Goal: Information Seeking & Learning: Find specific fact

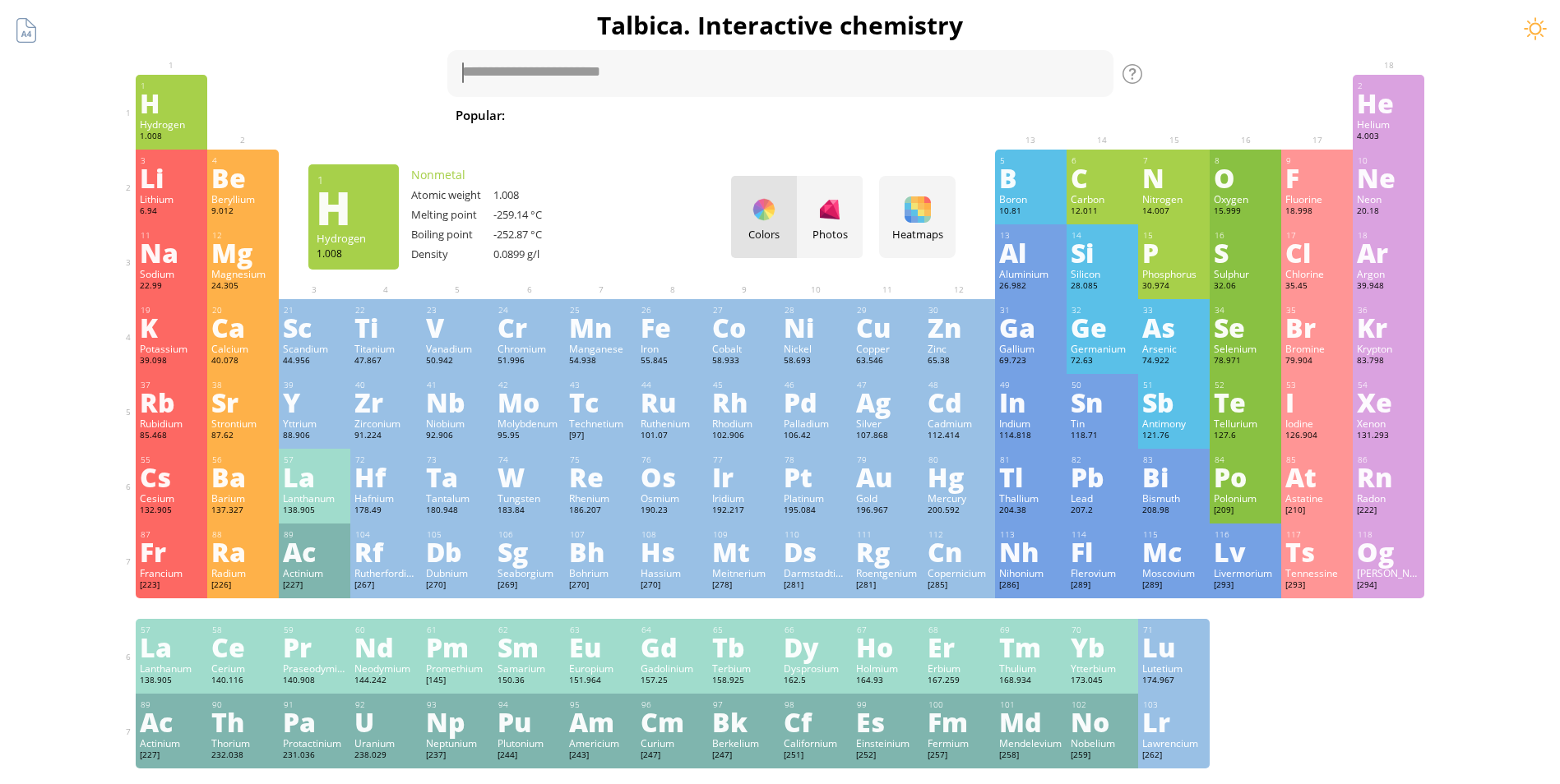
click at [175, 129] on div "Hydrogen" at bounding box center [172, 124] width 63 height 13
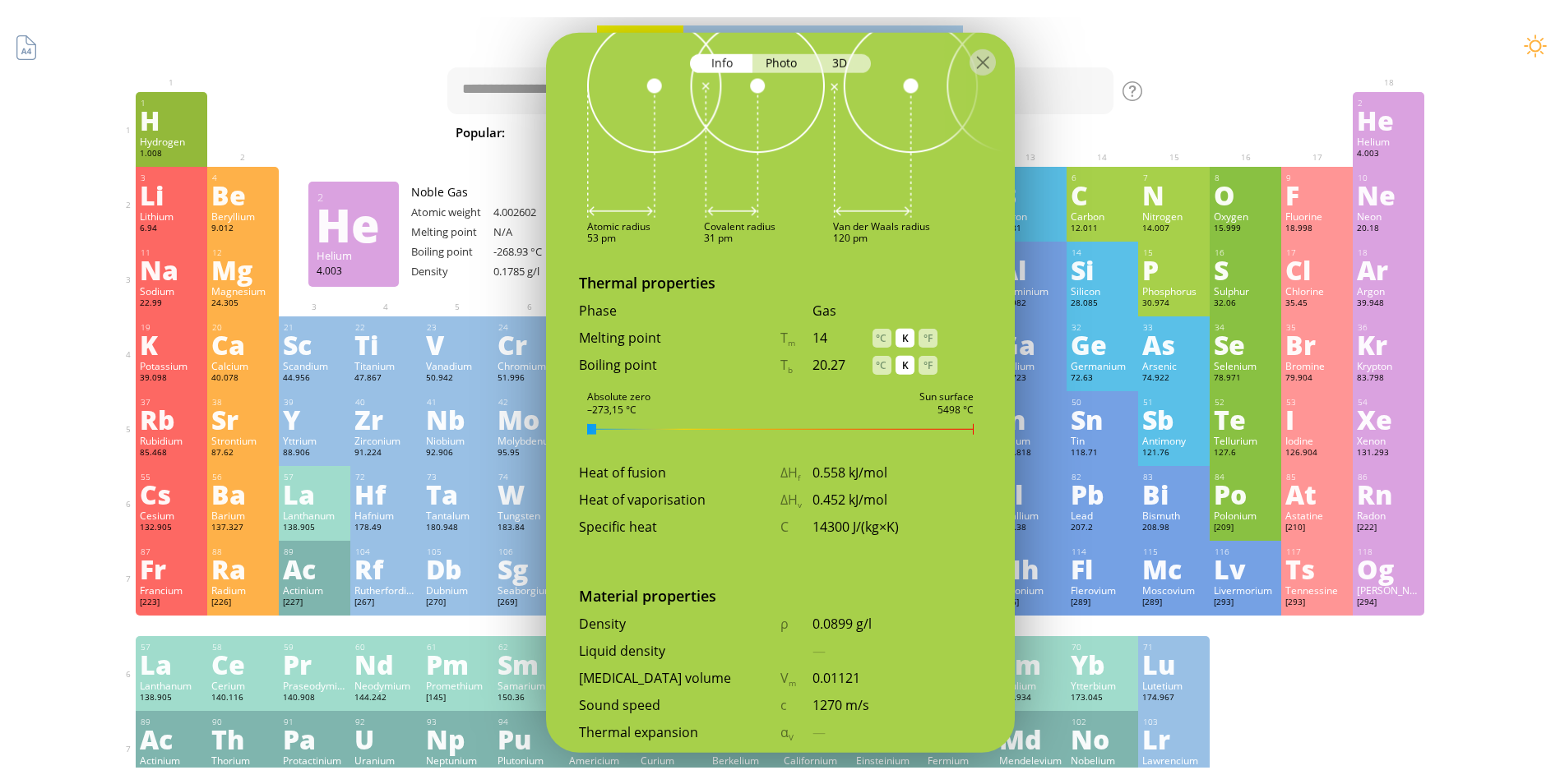
scroll to position [0, 12]
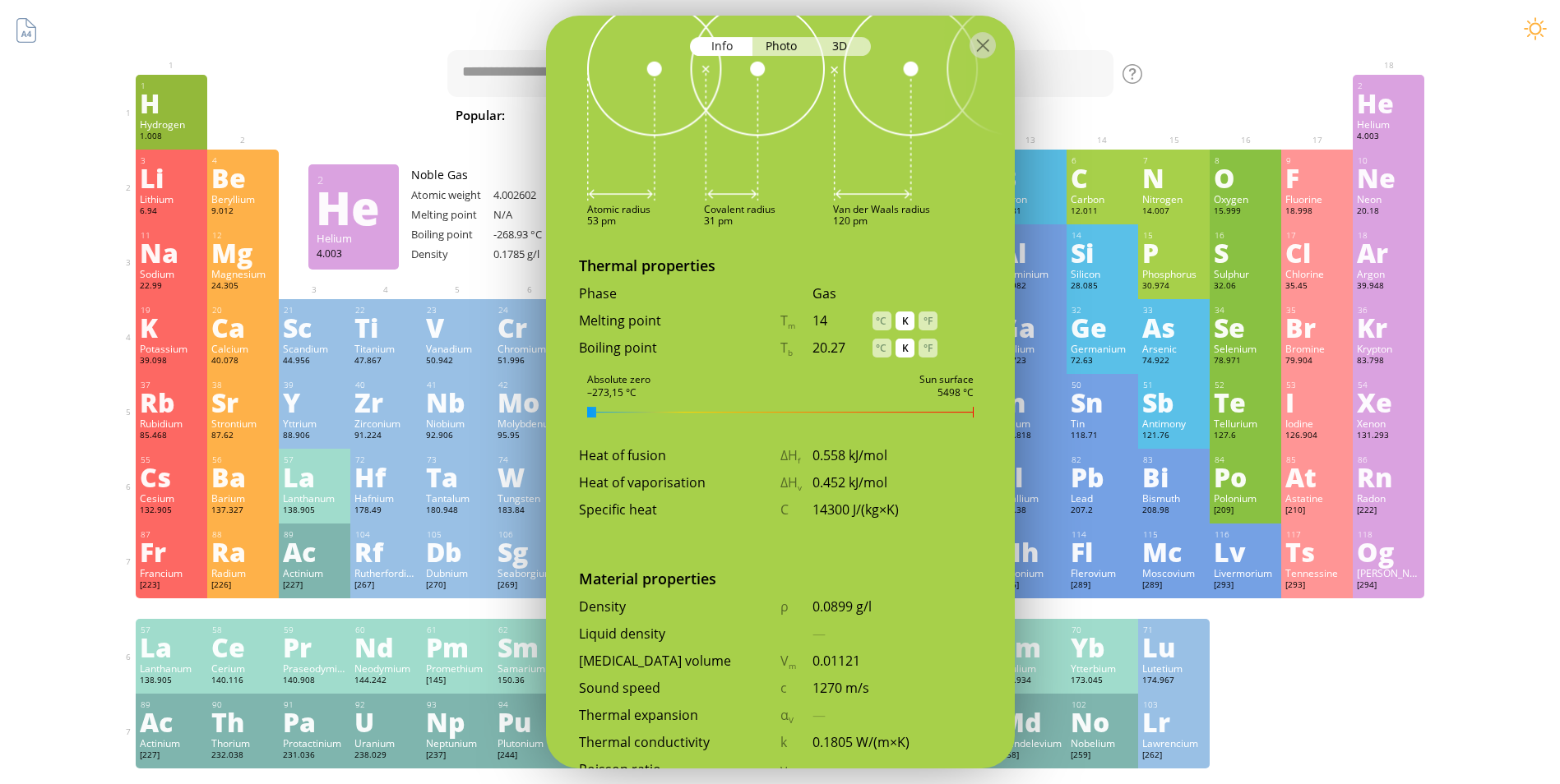
drag, startPoint x: 1062, startPoint y: 0, endPoint x: 1078, endPoint y: 36, distance: 39.4
click at [1078, 36] on h1 "Talbica. Interactive chemistry" at bounding box center [781, 25] width 1316 height 33
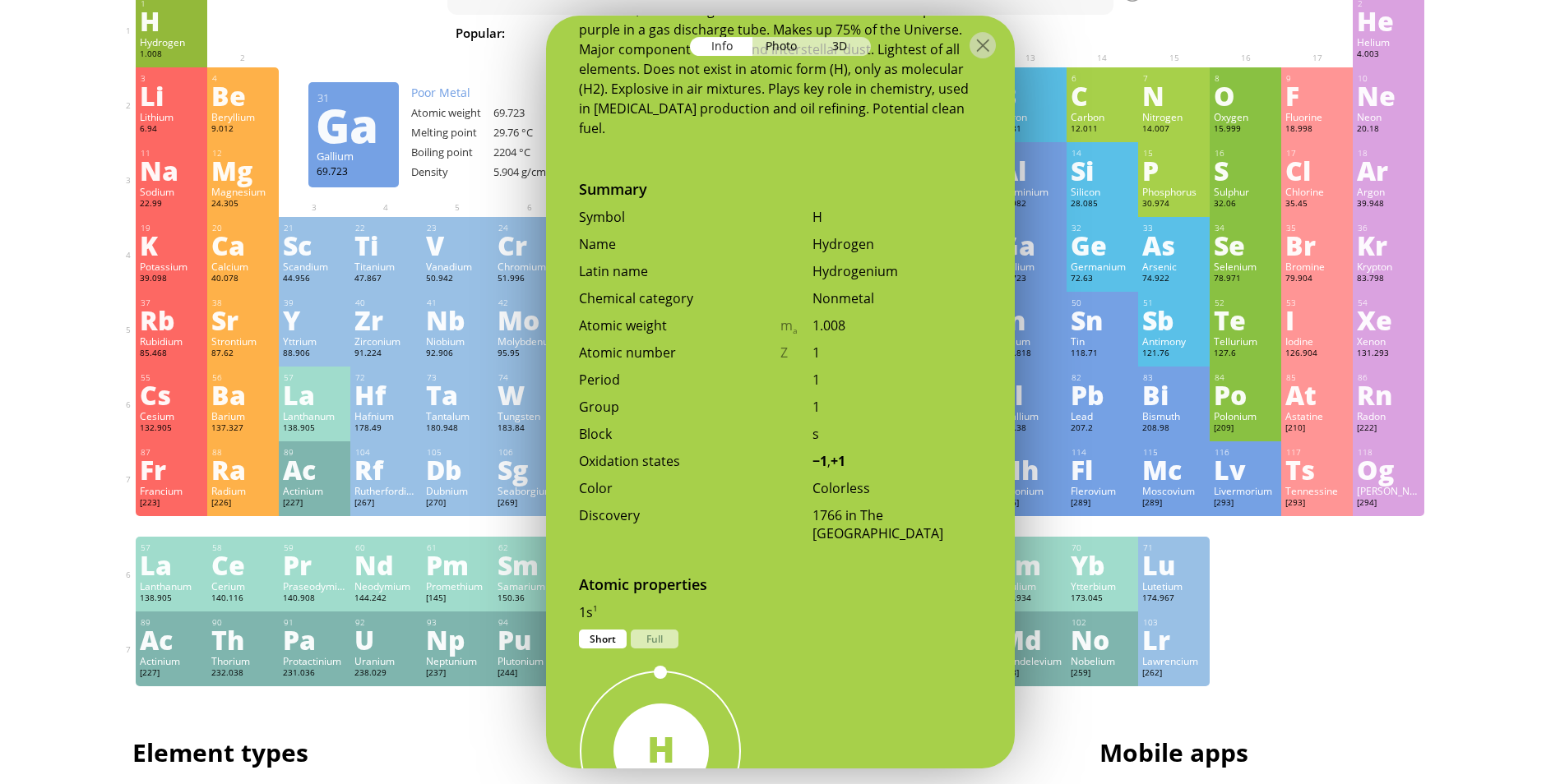
scroll to position [0, 0]
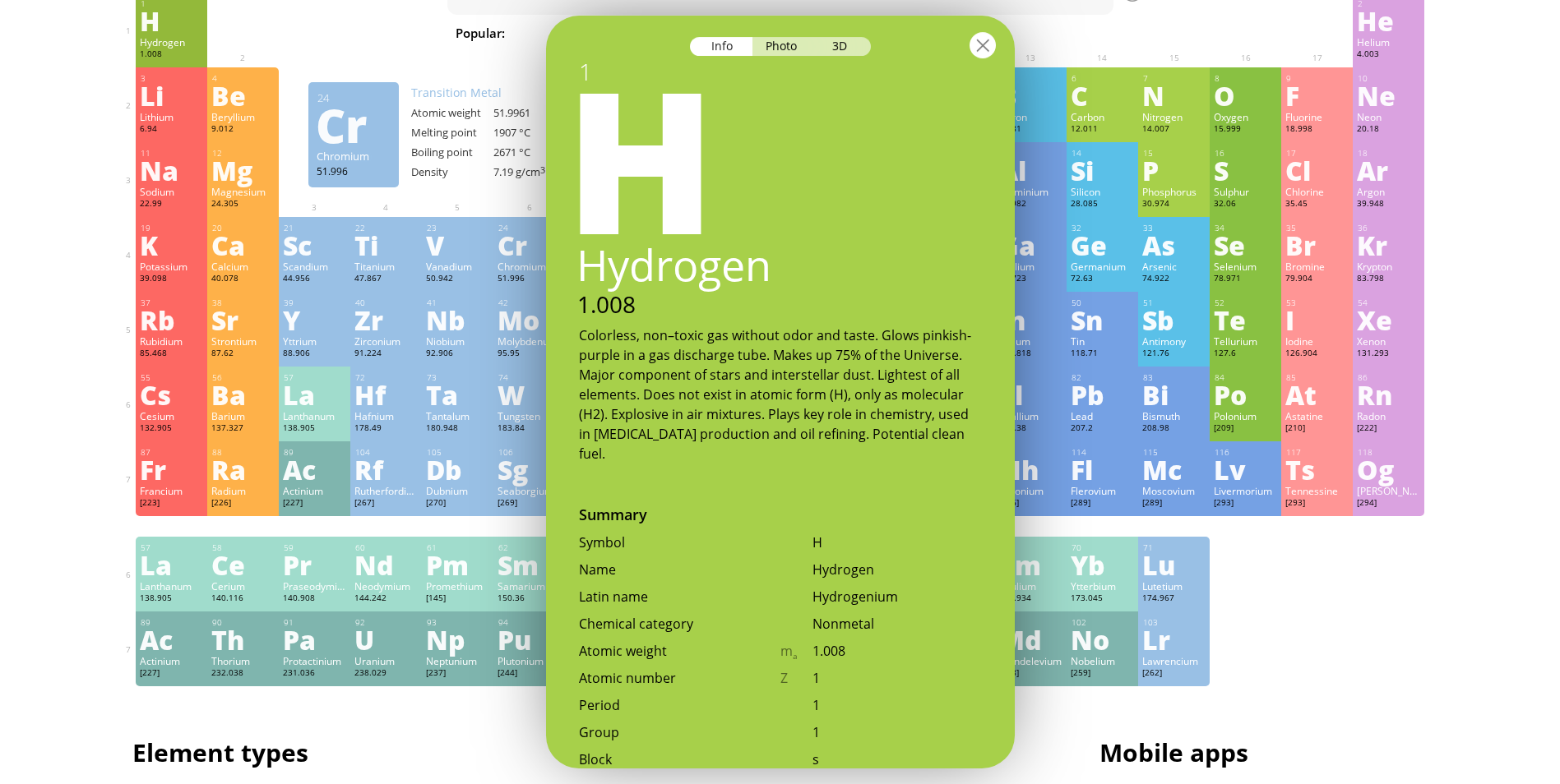
click at [983, 47] on div at bounding box center [983, 45] width 27 height 27
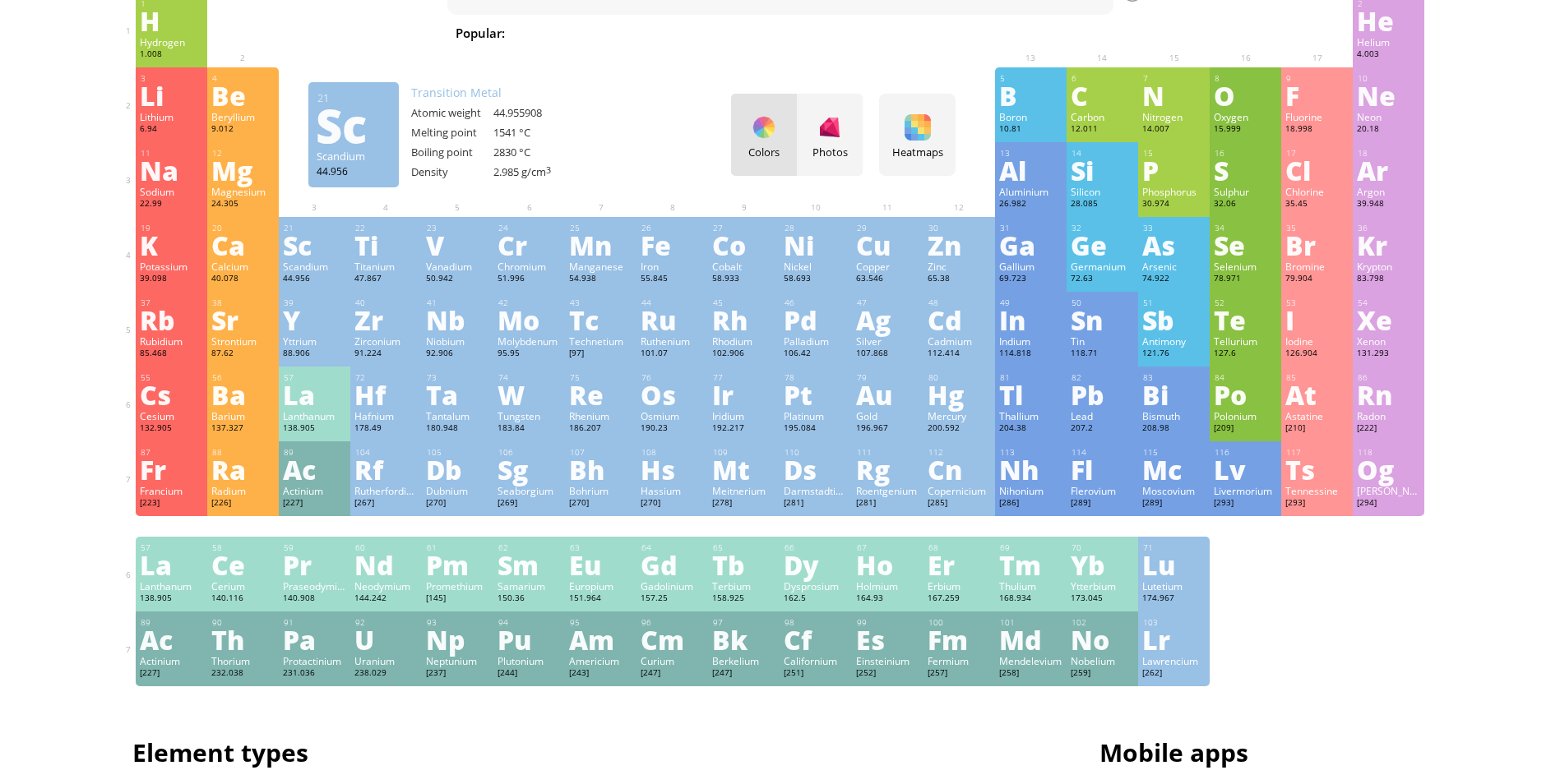
click at [311, 240] on div "Sc" at bounding box center [315, 244] width 63 height 27
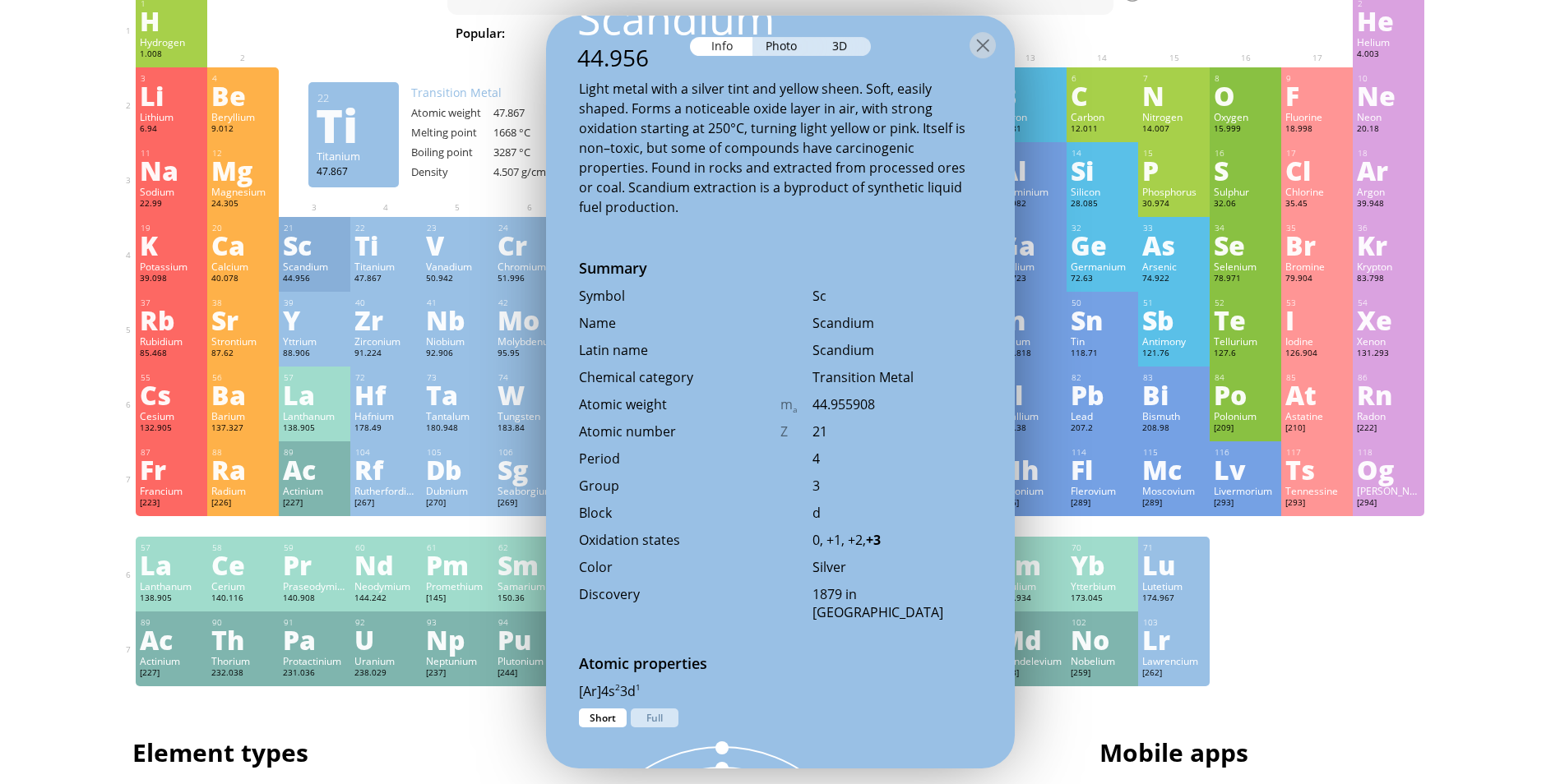
scroll to position [329, 0]
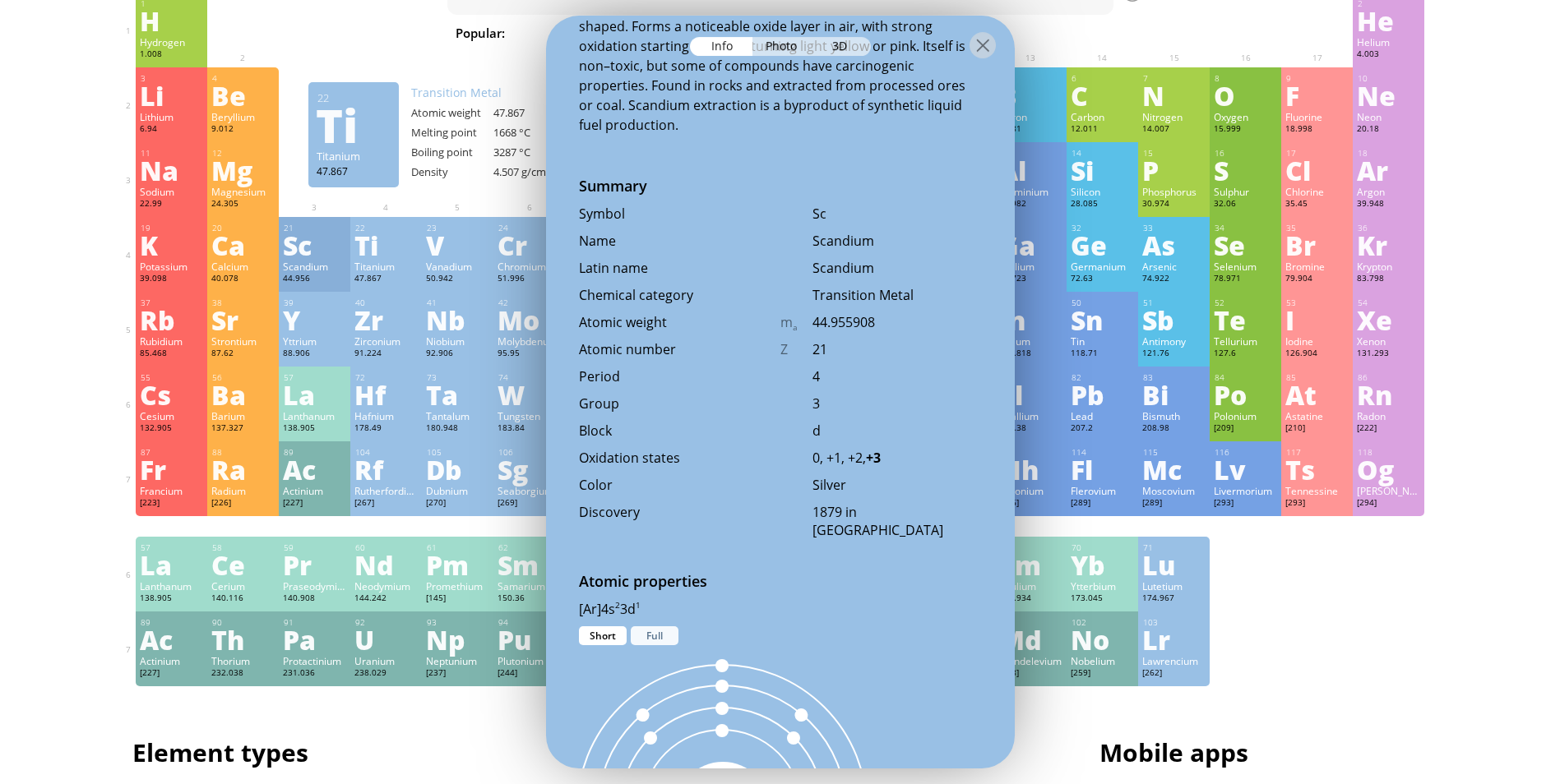
click at [658, 626] on div "Full" at bounding box center [655, 636] width 48 height 19
click at [611, 626] on div "Short" at bounding box center [603, 636] width 48 height 19
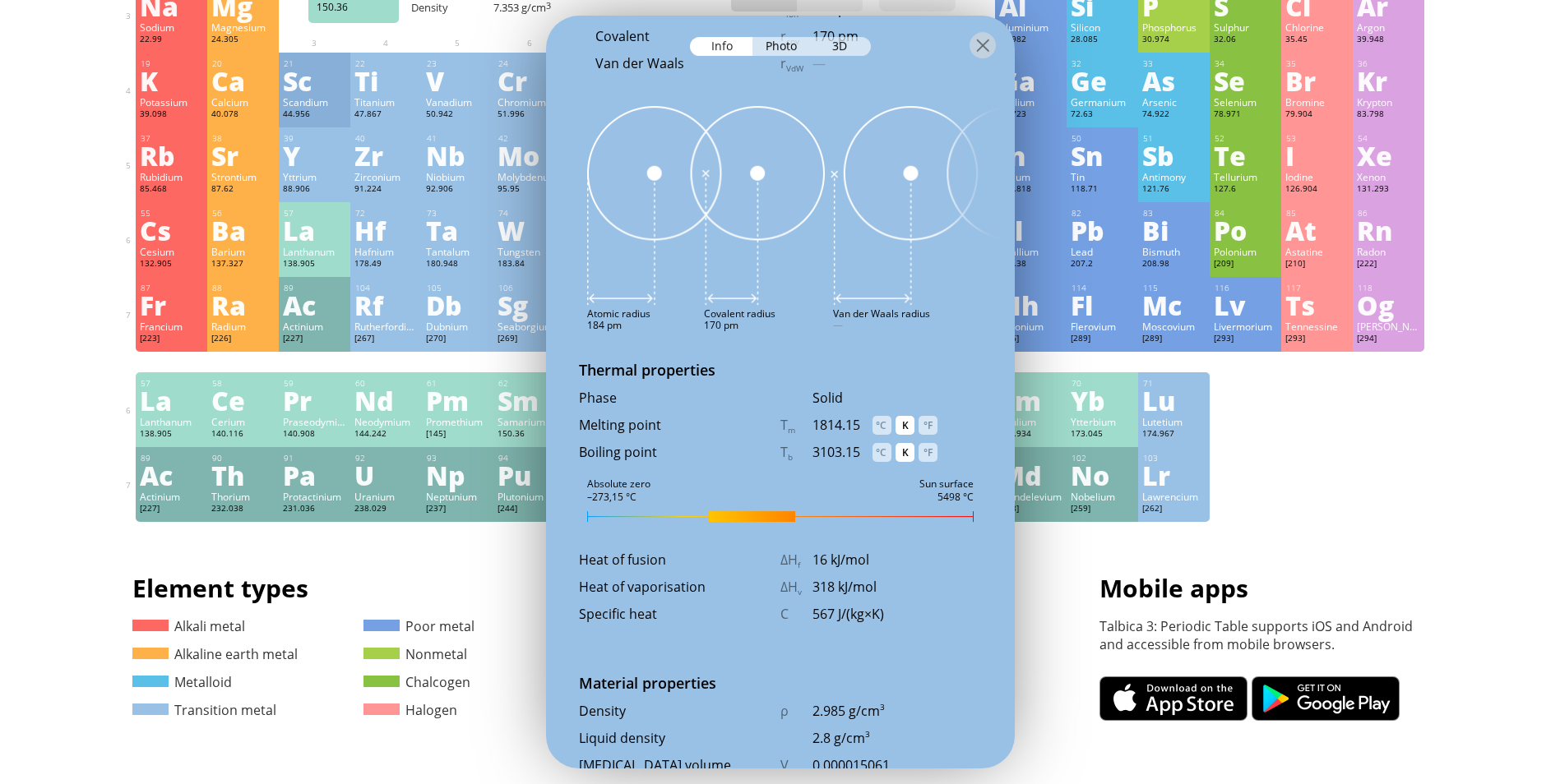
scroll to position [1417, 0]
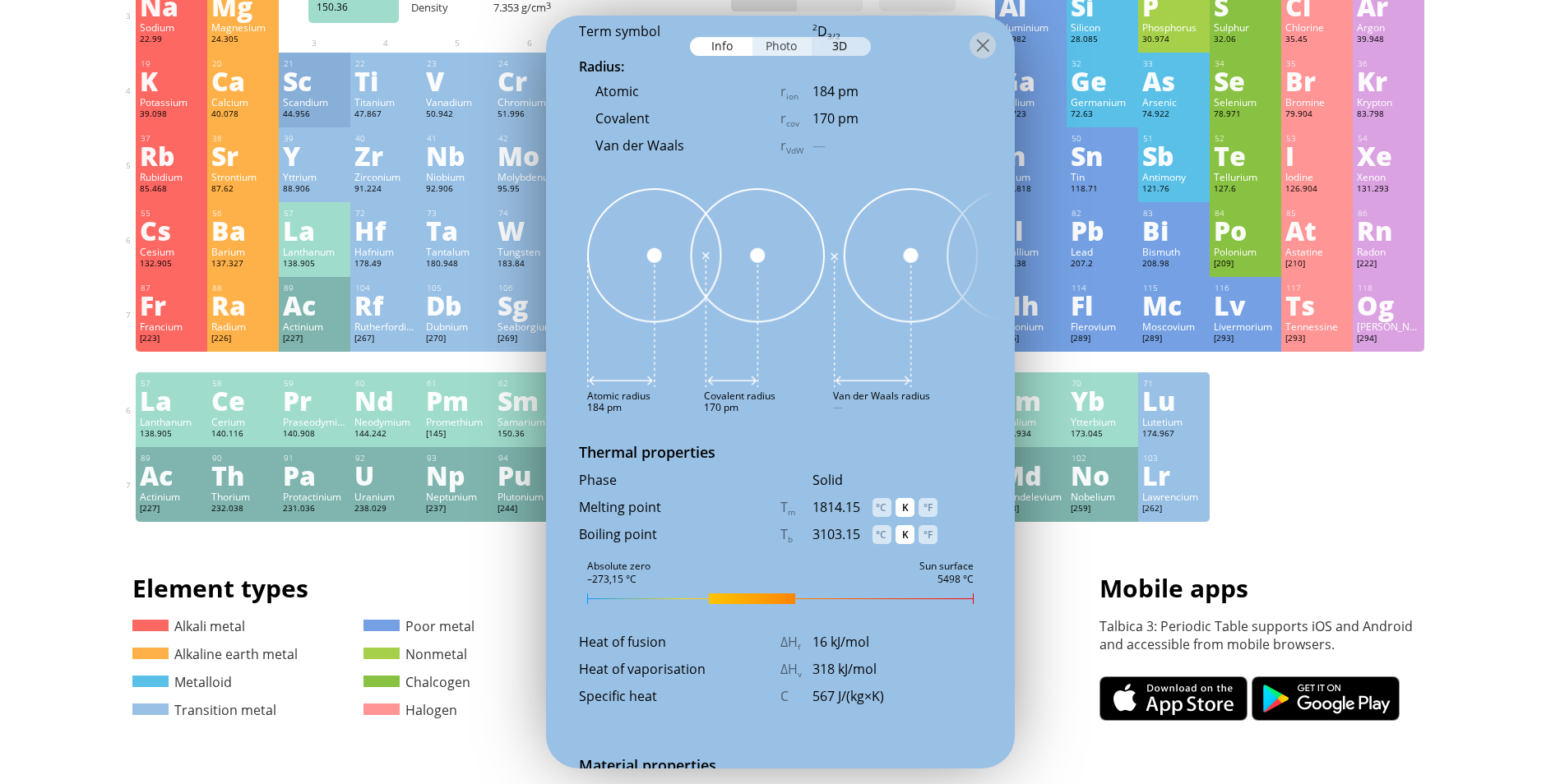
click at [773, 39] on div "Photo" at bounding box center [782, 46] width 59 height 19
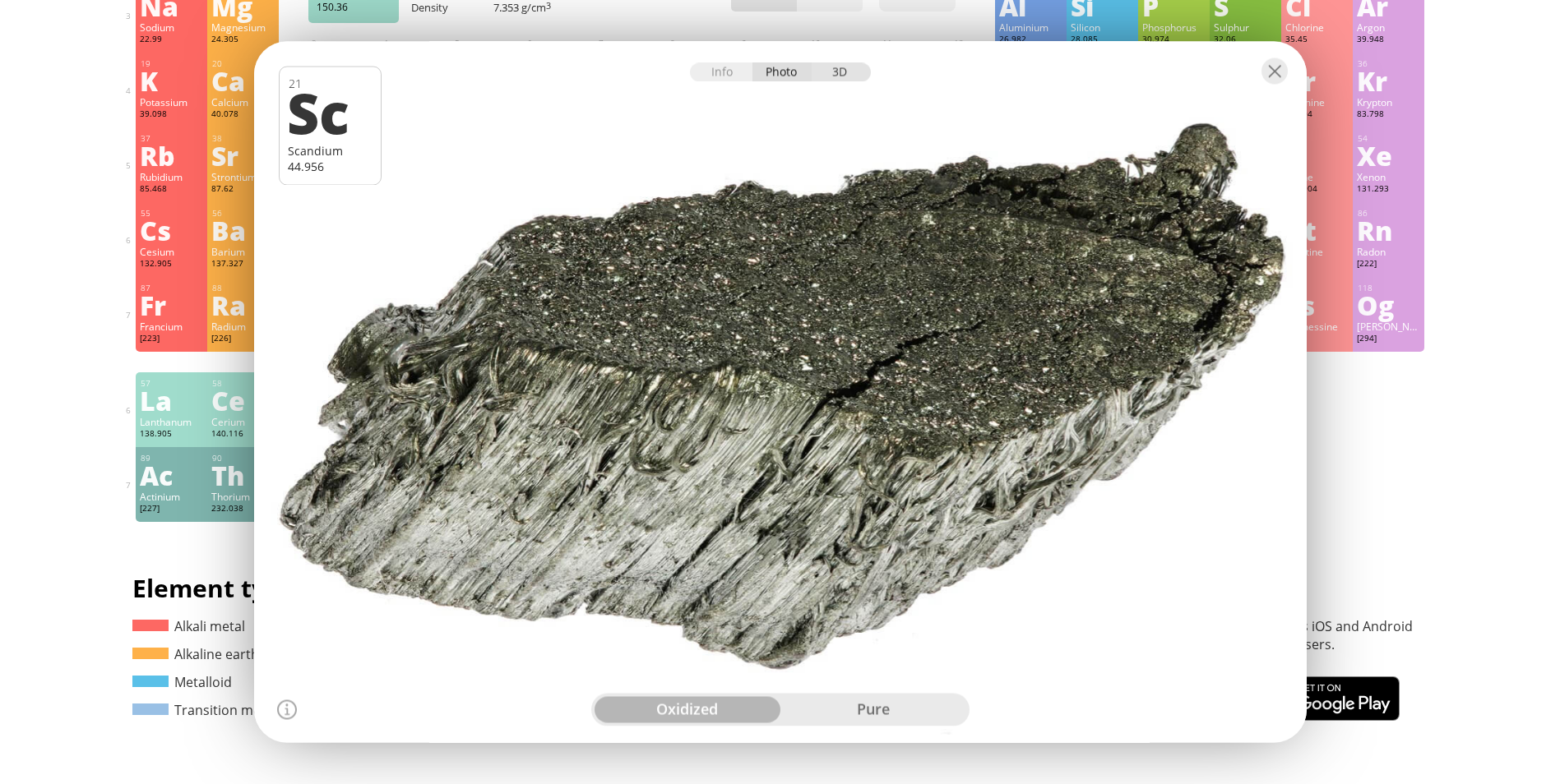
click at [841, 78] on div "3D" at bounding box center [841, 73] width 59 height 19
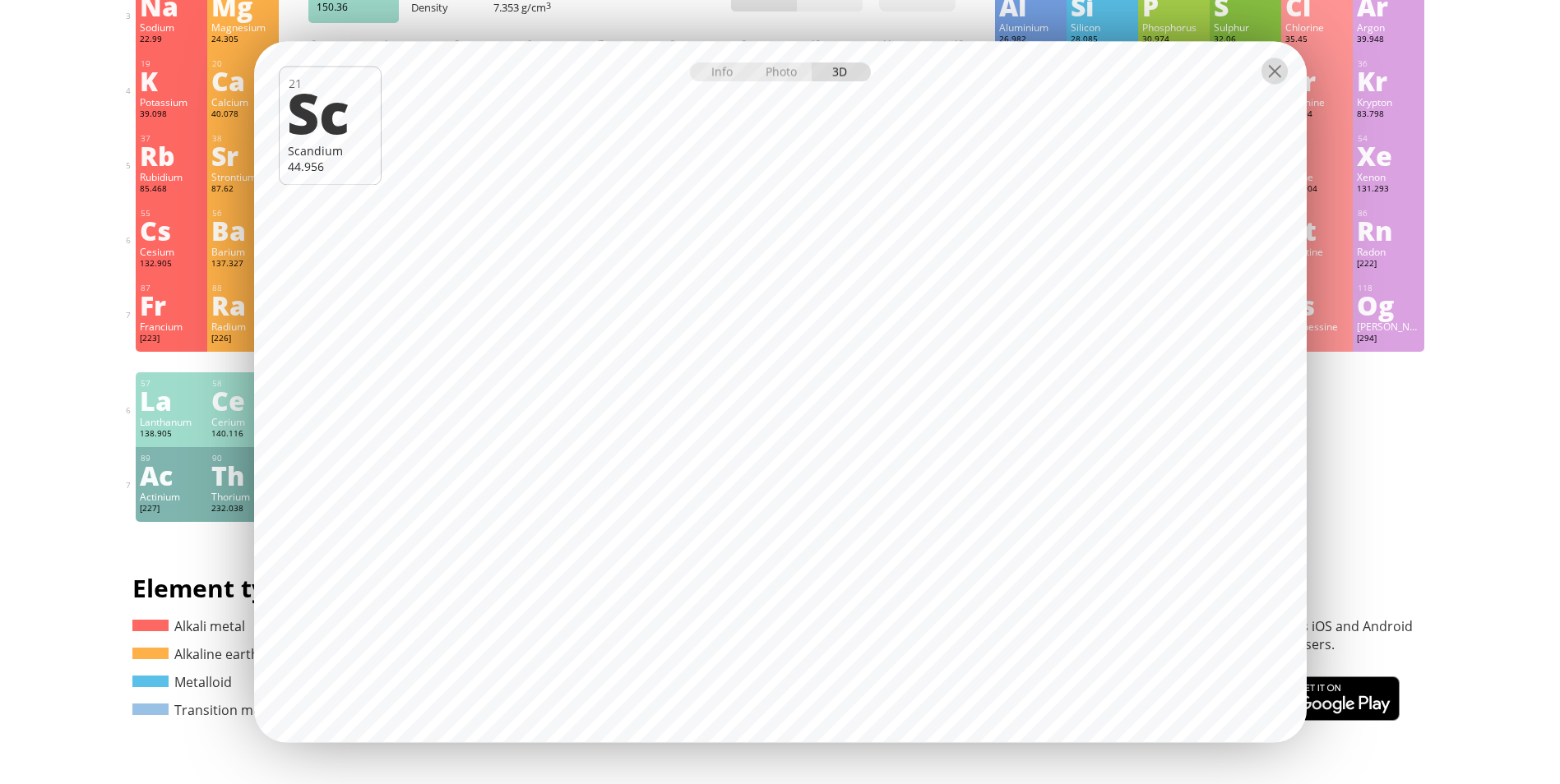
click at [1273, 81] on div at bounding box center [1274, 71] width 27 height 27
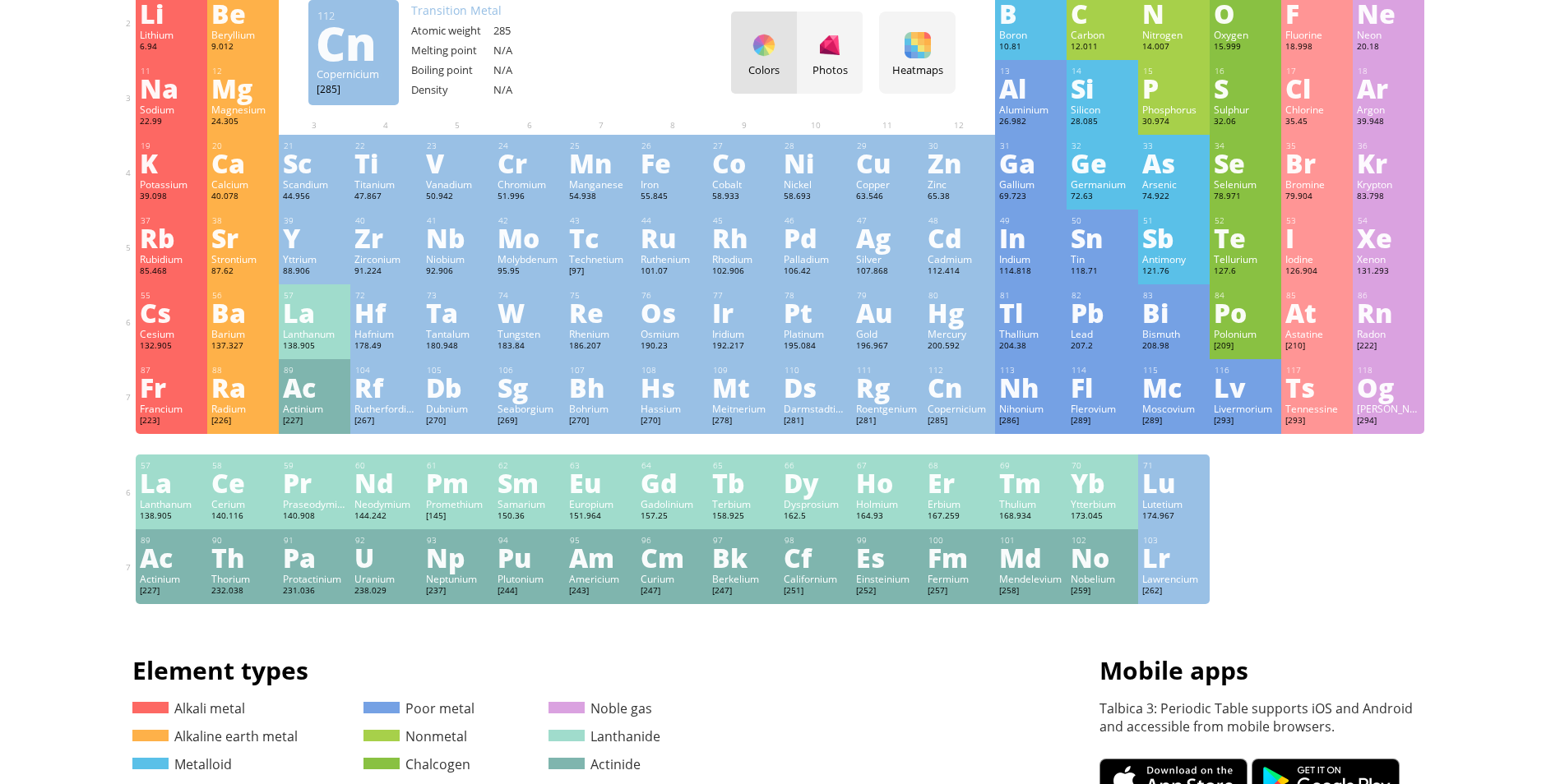
scroll to position [82, 12]
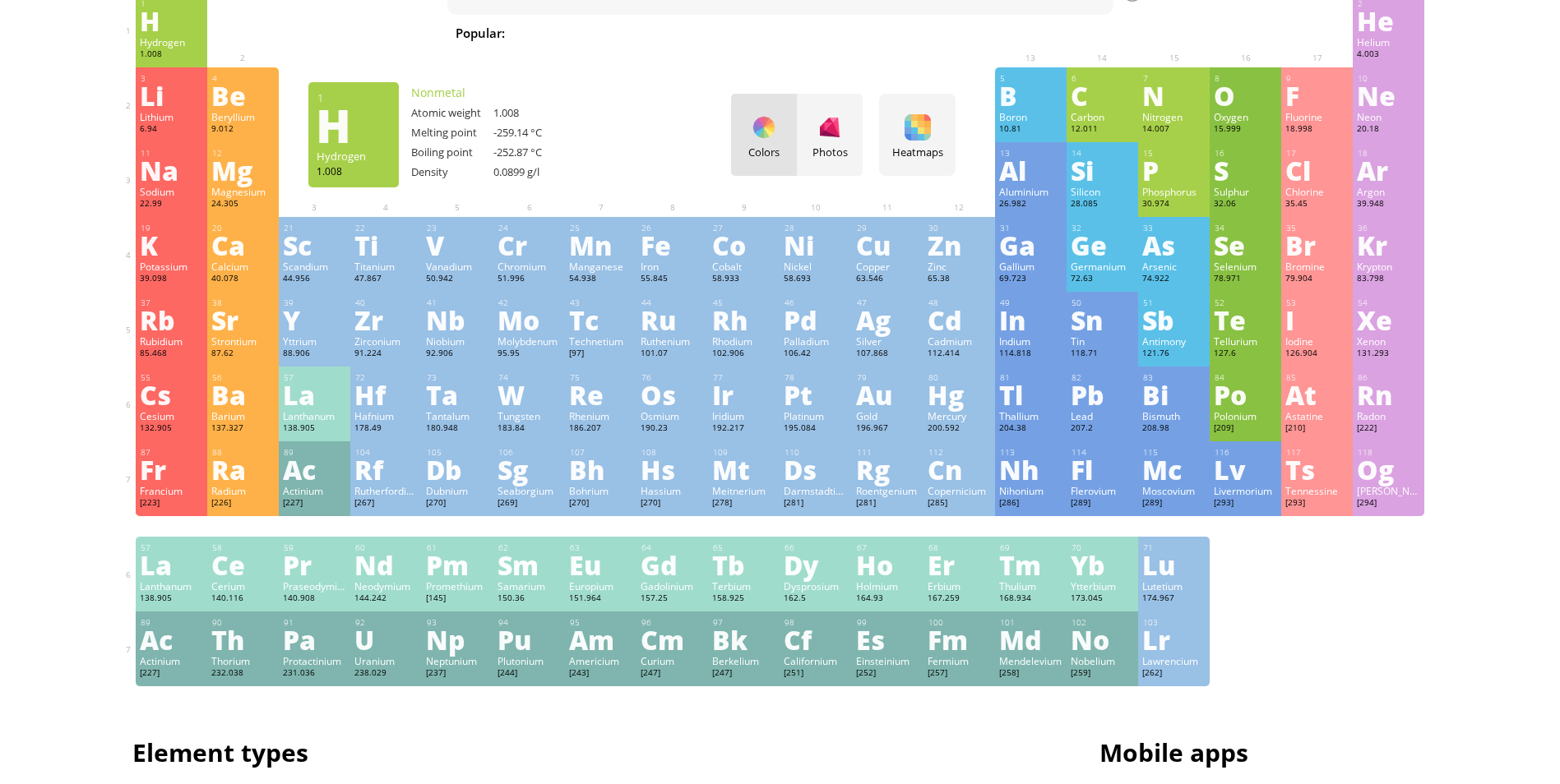
click at [153, 33] on div "H" at bounding box center [172, 21] width 63 height 27
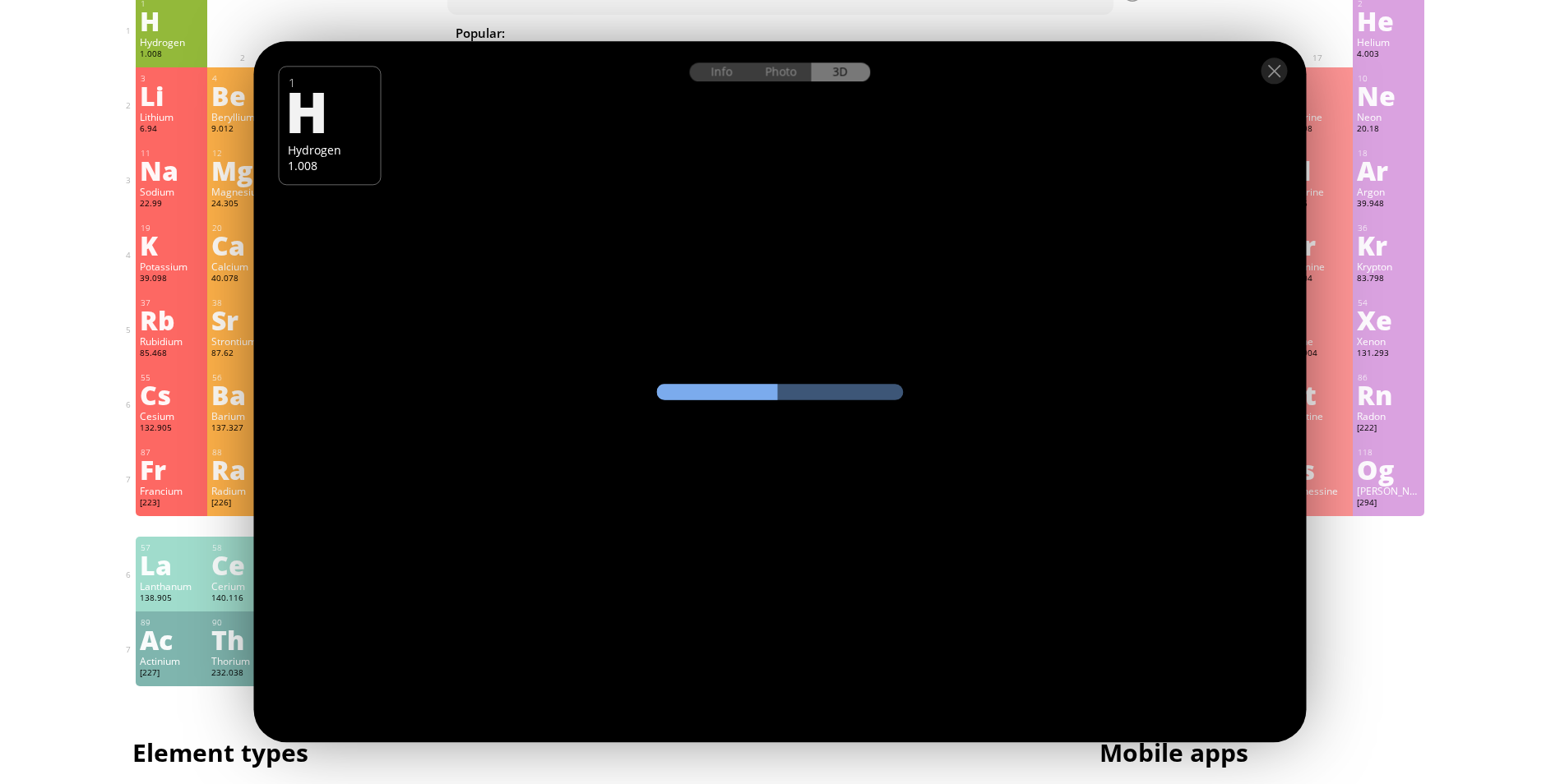
click at [779, 71] on div "Photo" at bounding box center [782, 72] width 59 height 19
click at [779, 71] on div "Info Photo 3D" at bounding box center [780, 72] width 181 height 19
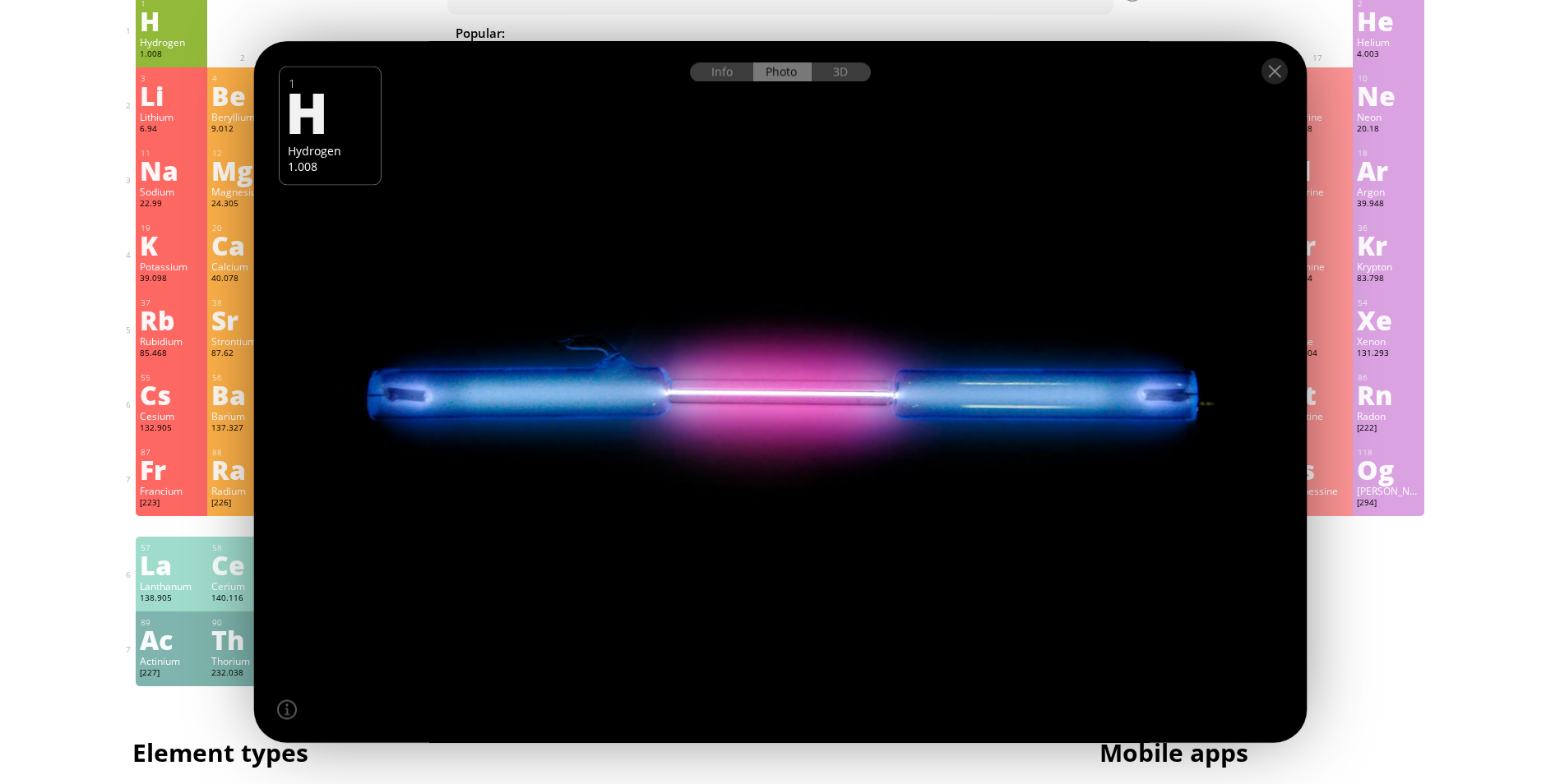
drag, startPoint x: 725, startPoint y: 360, endPoint x: 784, endPoint y: 355, distance: 59.2
click at [788, 345] on div at bounding box center [779, 392] width 1063 height 709
drag, startPoint x: 774, startPoint y: 412, endPoint x: 797, endPoint y: 338, distance: 77.5
click at [797, 338] on div at bounding box center [779, 392] width 1063 height 709
click at [781, 370] on div at bounding box center [779, 392] width 1063 height 709
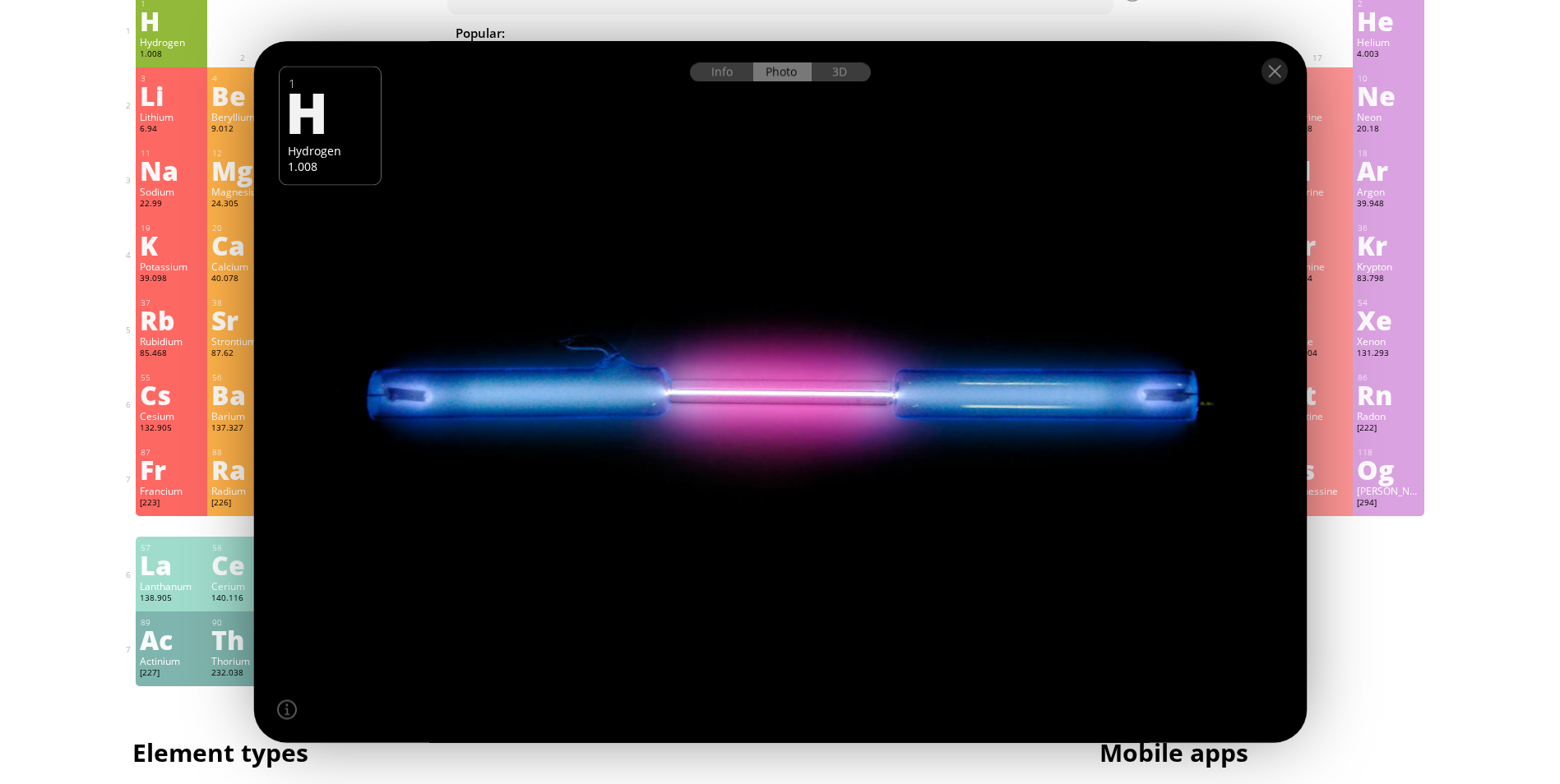
click at [829, 75] on div "3D" at bounding box center [841, 73] width 59 height 19
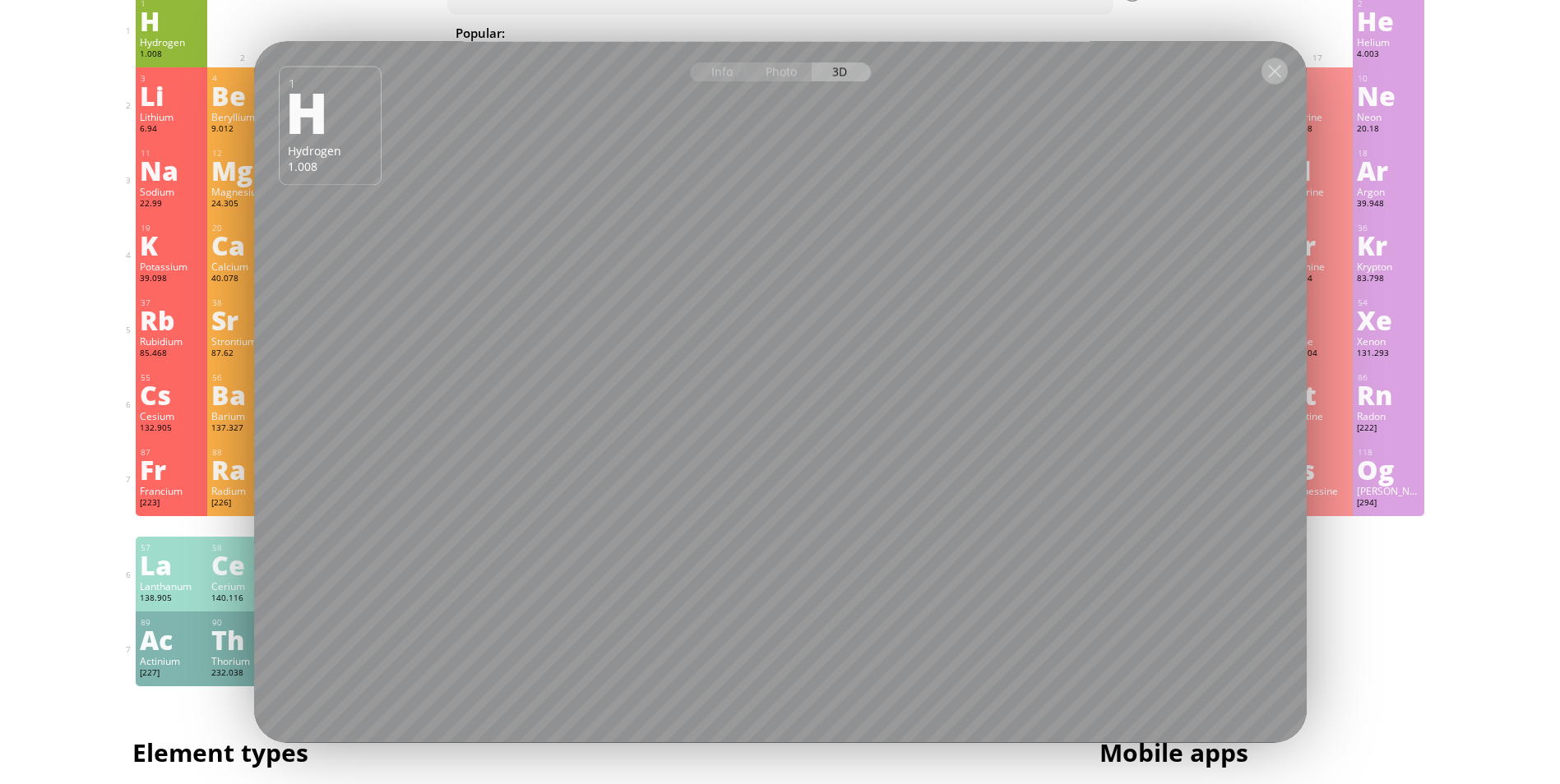
click at [1271, 82] on div at bounding box center [1274, 71] width 27 height 27
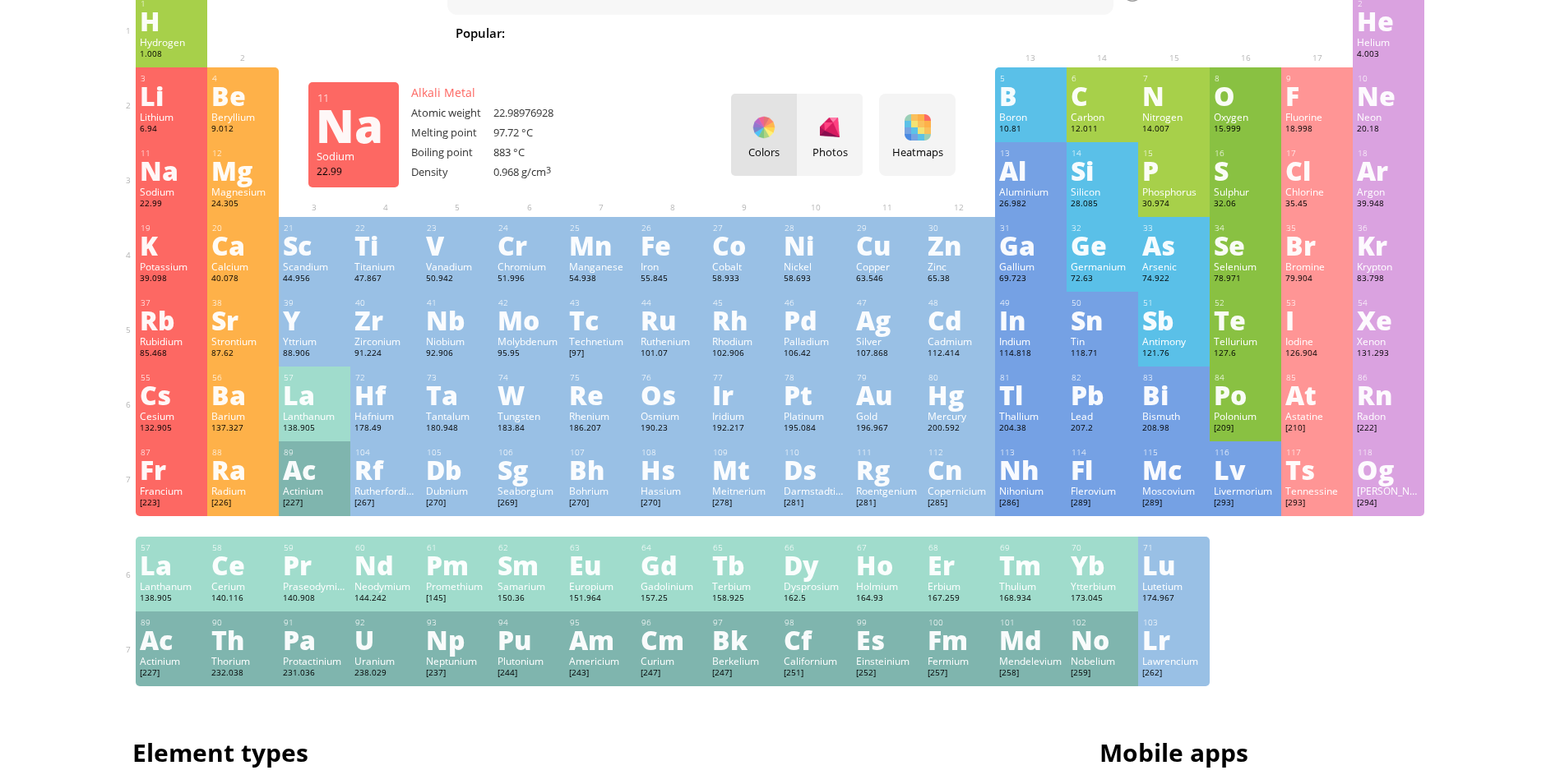
click at [184, 198] on div "22.99" at bounding box center [172, 204] width 63 height 13
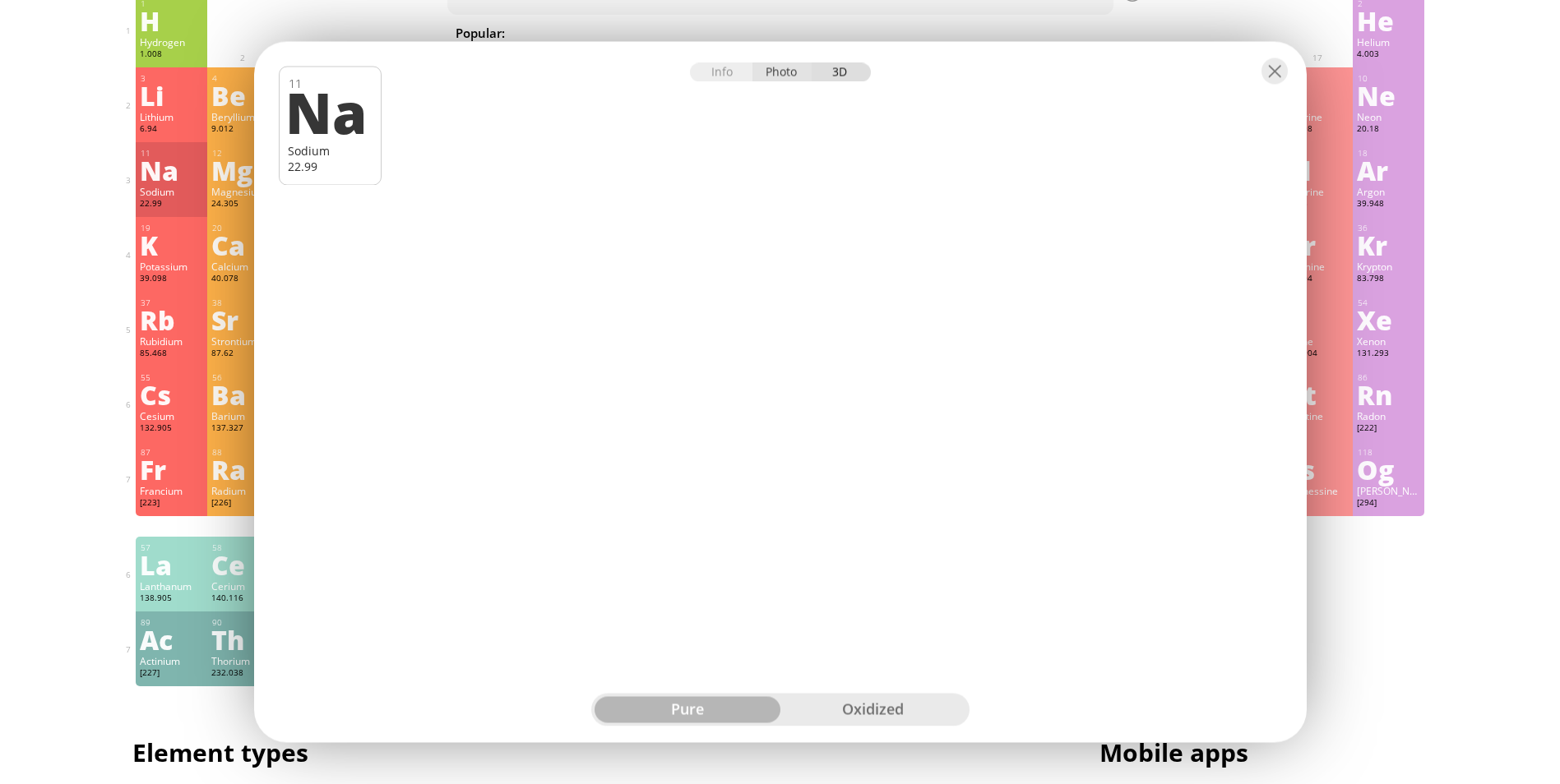
click at [775, 69] on div "Photo" at bounding box center [782, 73] width 59 height 19
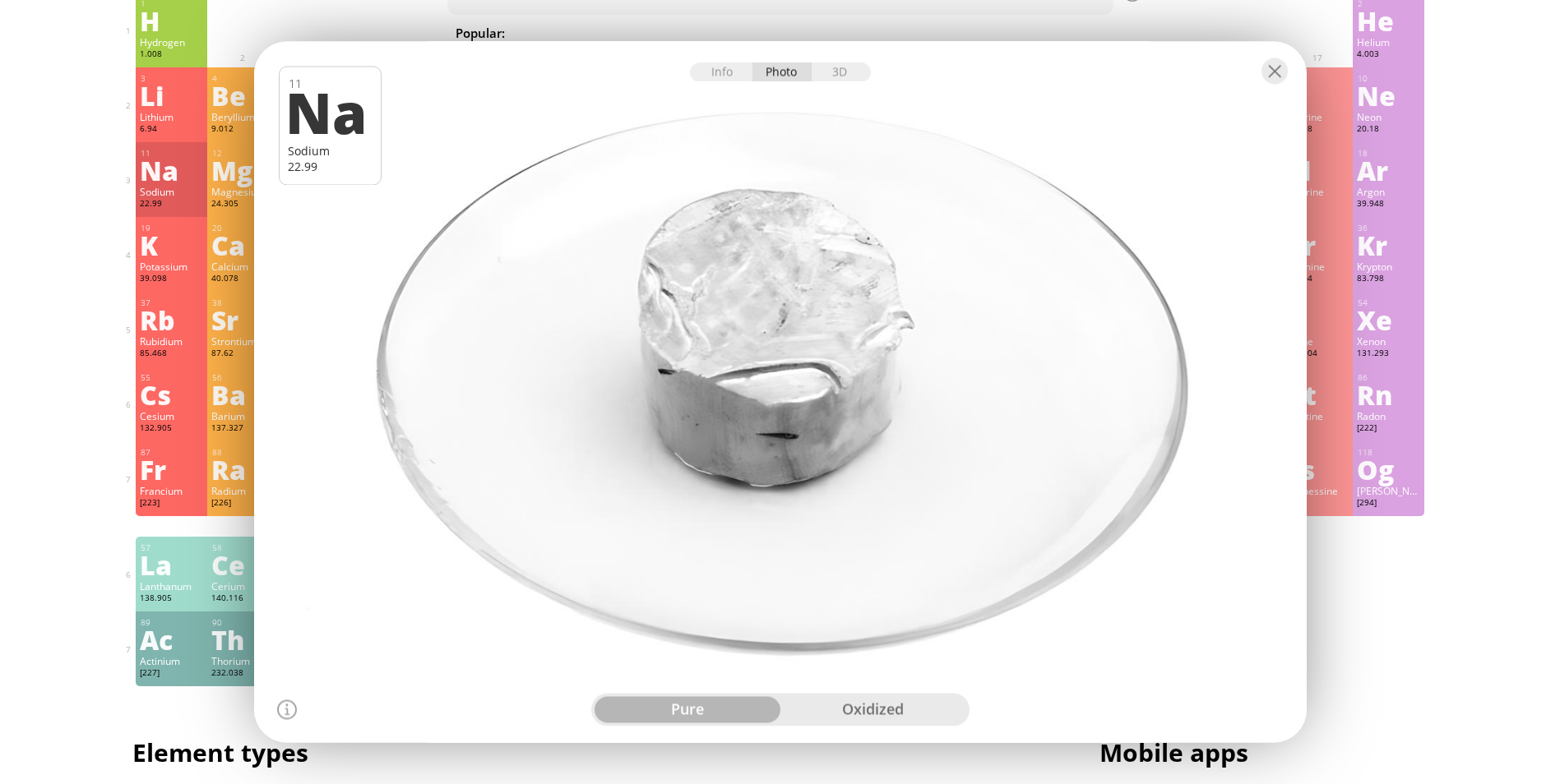
drag, startPoint x: 781, startPoint y: 307, endPoint x: 830, endPoint y: 190, distance: 126.8
click at [828, 190] on div at bounding box center [779, 392] width 1063 height 709
drag, startPoint x: 860, startPoint y: 79, endPoint x: 845, endPoint y: 124, distance: 47.4
click at [859, 78] on div "3D" at bounding box center [841, 73] width 59 height 19
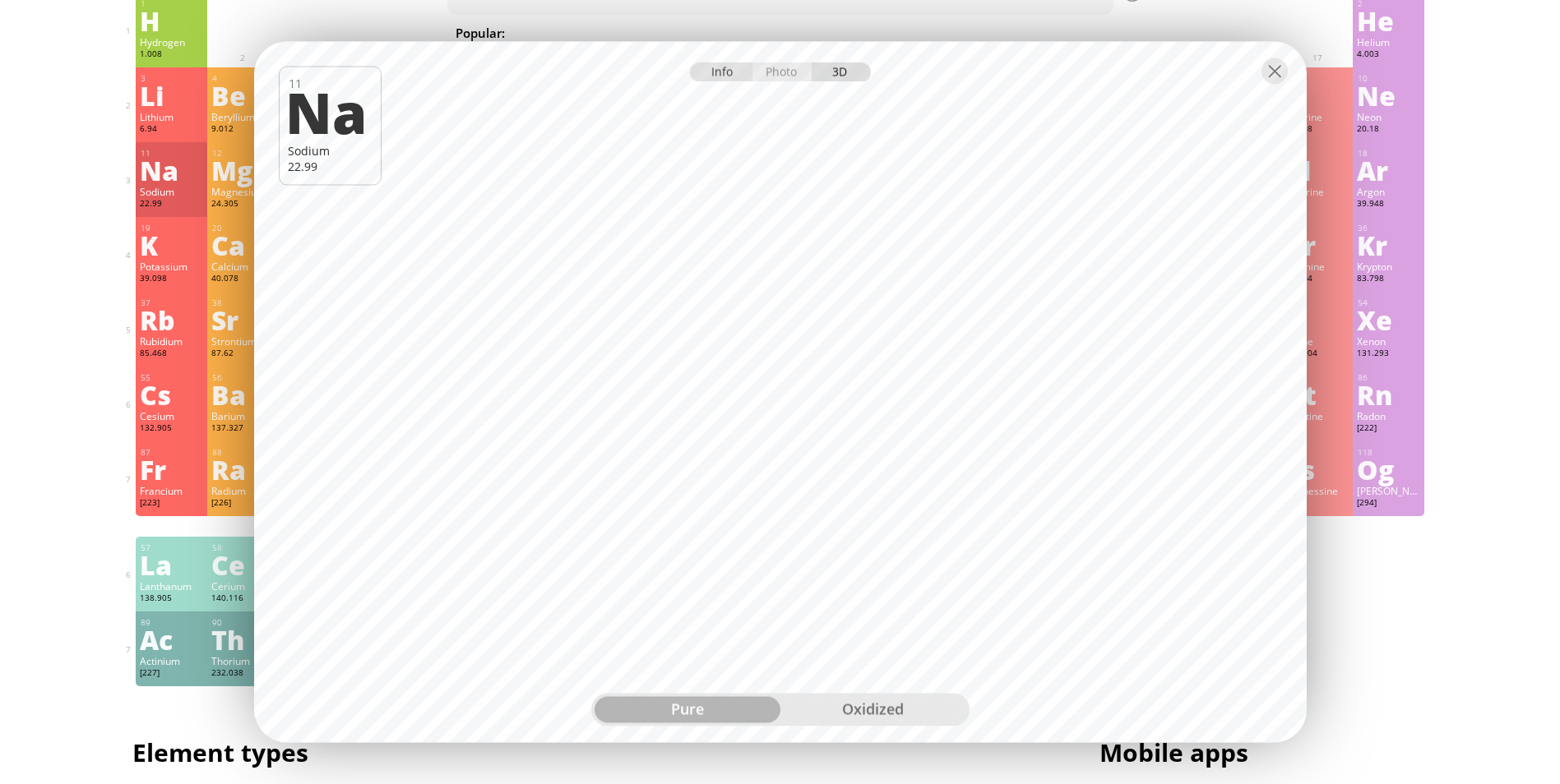
click at [740, 69] on div "Info" at bounding box center [722, 73] width 63 height 19
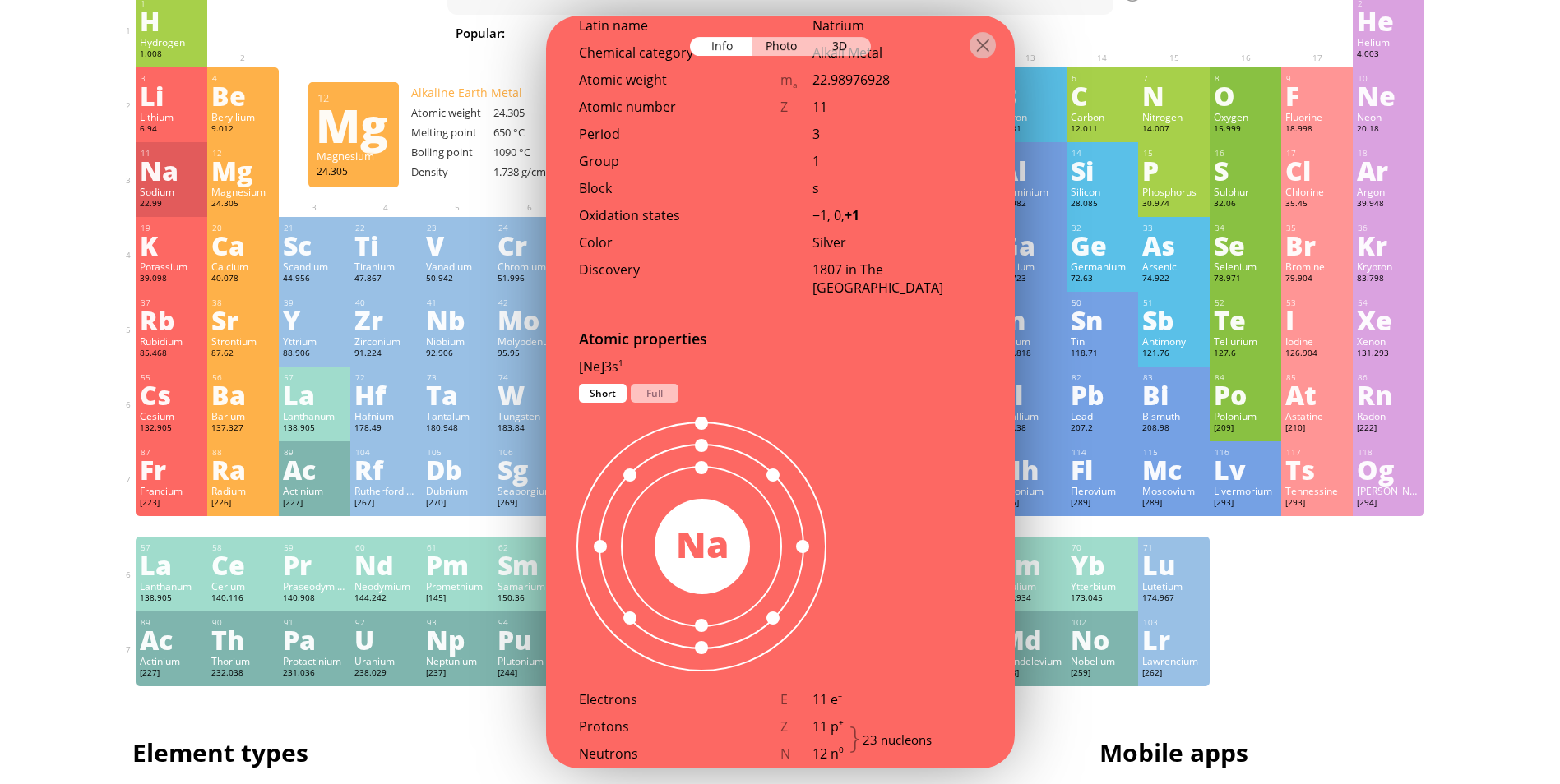
scroll to position [35, 0]
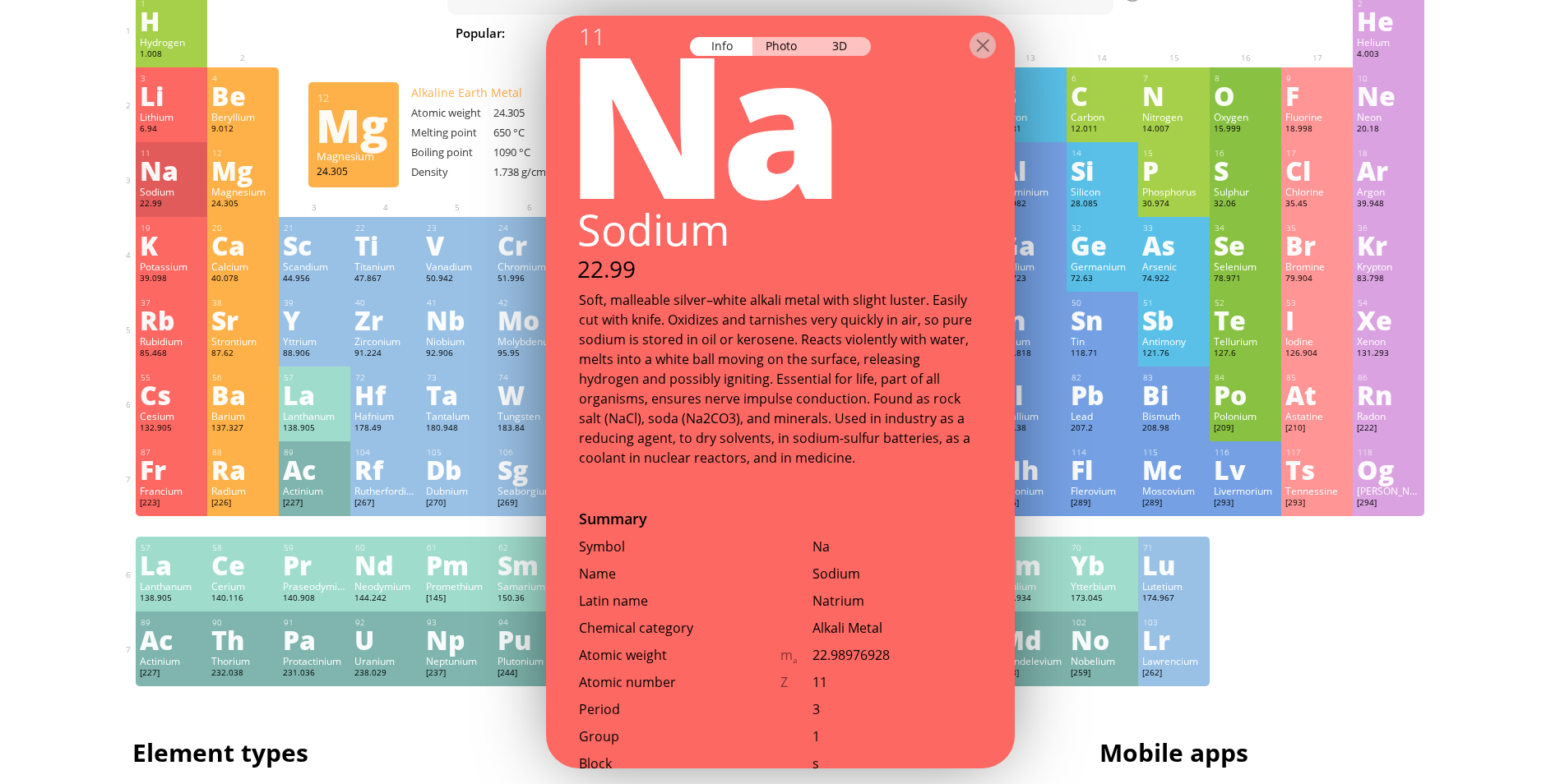
click at [795, 462] on div "Soft, malleable silver–white alkali metal with slight luster. Easily cut with k…" at bounding box center [781, 378] width 403 height 178
click at [781, 459] on div "Soft, malleable silver–white alkali metal with slight luster. Easily cut with k…" at bounding box center [781, 378] width 403 height 178
drag, startPoint x: 788, startPoint y: 456, endPoint x: 795, endPoint y: 444, distance: 13.9
click at [795, 444] on div "Soft, malleable silver–white alkali metal with slight luster. Easily cut with k…" at bounding box center [781, 378] width 403 height 178
drag, startPoint x: 795, startPoint y: 444, endPoint x: 682, endPoint y: 355, distance: 143.8
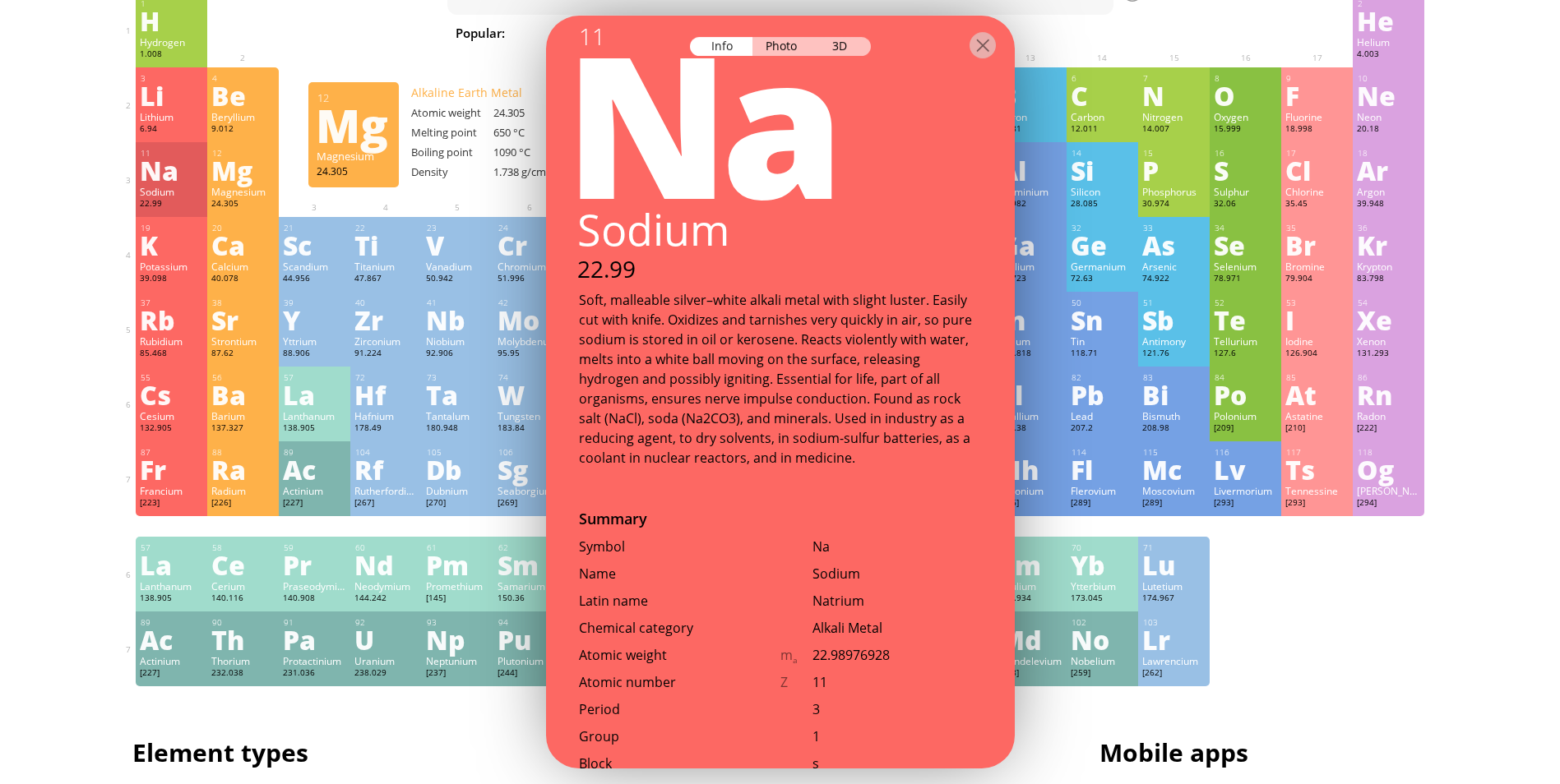
click at [682, 362] on div "Soft, malleable silver–white alkali metal with slight luster. Easily cut with k…" at bounding box center [781, 378] width 403 height 178
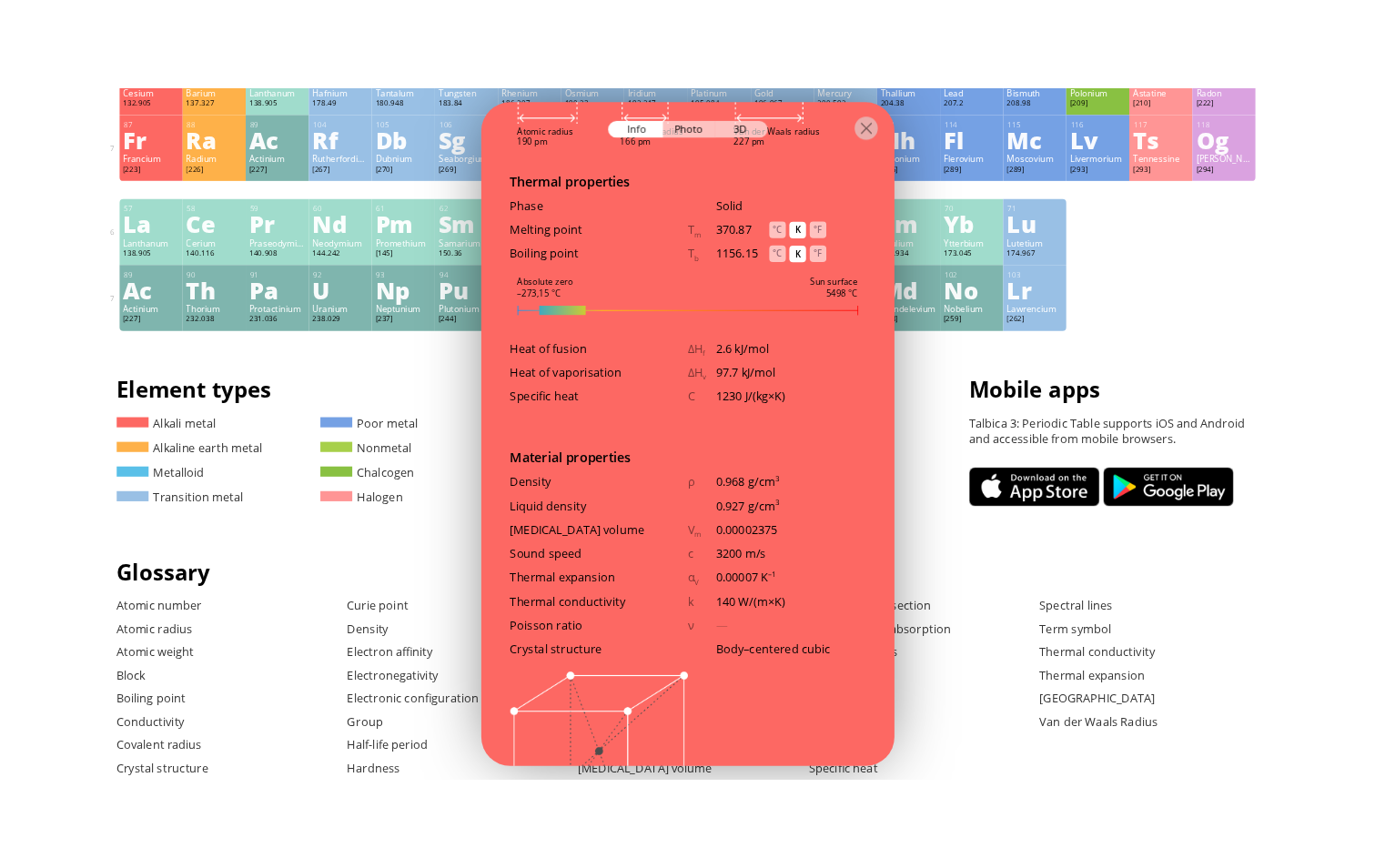
scroll to position [1859, 0]
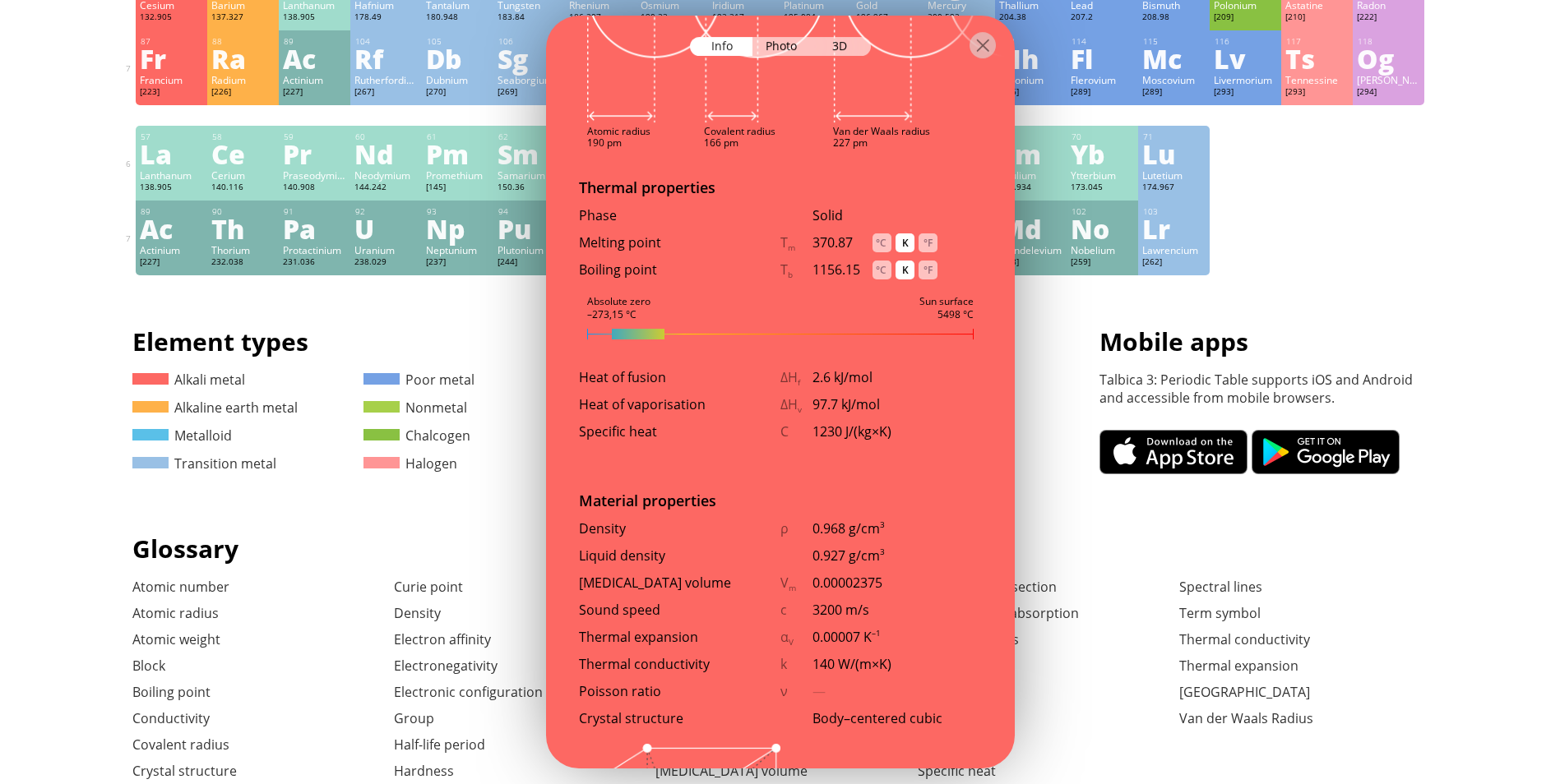
click at [983, 51] on div at bounding box center [983, 45] width 27 height 27
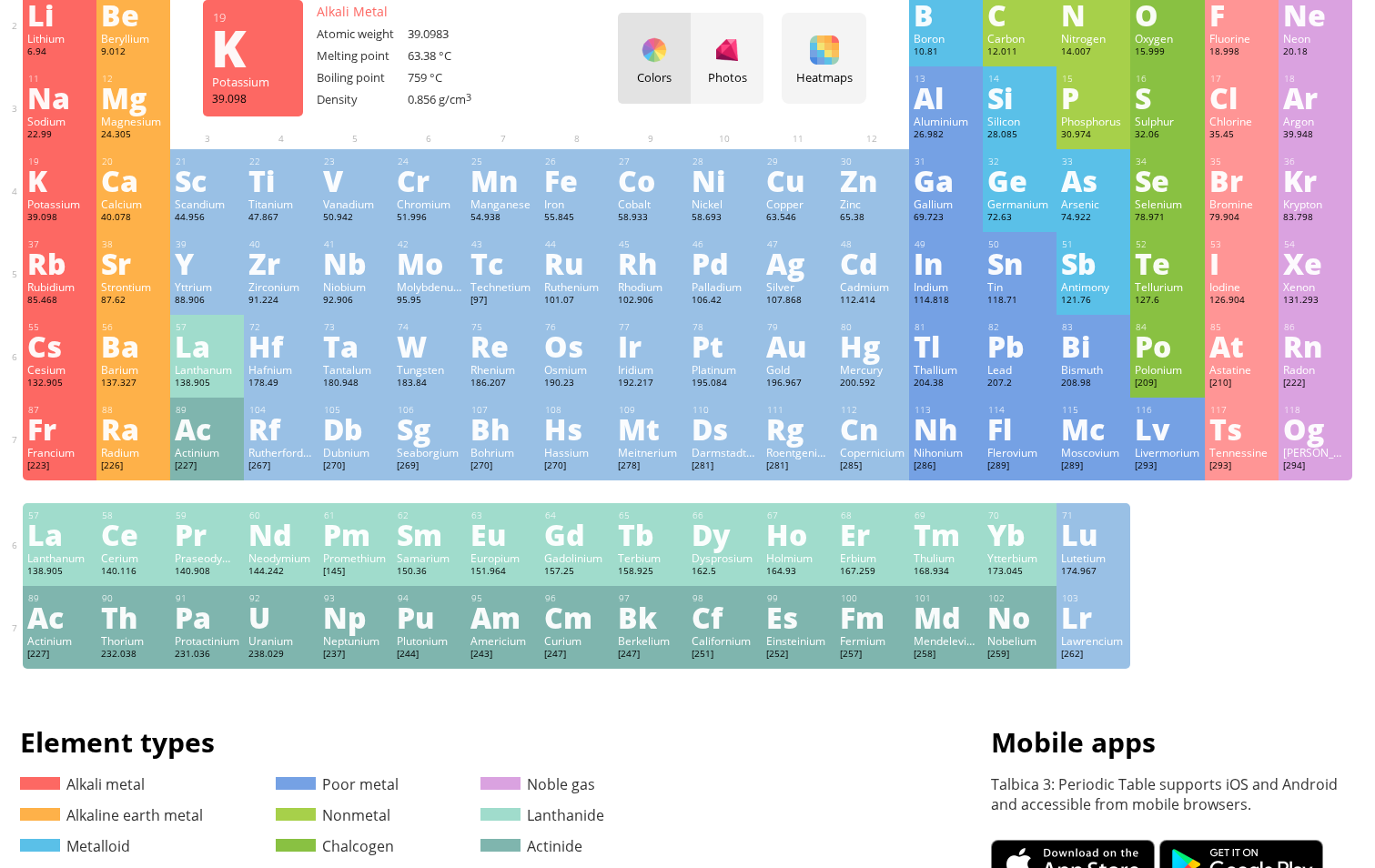
scroll to position [0, 13]
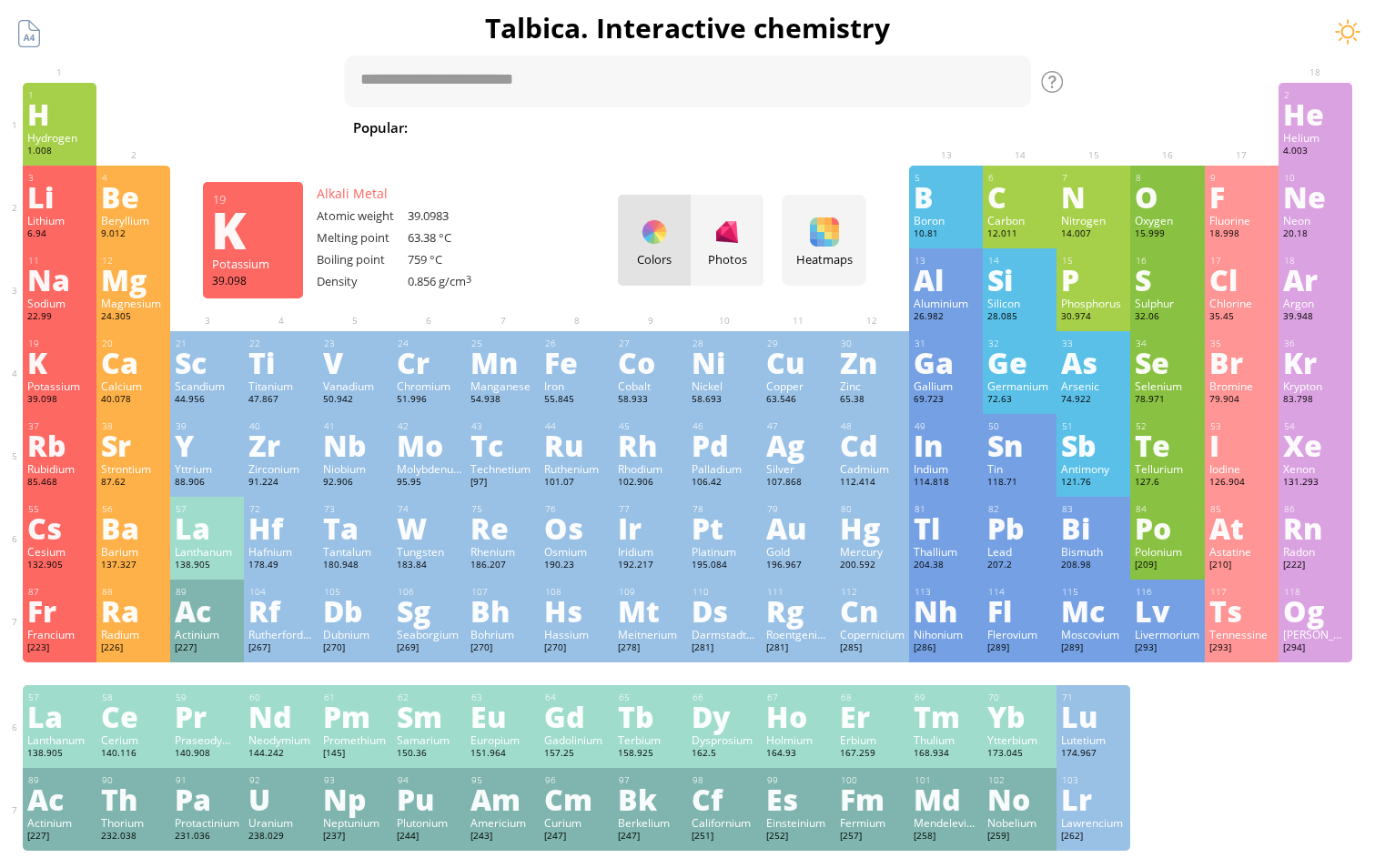
click at [47, 366] on div "K" at bounding box center [60, 362] width 65 height 29
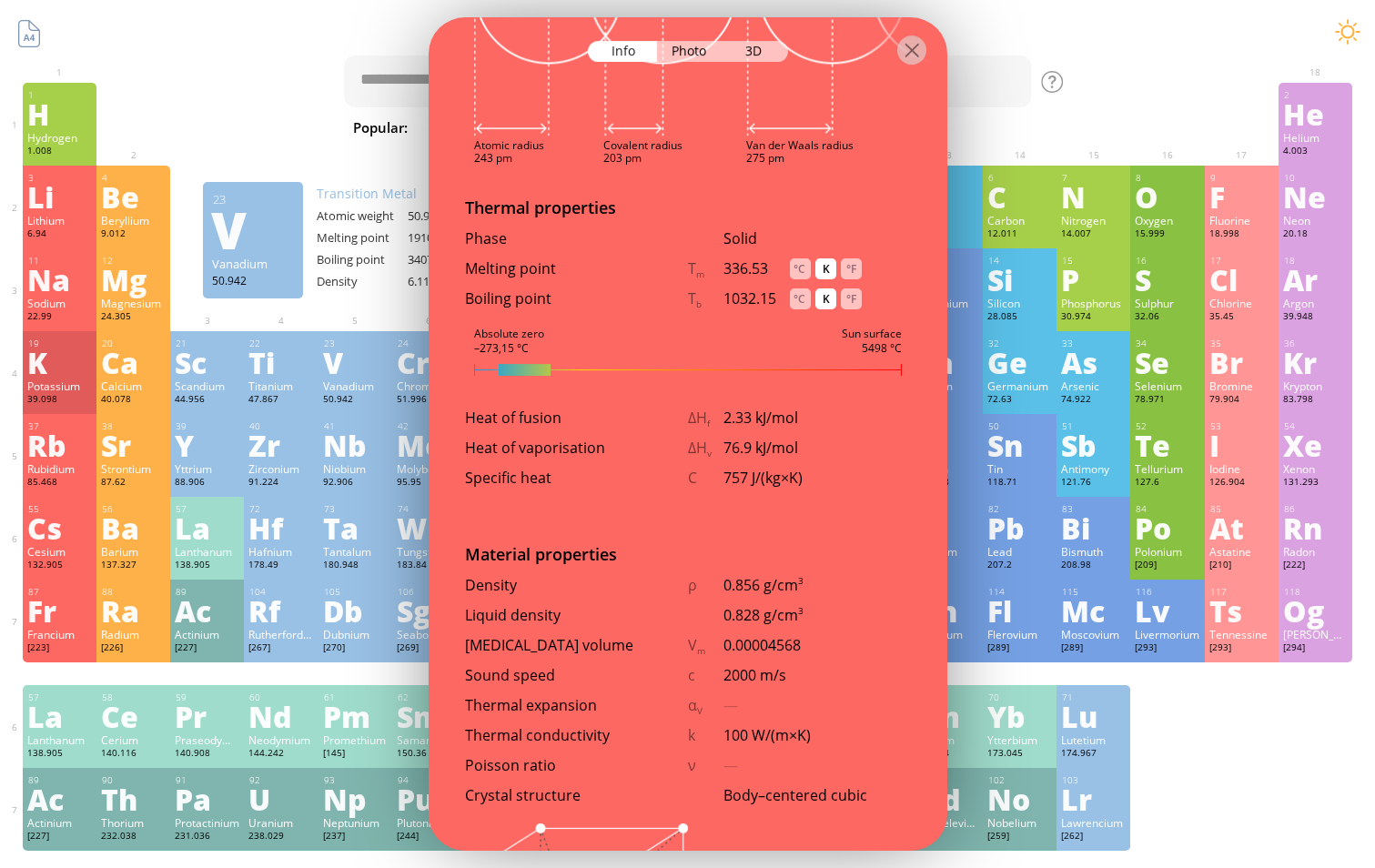
scroll to position [1428, 0]
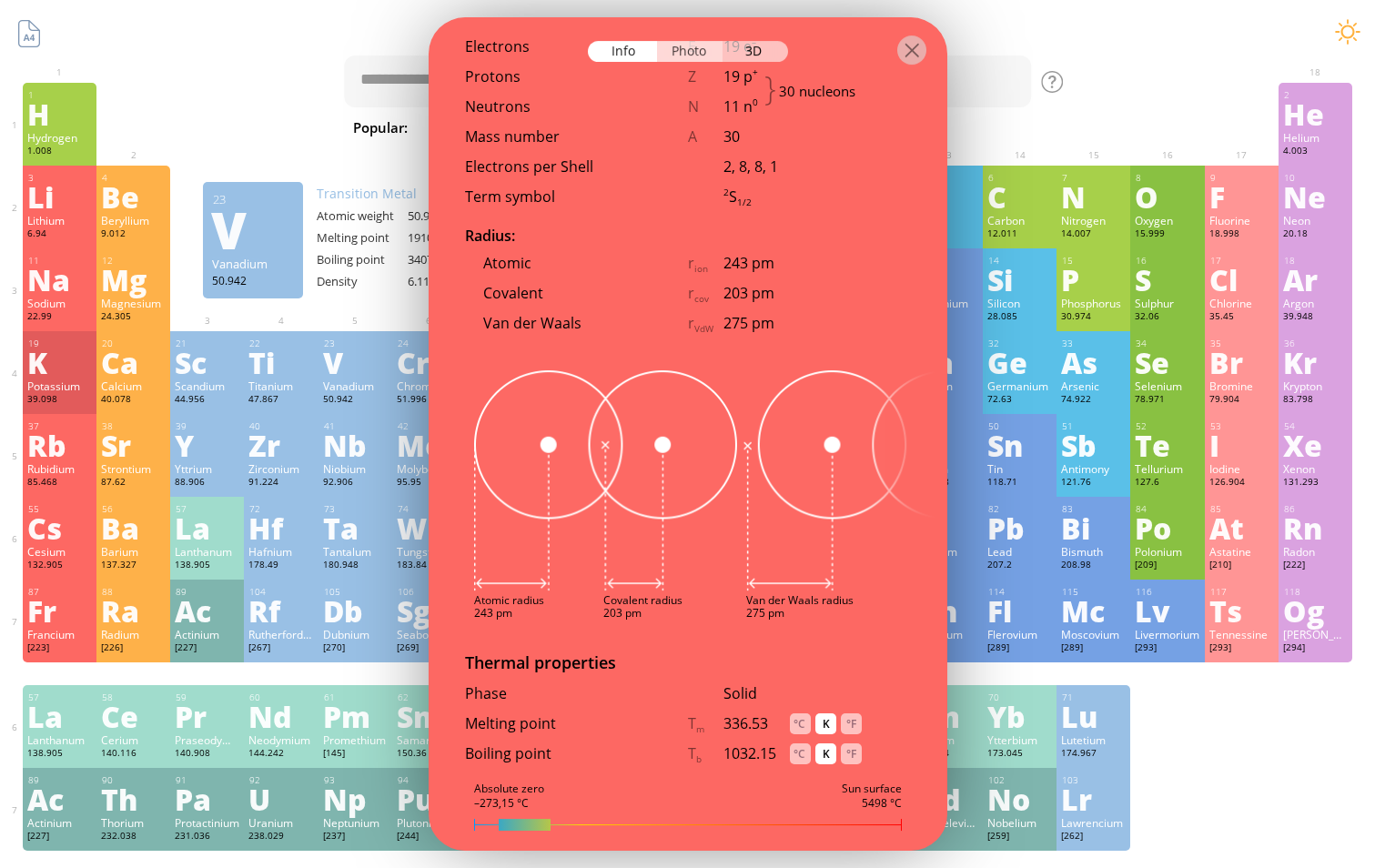
click at [698, 48] on div "Photo" at bounding box center [689, 51] width 66 height 21
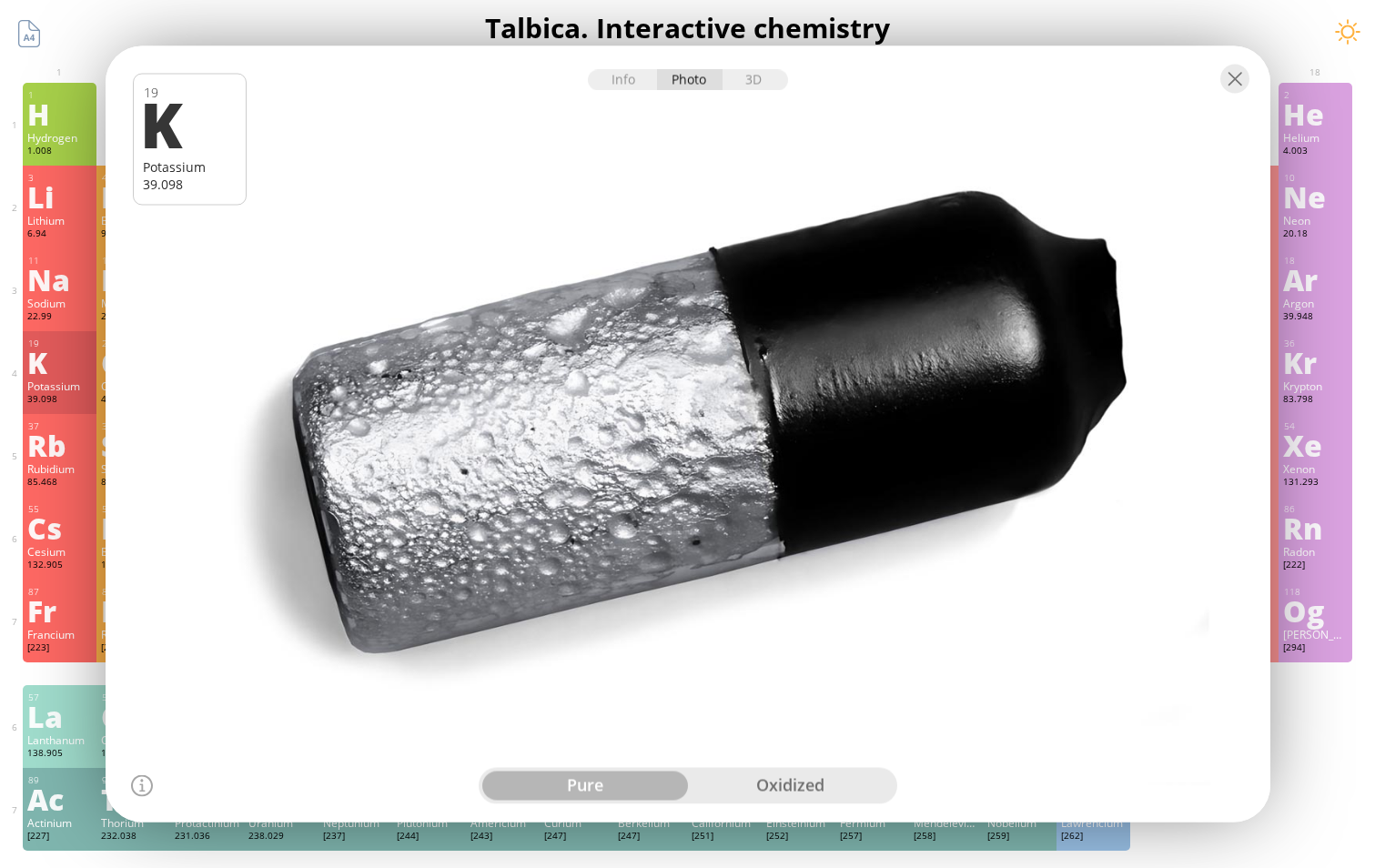
drag, startPoint x: 895, startPoint y: 387, endPoint x: 998, endPoint y: 385, distance: 103.0
click at [1008, 386] on div at bounding box center [687, 434] width 1177 height 784
click at [1001, 311] on div at bounding box center [687, 434] width 1177 height 784
click at [1238, 94] on div at bounding box center [688, 78] width 1165 height 64
click at [1238, 80] on div at bounding box center [1234, 79] width 29 height 29
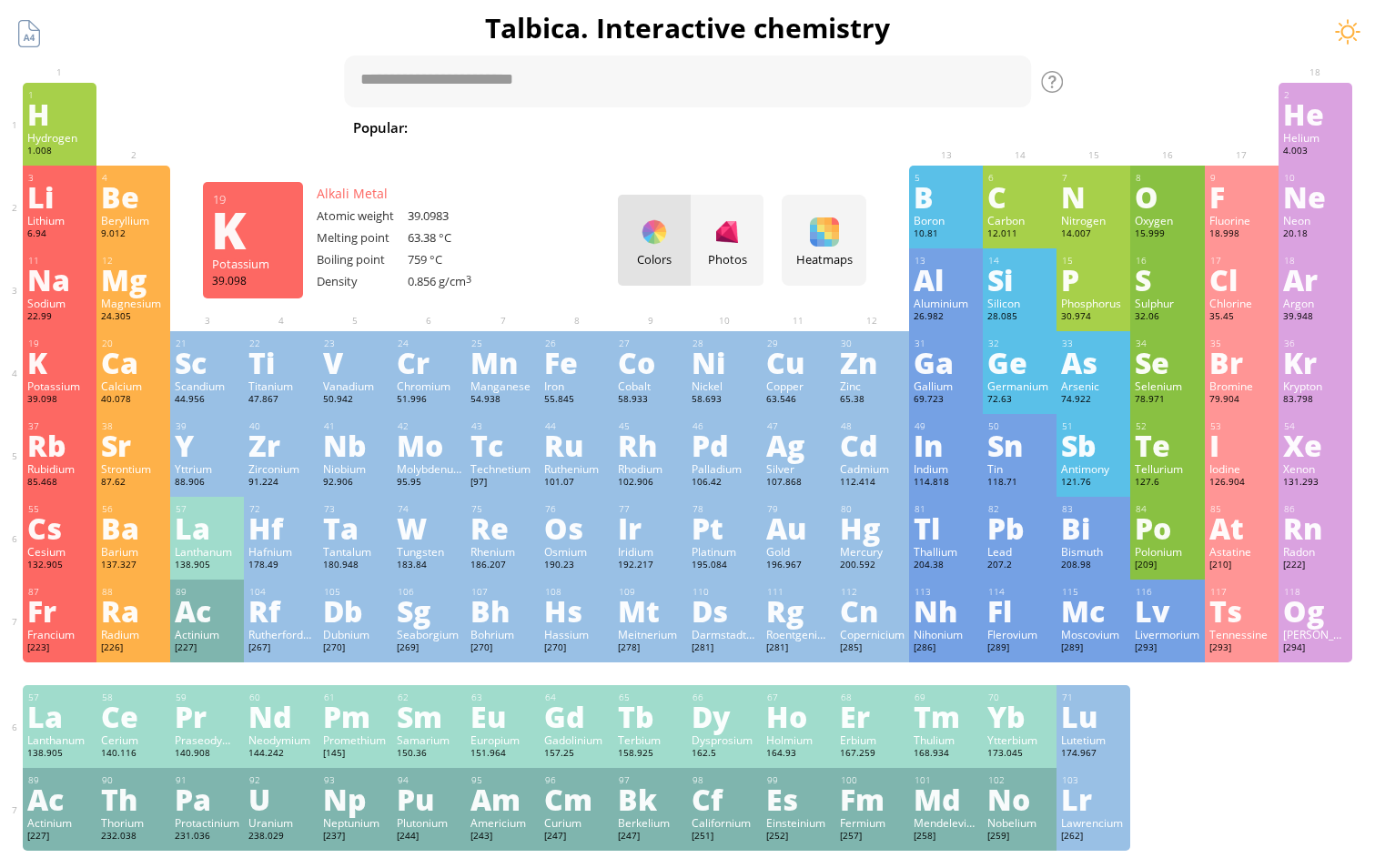
drag, startPoint x: 39, startPoint y: 368, endPoint x: 59, endPoint y: 331, distance: 42.1
click at [41, 368] on div "K" at bounding box center [60, 362] width 65 height 29
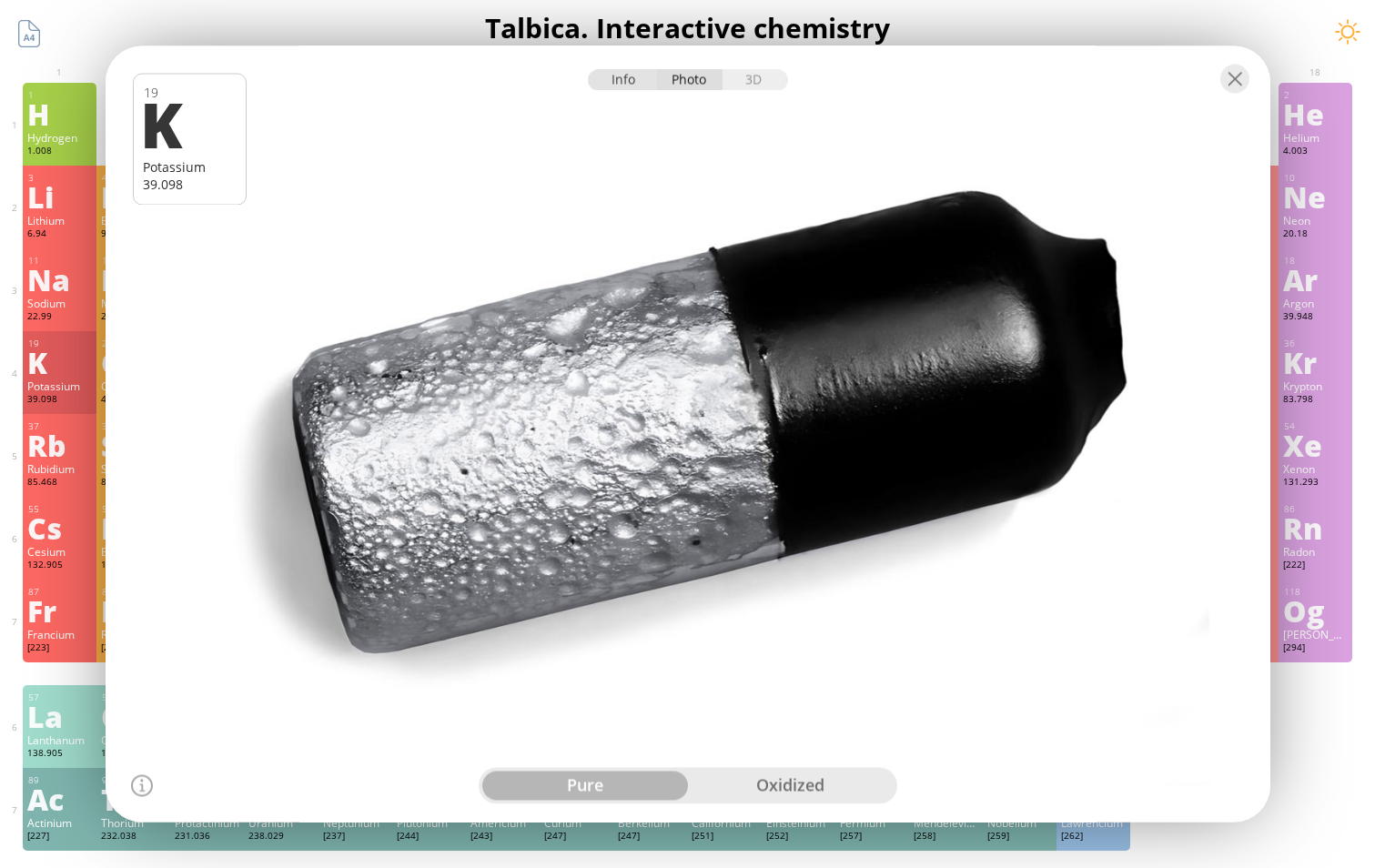
click at [627, 88] on div "Info" at bounding box center [623, 81] width 70 height 21
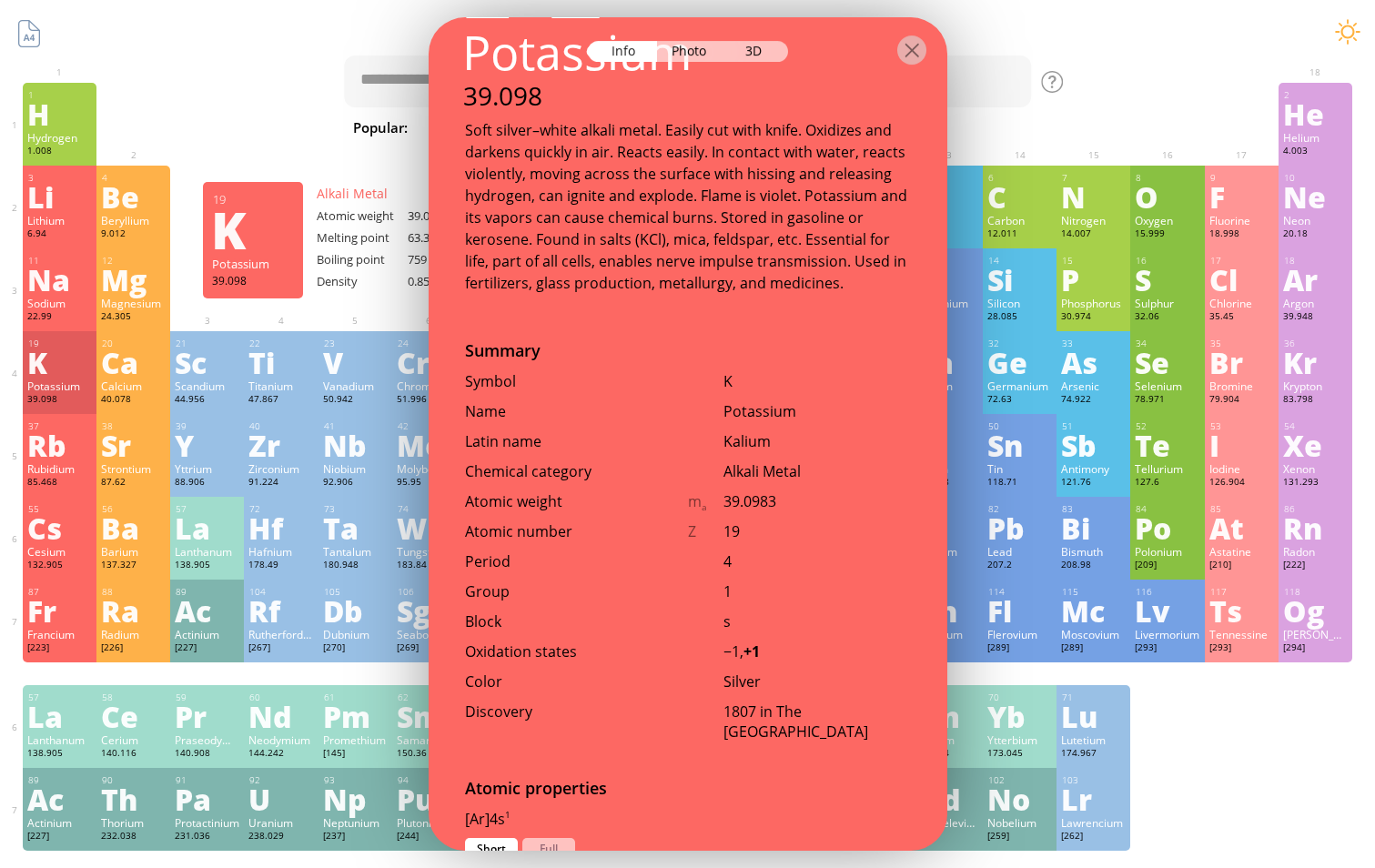
scroll to position [0, 0]
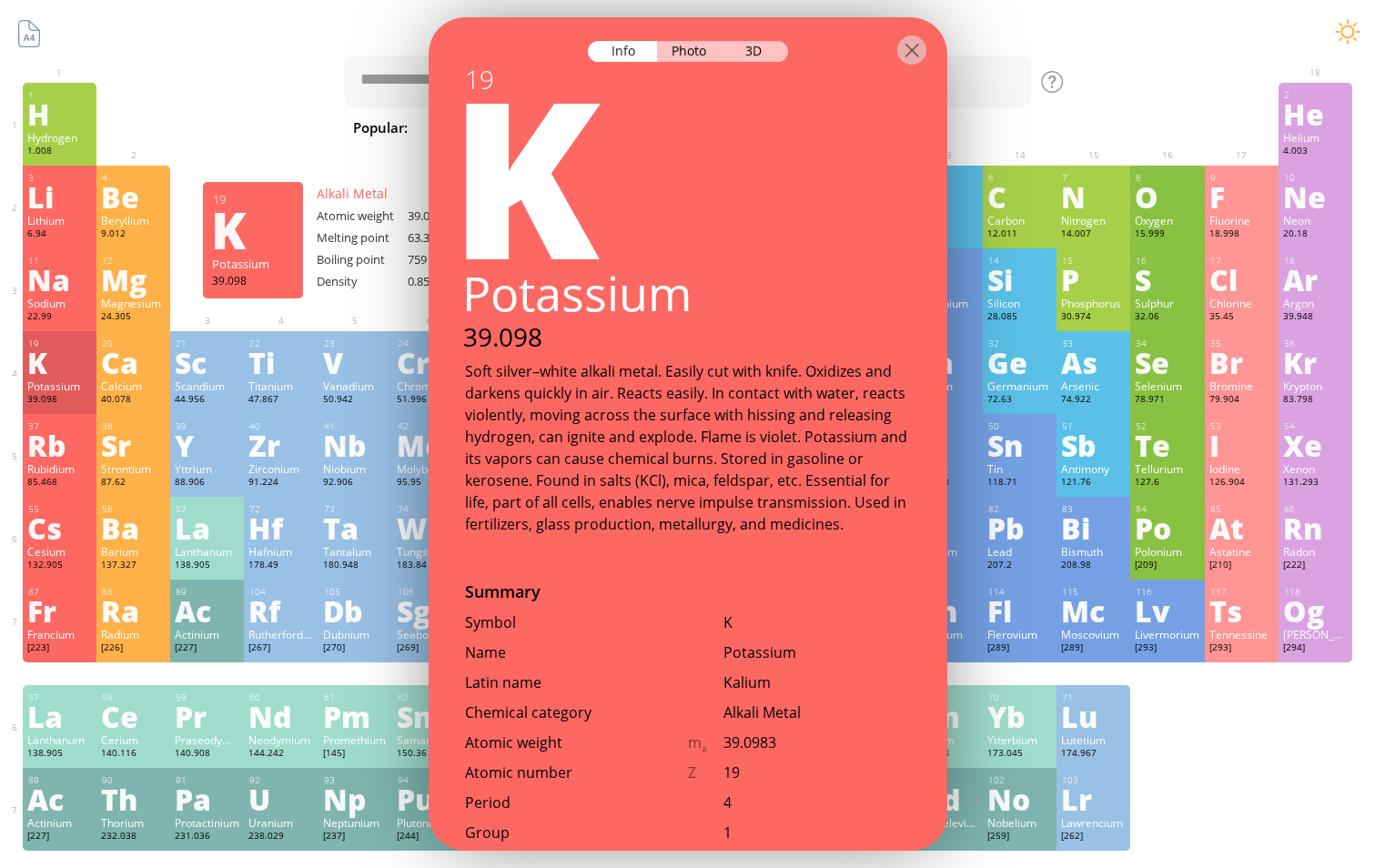
click at [466, 368] on div "Soft silver–white alkali metal. Easily cut with knife. Oxidizes and darkens qui…" at bounding box center [688, 448] width 446 height 175
click at [481, 368] on div "Soft silver–white alkali metal. Easily cut with knife. Oxidizes and darkens qui…" at bounding box center [688, 448] width 446 height 175
click at [670, 462] on div "Soft silver–white alkali metal. Easily cut with knife. Oxidizes and darkens qui…" at bounding box center [688, 448] width 446 height 175
click at [671, 469] on div "Soft silver–white alkali metal. Easily cut with knife. Oxidizes and darkens qui…" at bounding box center [688, 448] width 446 height 175
click at [671, 465] on div "Soft silver–white alkali metal. Easily cut with knife. Oxidizes and darkens qui…" at bounding box center [688, 448] width 446 height 175
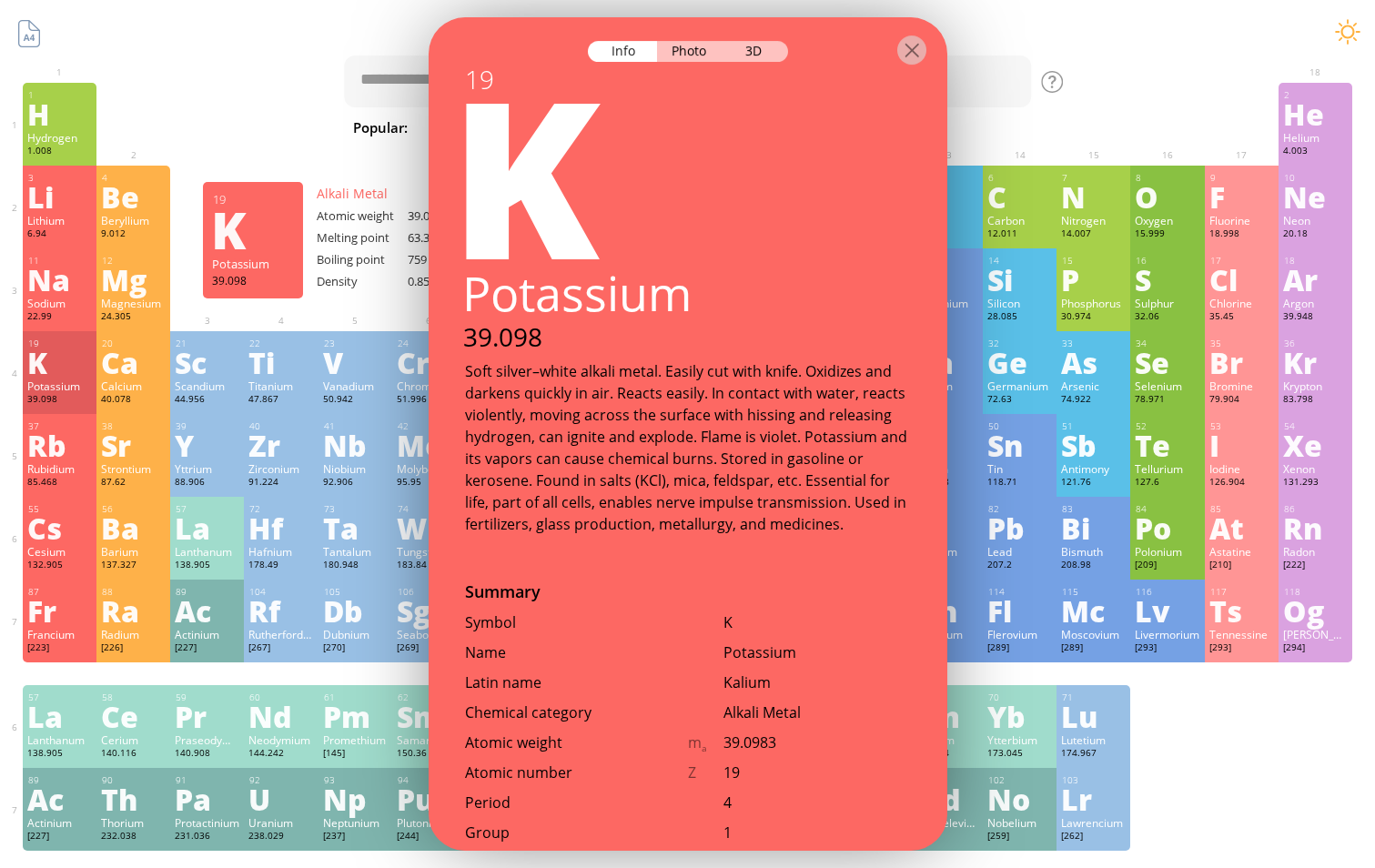
drag, startPoint x: 671, startPoint y: 465, endPoint x: 823, endPoint y: 528, distance: 164.5
click at [823, 528] on div "Soft silver–white alkali metal. Easily cut with knife. Oxidizes and darkens qui…" at bounding box center [688, 448] width 446 height 175
click at [841, 526] on div "Soft silver–white alkali metal. Easily cut with knife. Oxidizes and darkens qui…" at bounding box center [688, 448] width 446 height 175
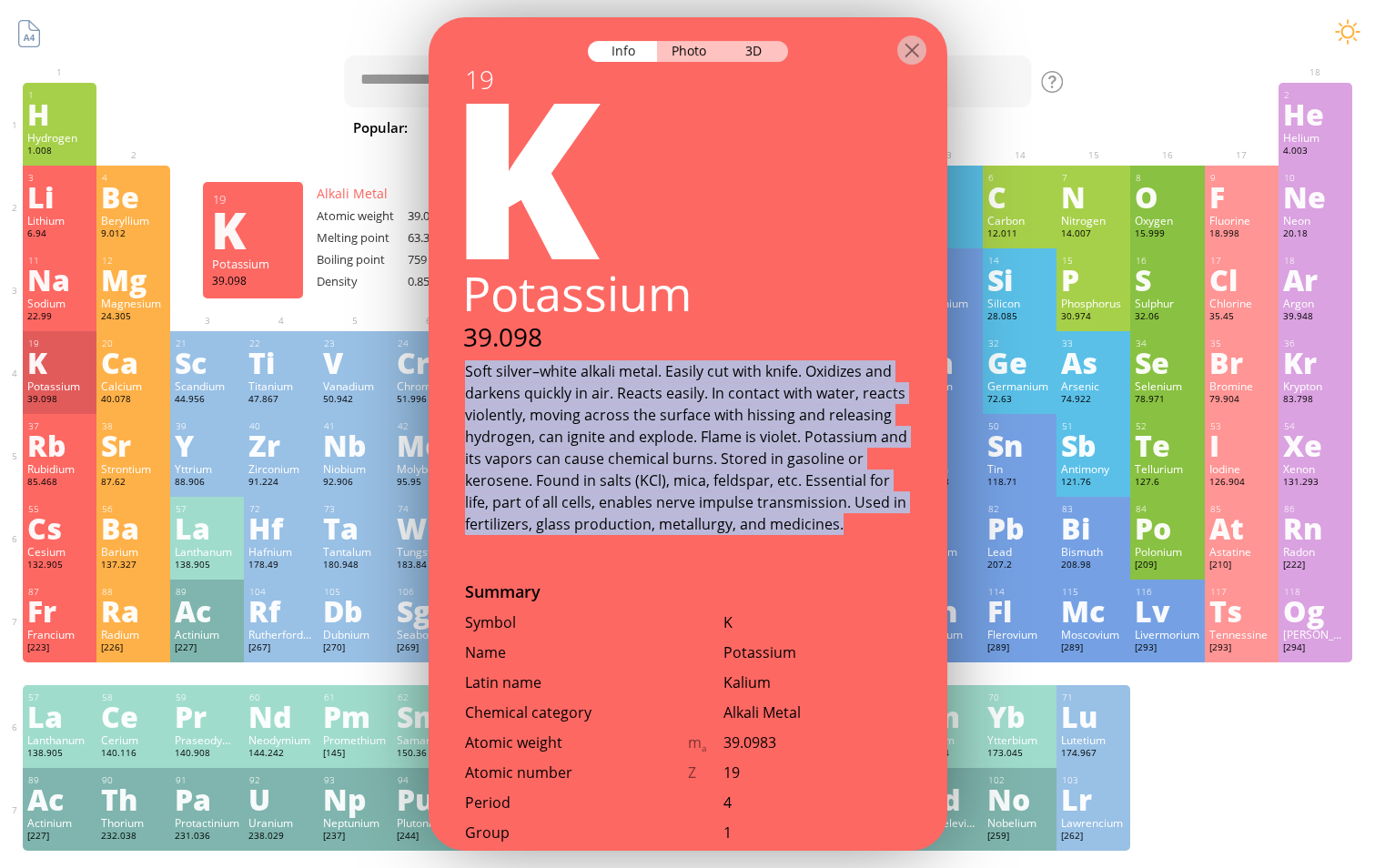
drag, startPoint x: 837, startPoint y: 528, endPoint x: 464, endPoint y: 365, distance: 407.1
click at [465, 365] on div "Soft silver–white alkali metal. Easily cut with knife. Oxidizes and darkens qui…" at bounding box center [688, 448] width 446 height 175
copy div "Soft silver–white alkali metal. Easily cut with knife. Oxidizes and darkens qui…"
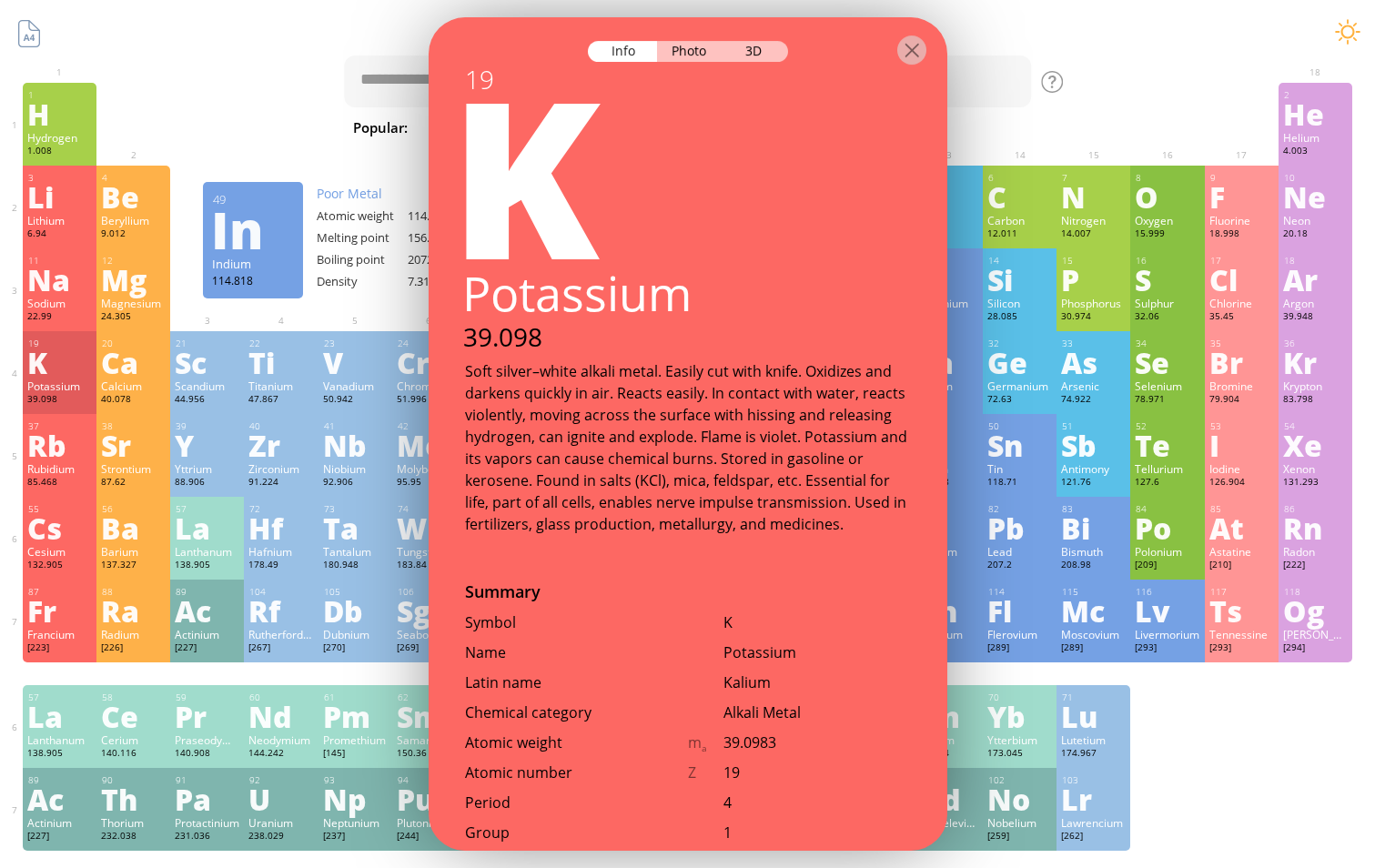
click at [676, 292] on div "Potassium" at bounding box center [687, 293] width 521 height 63
drag, startPoint x: 685, startPoint y: 299, endPoint x: 573, endPoint y: 299, distance: 112.0
click at [677, 299] on div "Potassium" at bounding box center [687, 293] width 521 height 63
click at [467, 290] on div "Potassium" at bounding box center [687, 293] width 521 height 63
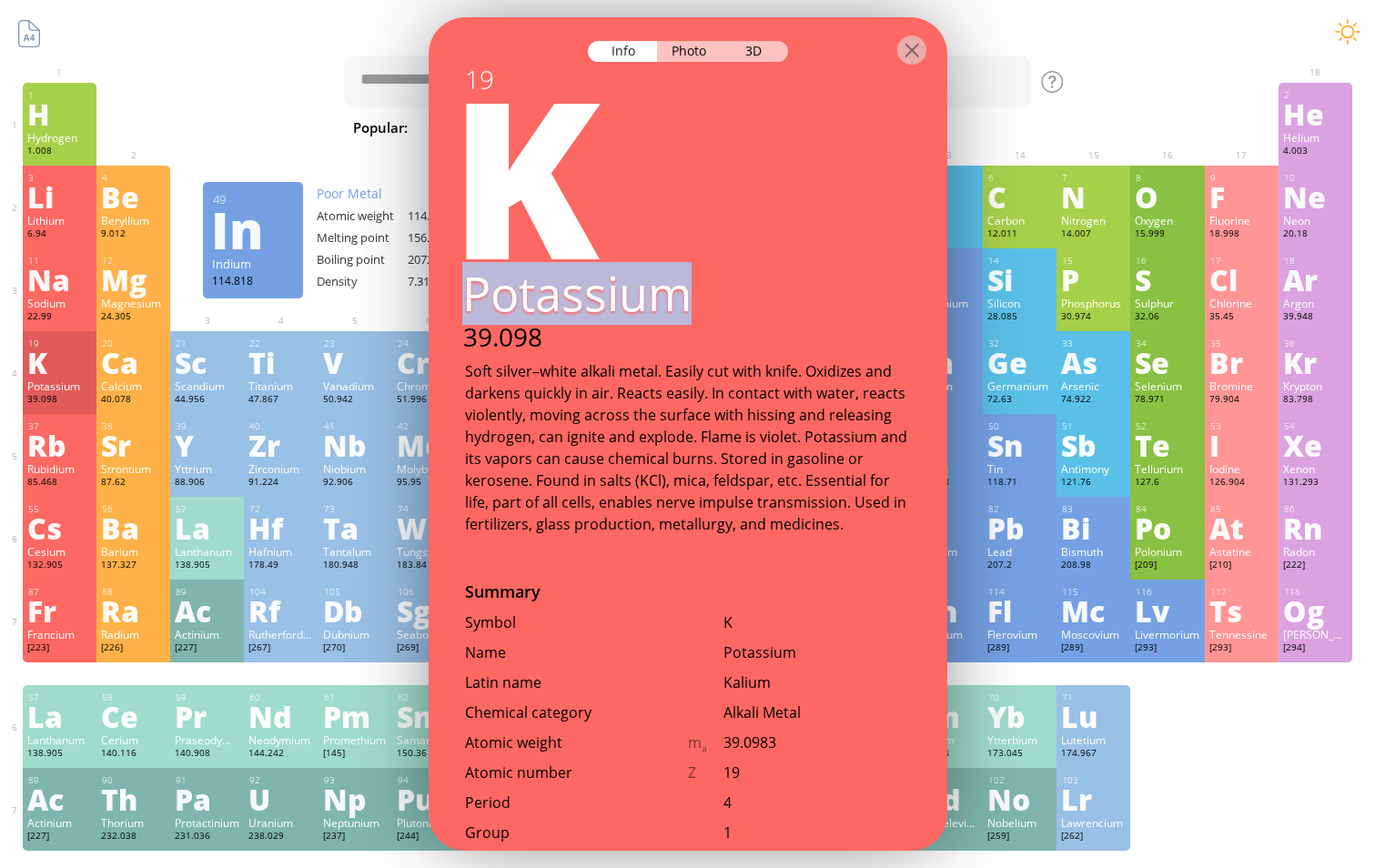
copy div "Potassium"
click at [43, 287] on div "Na" at bounding box center [60, 279] width 65 height 29
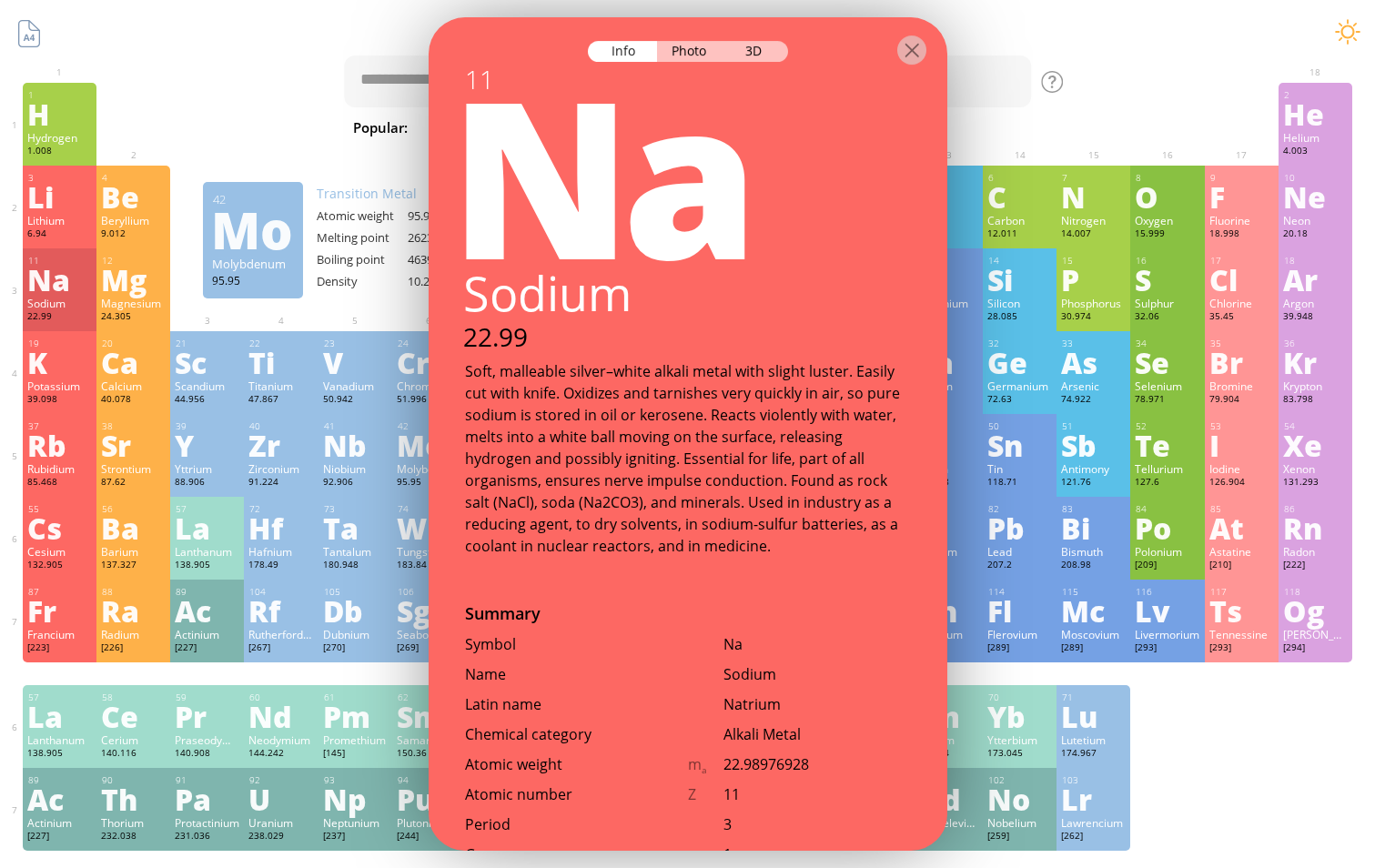
click at [477, 370] on div "Soft, malleable silver–white alkali metal with slight luster. Easily cut with k…" at bounding box center [688, 459] width 446 height 197
click at [472, 370] on div "Soft, malleable silver–white alkali metal with slight luster. Easily cut with k…" at bounding box center [688, 459] width 446 height 197
click at [474, 370] on div "Soft, malleable silver–white alkali metal with slight luster. Easily cut with k…" at bounding box center [688, 459] width 446 height 197
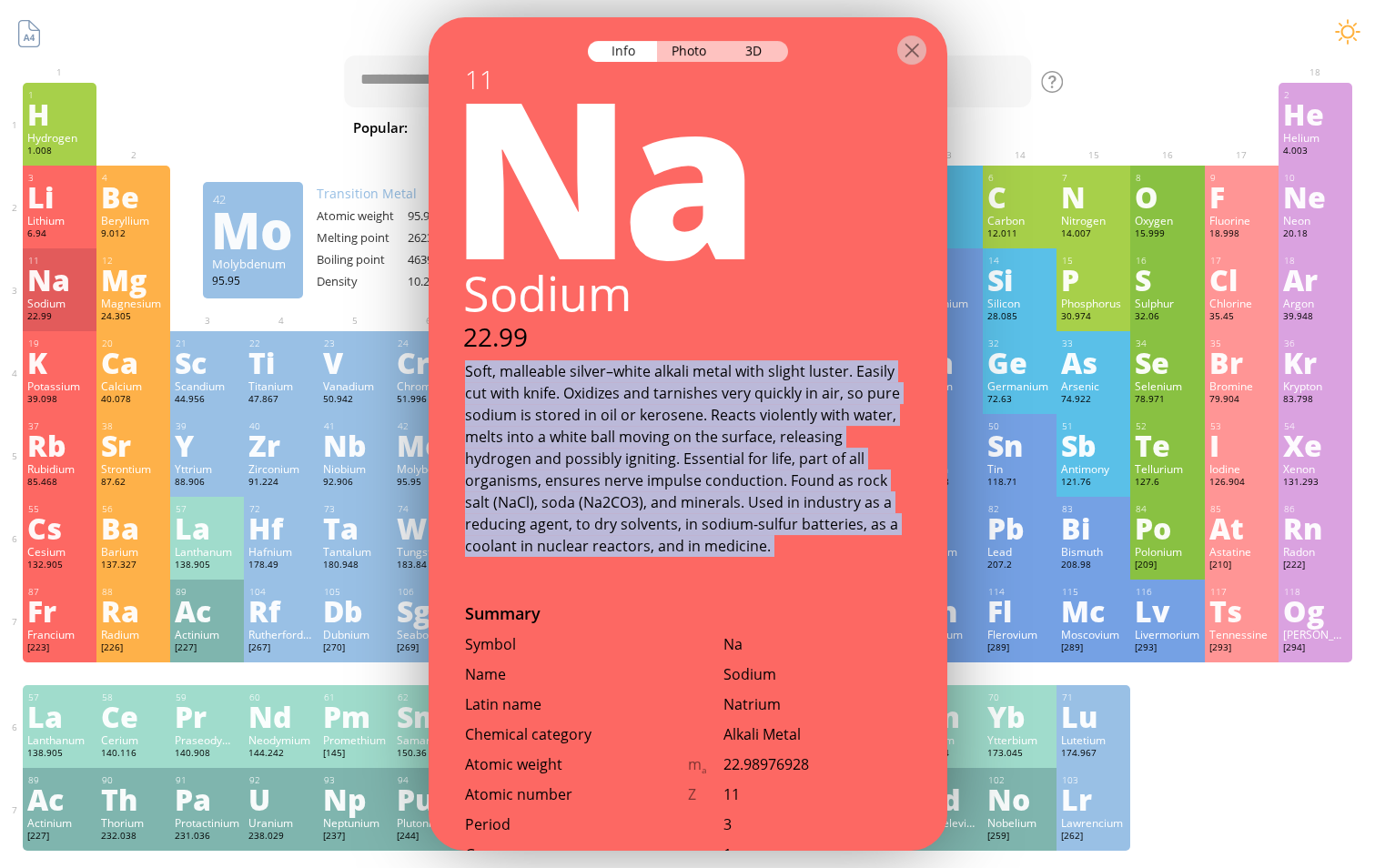
drag, startPoint x: 474, startPoint y: 370, endPoint x: 697, endPoint y: 542, distance: 281.6
click at [697, 542] on div "Soft, malleable silver–white alkali metal with slight luster. Easily cut with k…" at bounding box center [688, 459] width 446 height 197
drag, startPoint x: 697, startPoint y: 542, endPoint x: 674, endPoint y: 516, distance: 34.7
copy div "Soft, malleable silver–white alkali metal with slight luster. Easily cut with k…"
click at [56, 382] on div "Potassium" at bounding box center [60, 386] width 65 height 14
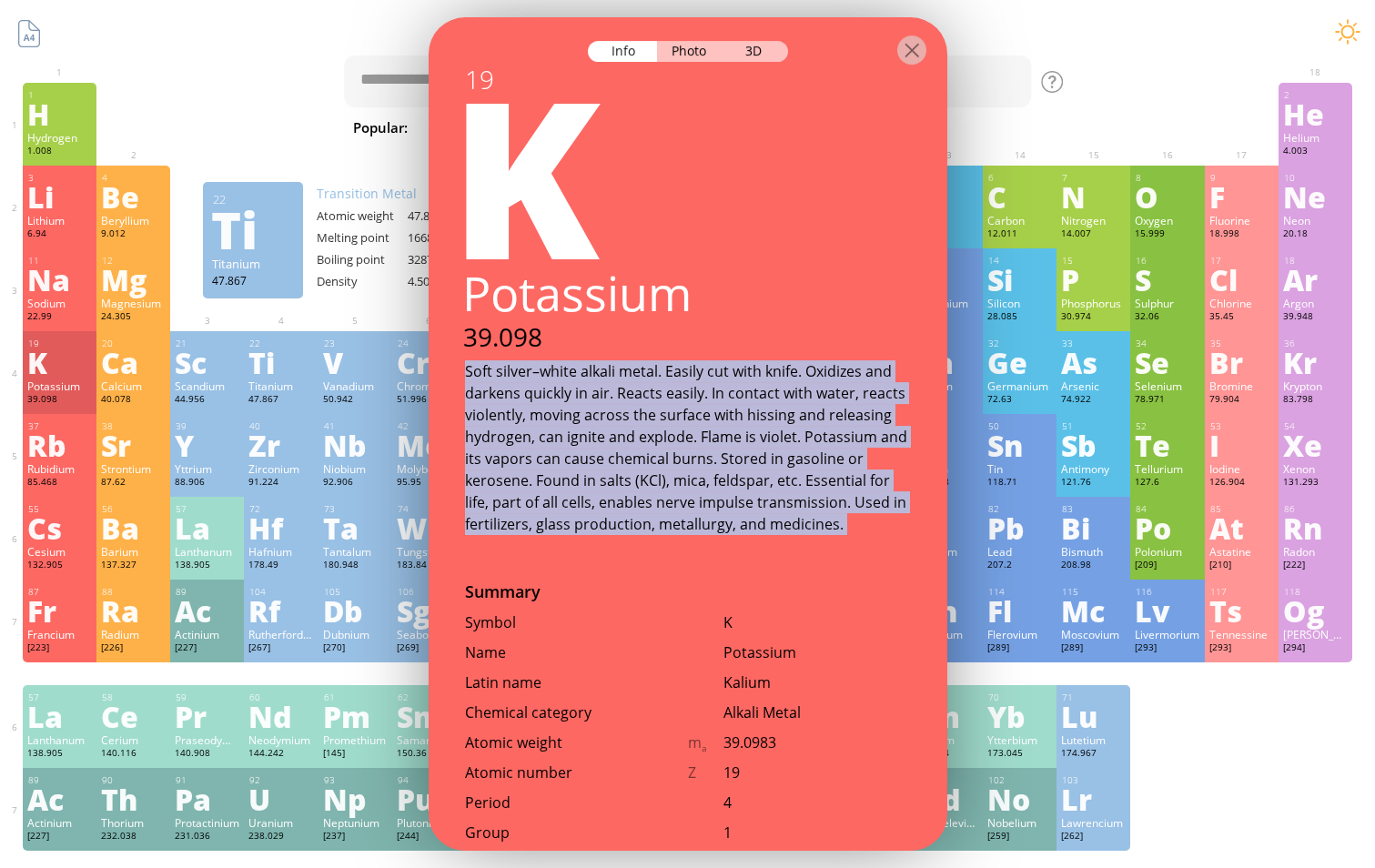
click at [355, 311] on div "11 Na Sodium 22.99 −1, 0, +1 −1, 0, +1 97.72 °C 883 °C 0.968 g/cm 3 [Ne]3s 1 12…" at bounding box center [688, 290] width 1329 height 83
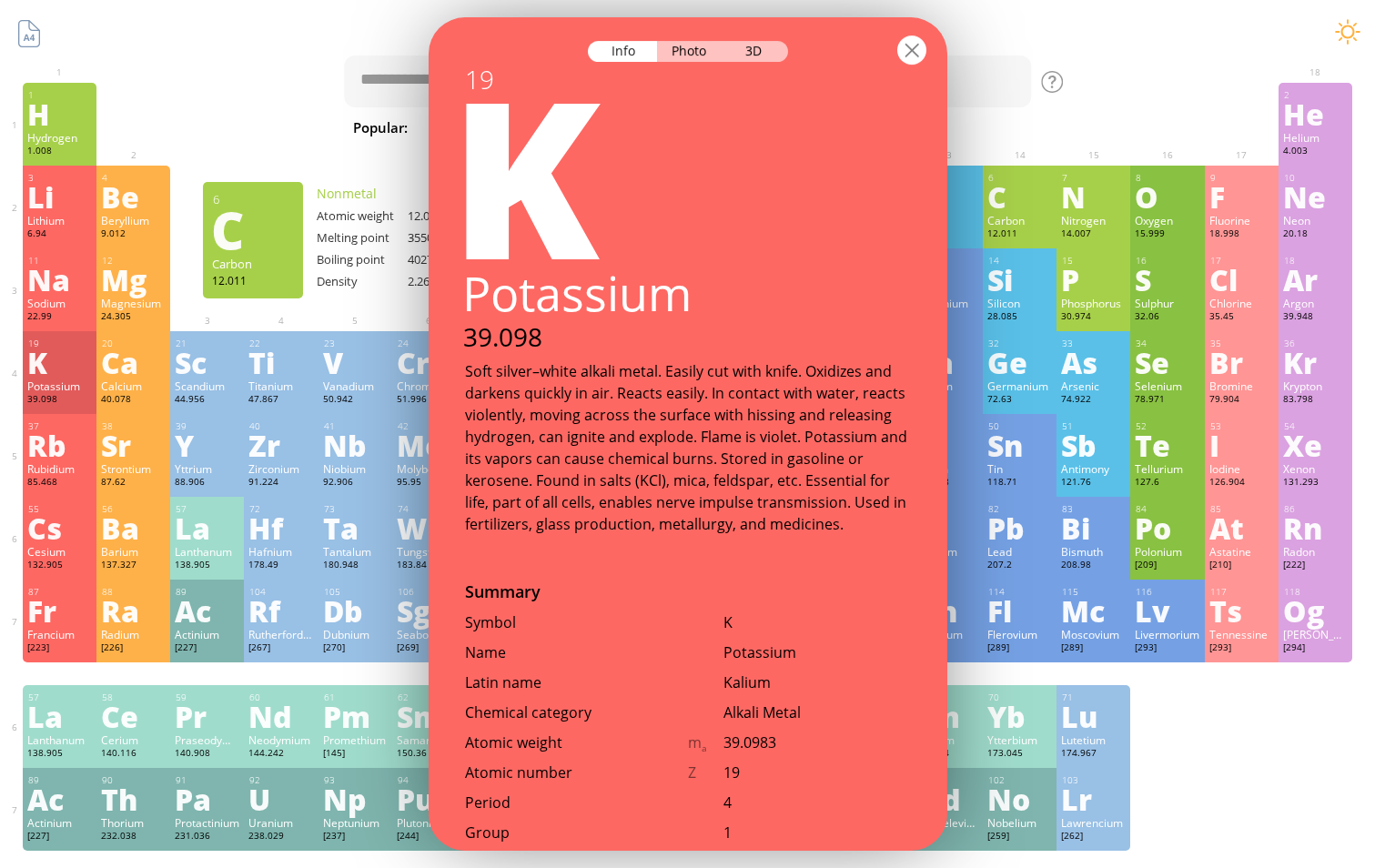
click at [917, 58] on div at bounding box center [912, 49] width 29 height 29
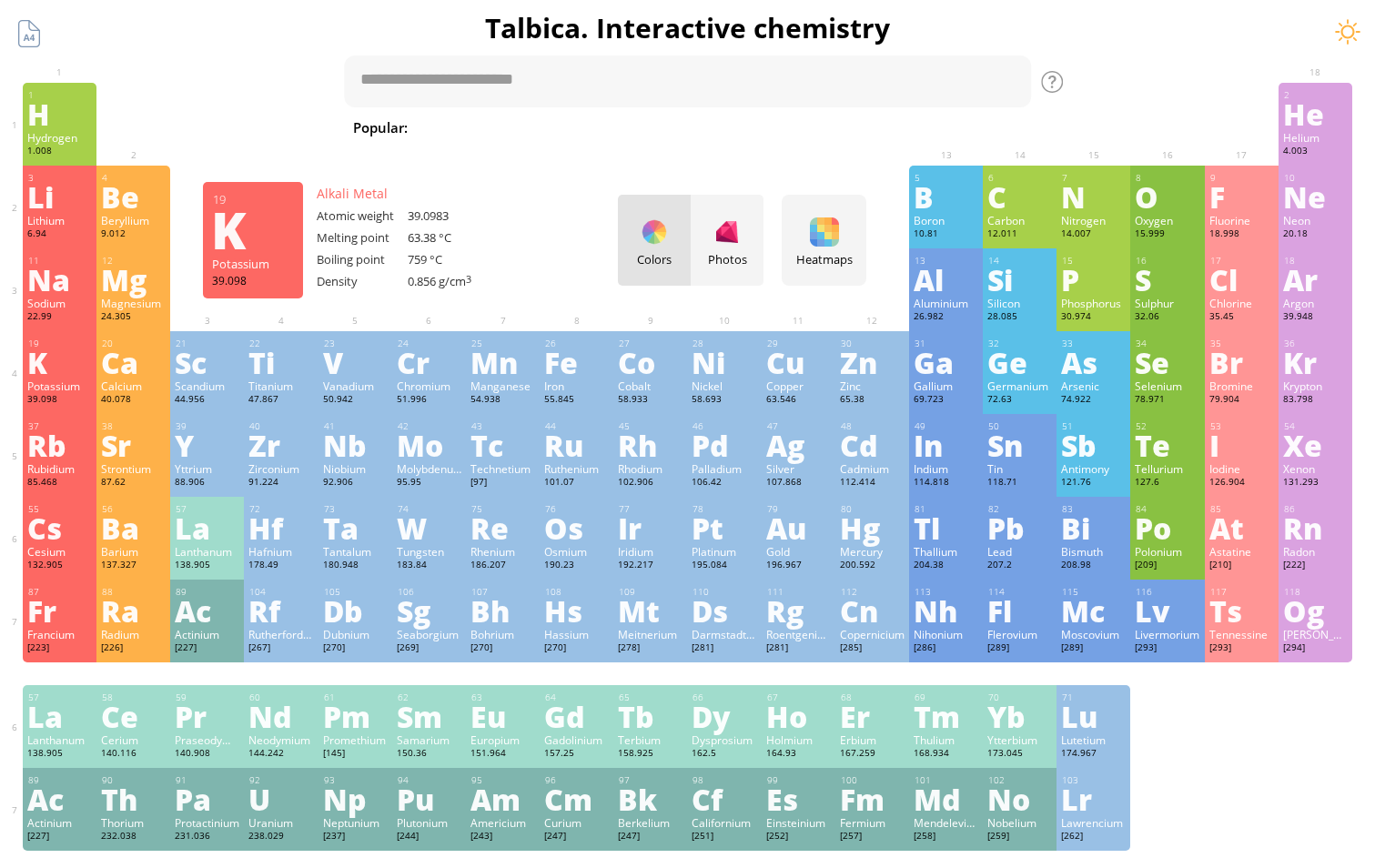
click at [49, 353] on div "K" at bounding box center [60, 362] width 65 height 29
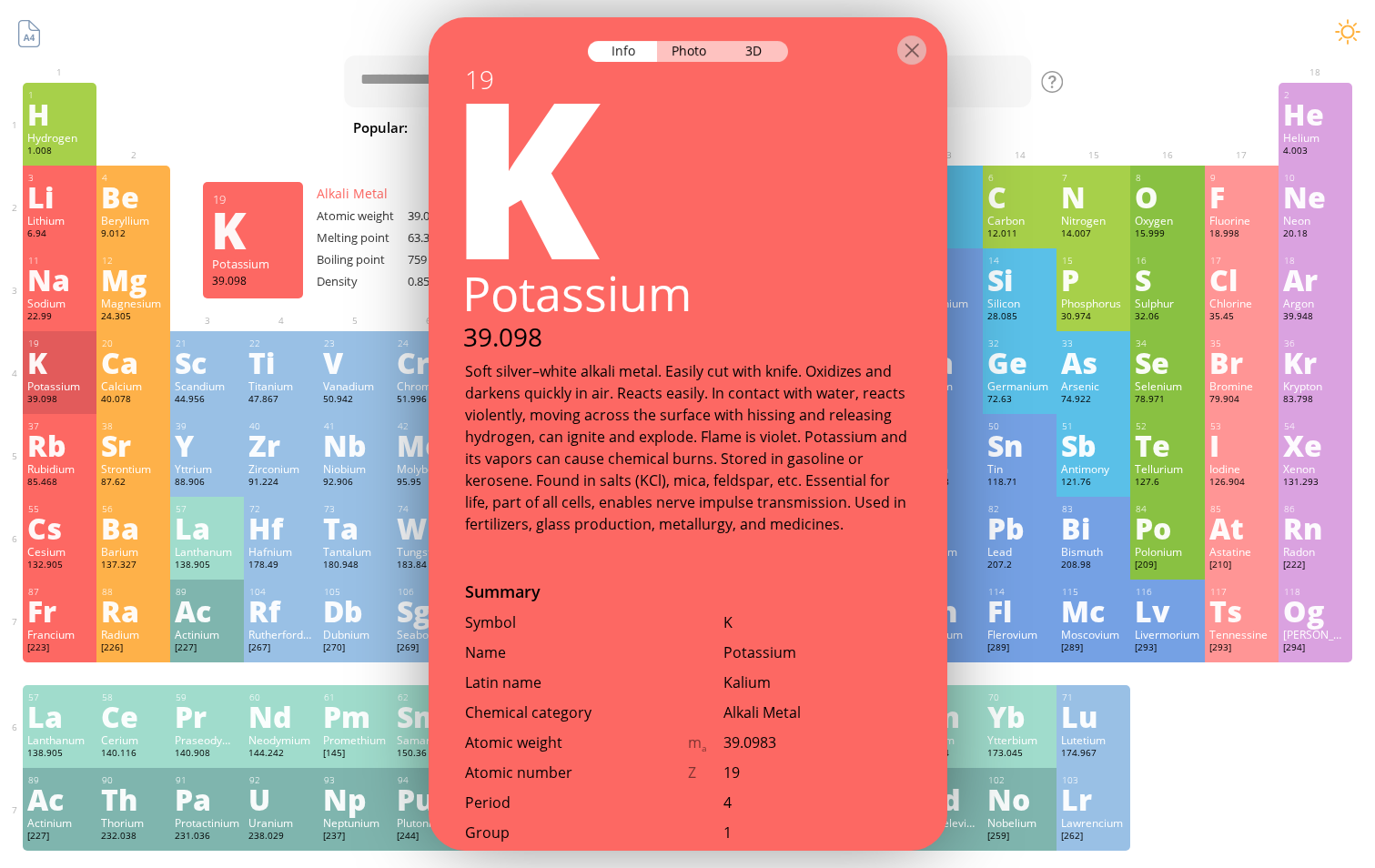
click at [28, 377] on div "K" at bounding box center [60, 362] width 65 height 29
click at [31, 436] on div "Rb" at bounding box center [60, 444] width 65 height 29
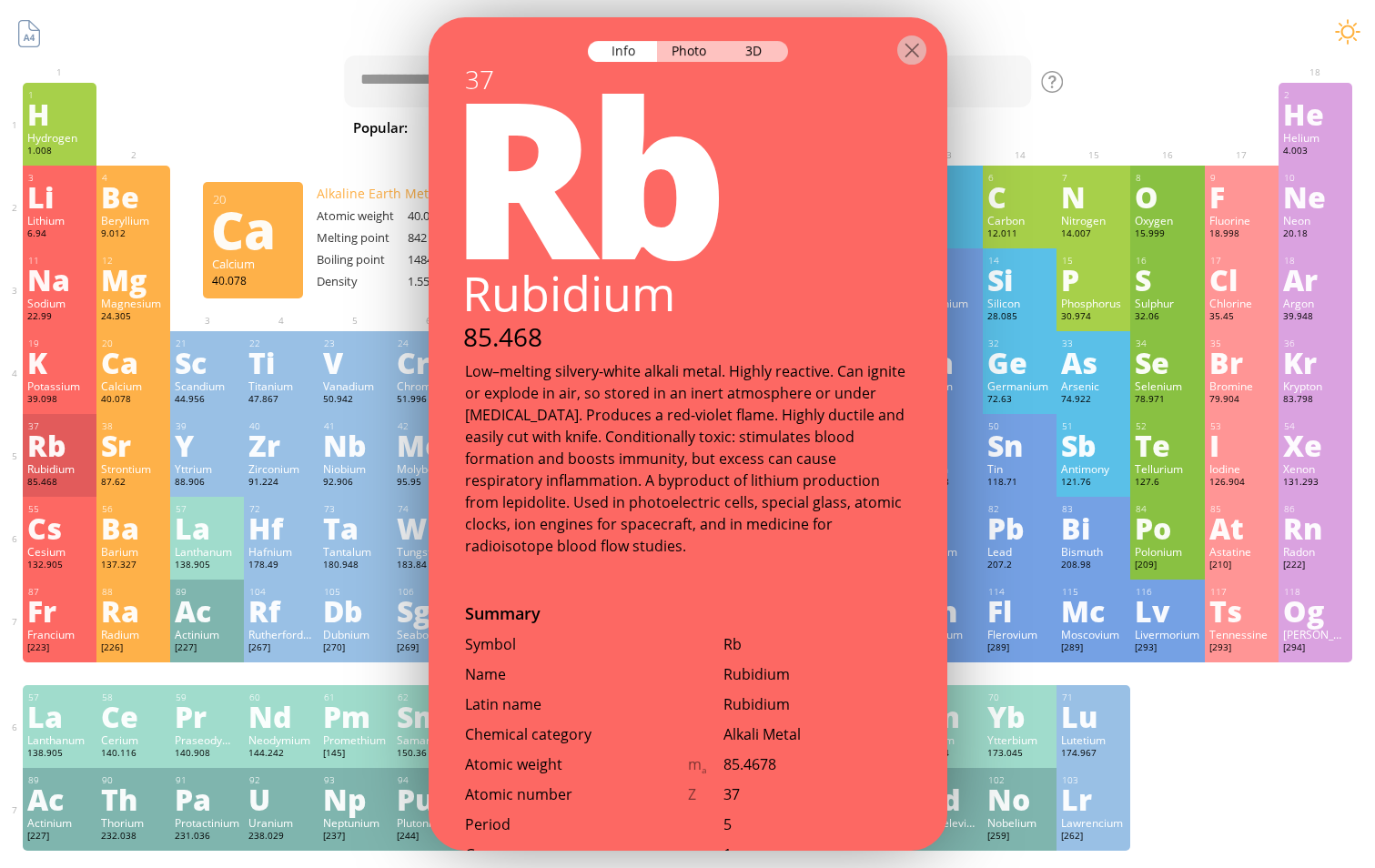
click at [97, 409] on div "20 Ca Calcium 40.078 +1, +2 +1, +2 842 °C 1484 °C 1.55 g/cm 3 [Ar]4s 2" at bounding box center [134, 372] width 74 height 83
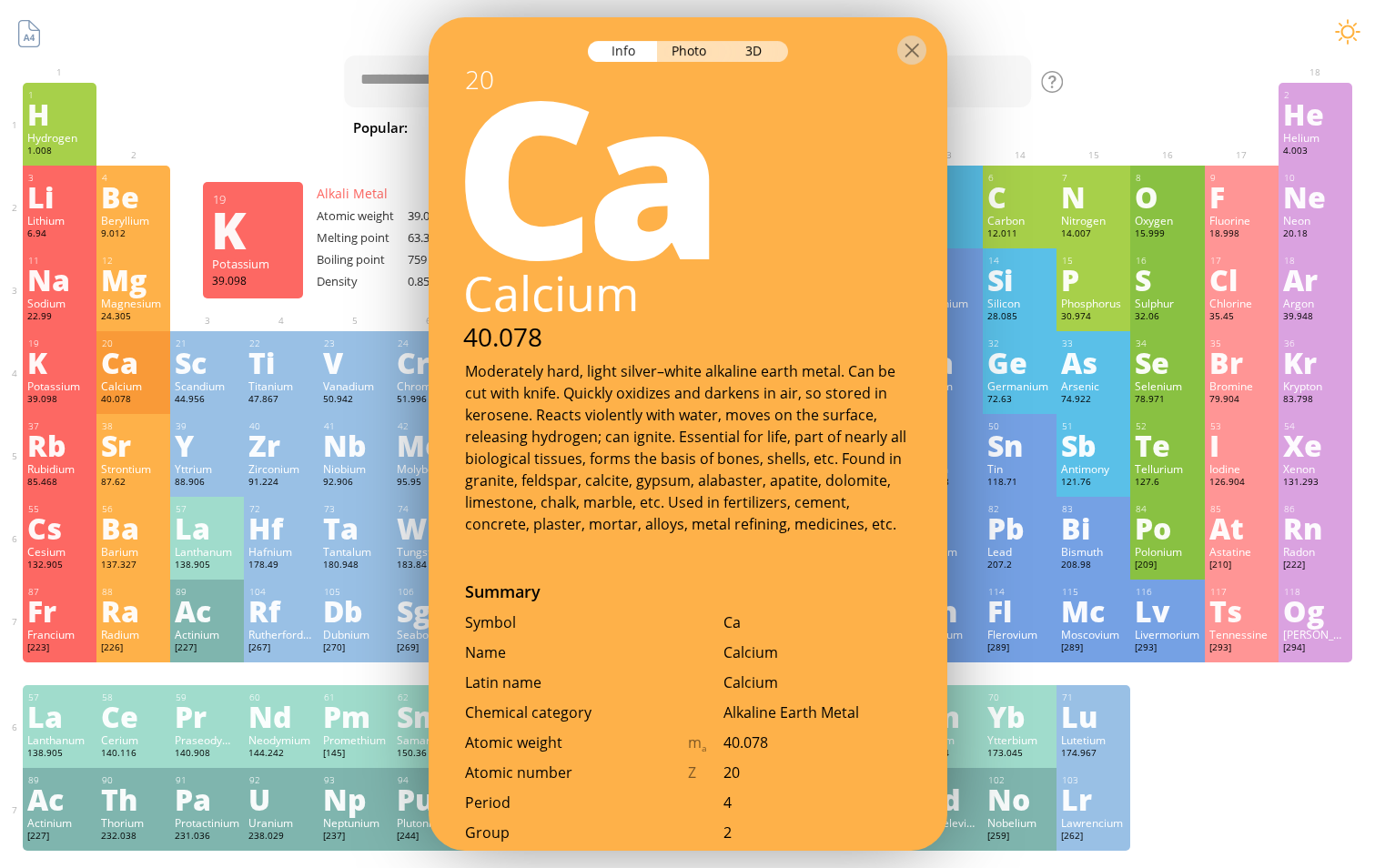
click at [6, 377] on div "Summary Molecular formula Molecular weight Exact mass Monoisotopic mass Classif…" at bounding box center [688, 771] width 1375 height 1543
click at [32, 376] on div "K" at bounding box center [60, 362] width 65 height 29
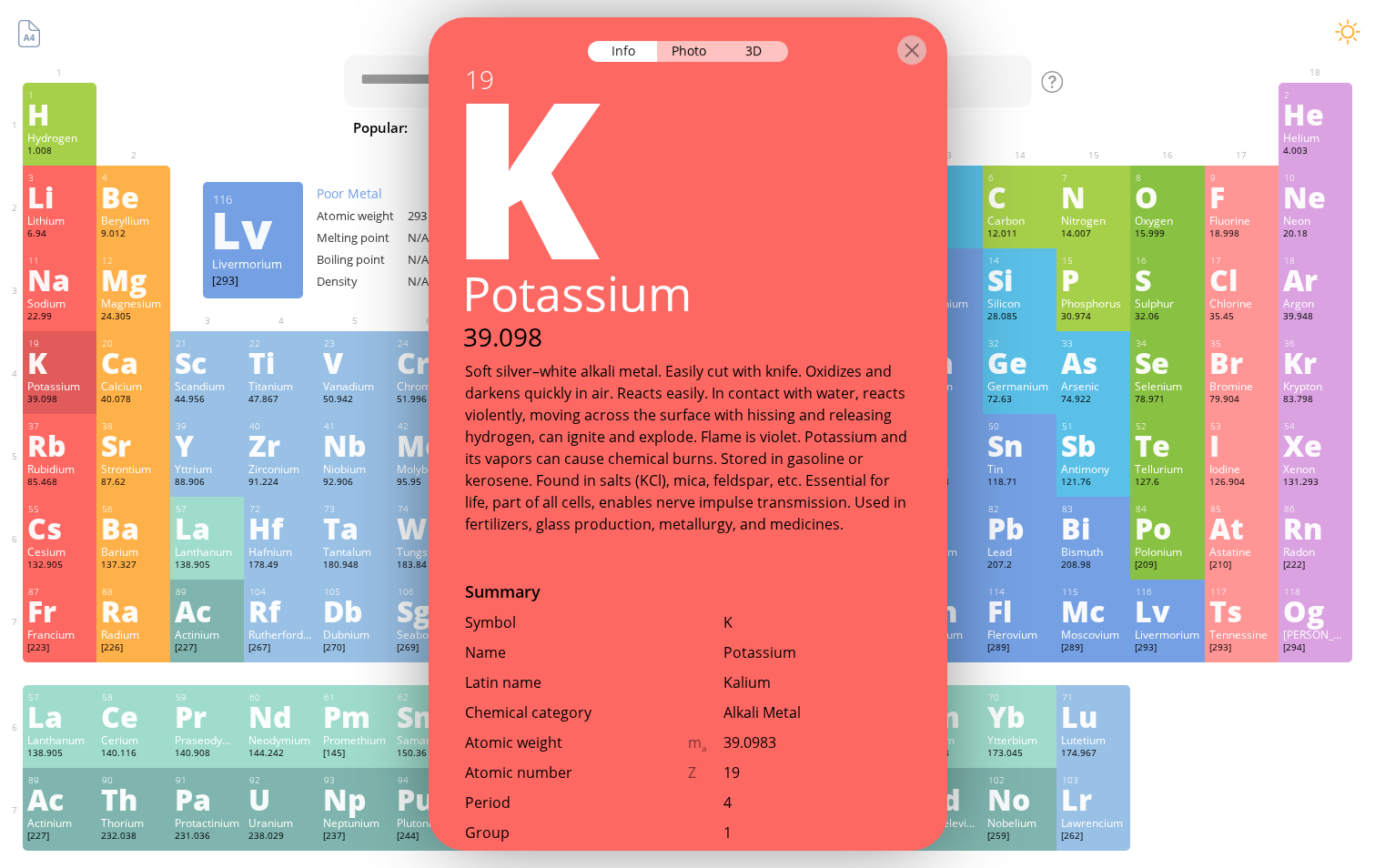
click at [1203, 776] on div "1 H Hydrogen 1.008 −1, +1 −1, +1 -259.14 °C -252.87 °C 0.0899 g/l 1s 1 2 He Hel…" at bounding box center [688, 466] width 1329 height 768
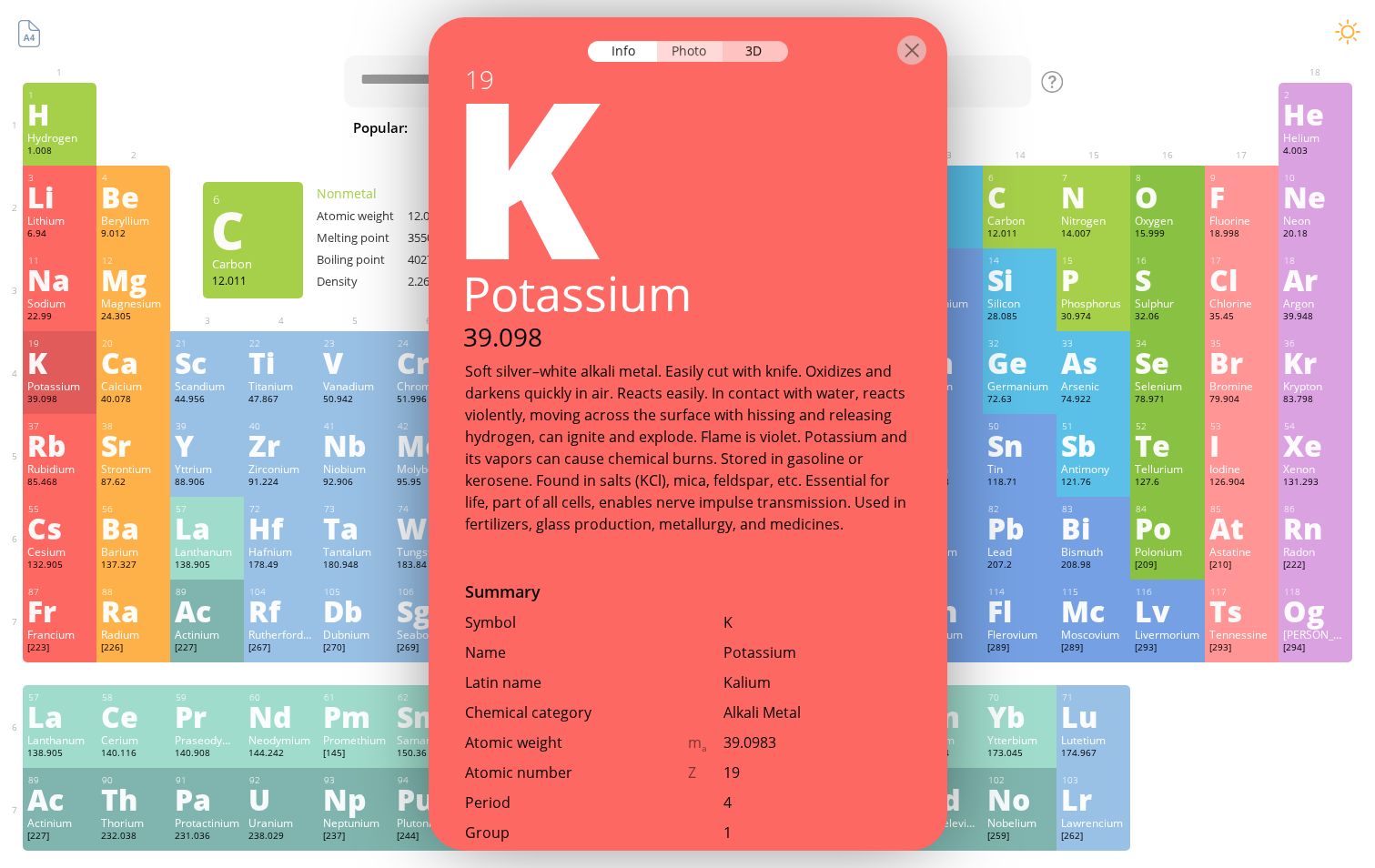
click at [685, 56] on div "Photo" at bounding box center [689, 51] width 66 height 21
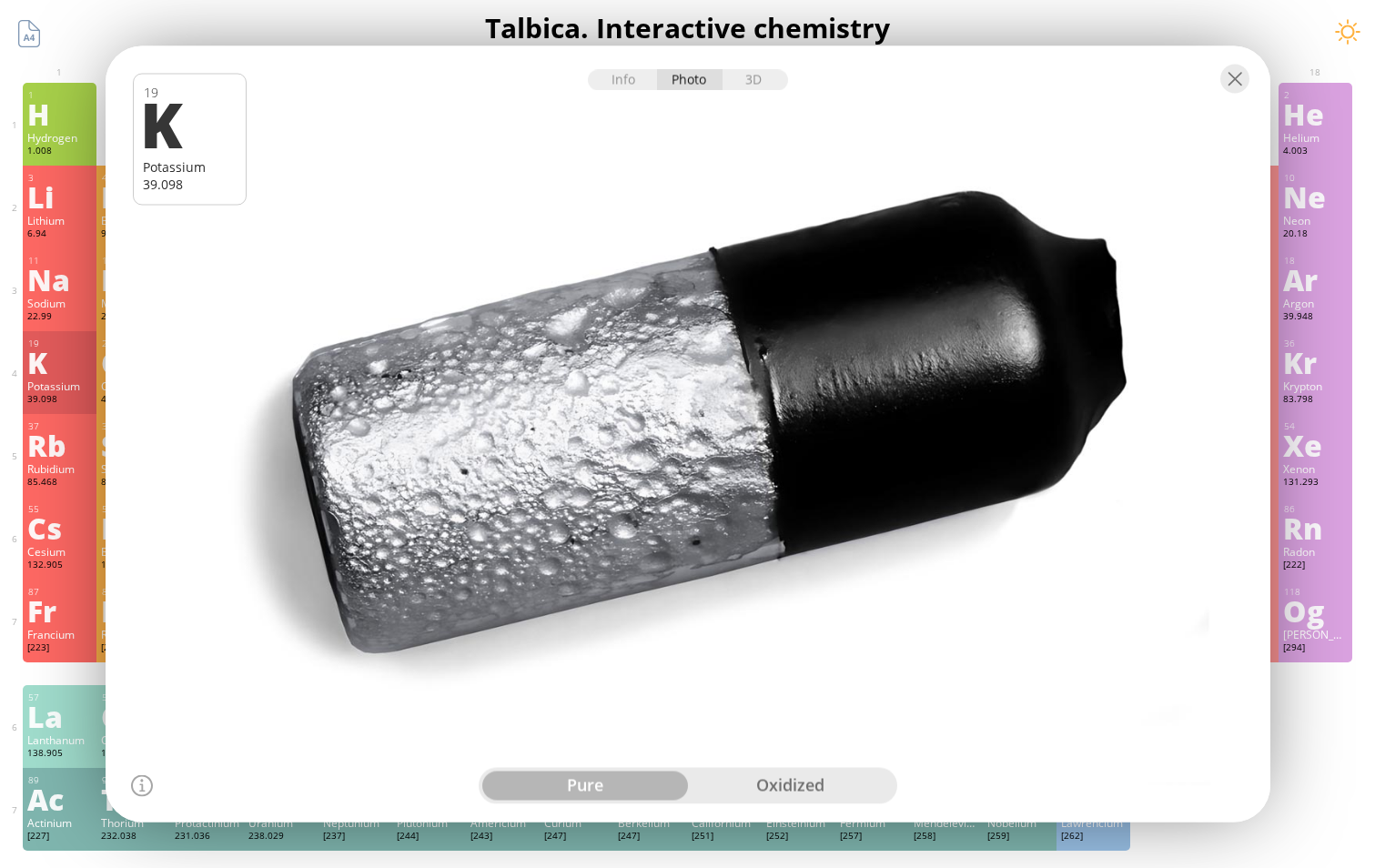
drag, startPoint x: 1215, startPoint y: 79, endPoint x: 1227, endPoint y: 79, distance: 12.0
click at [1224, 79] on div at bounding box center [688, 78] width 1165 height 64
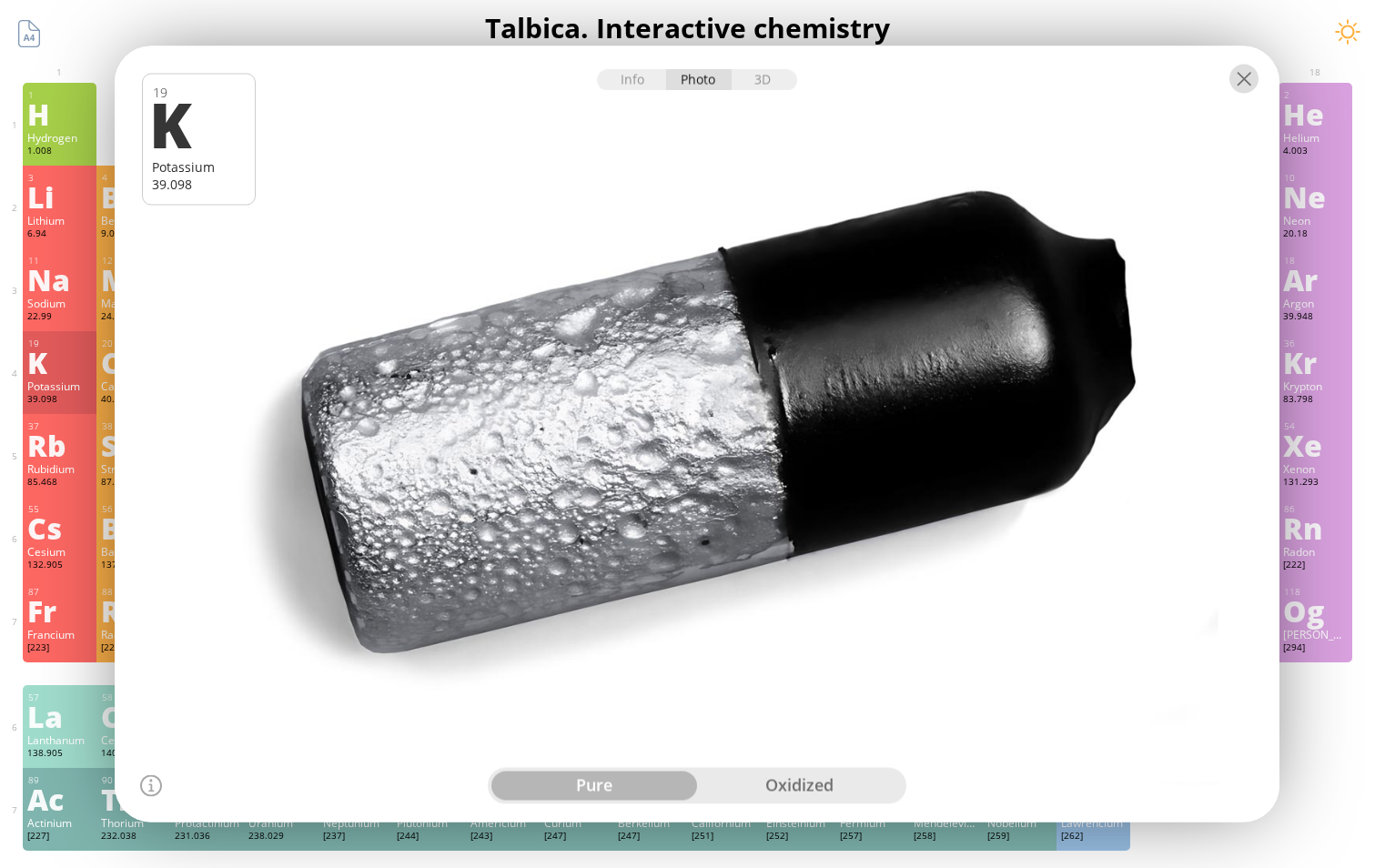
click at [1239, 80] on div at bounding box center [1244, 79] width 29 height 29
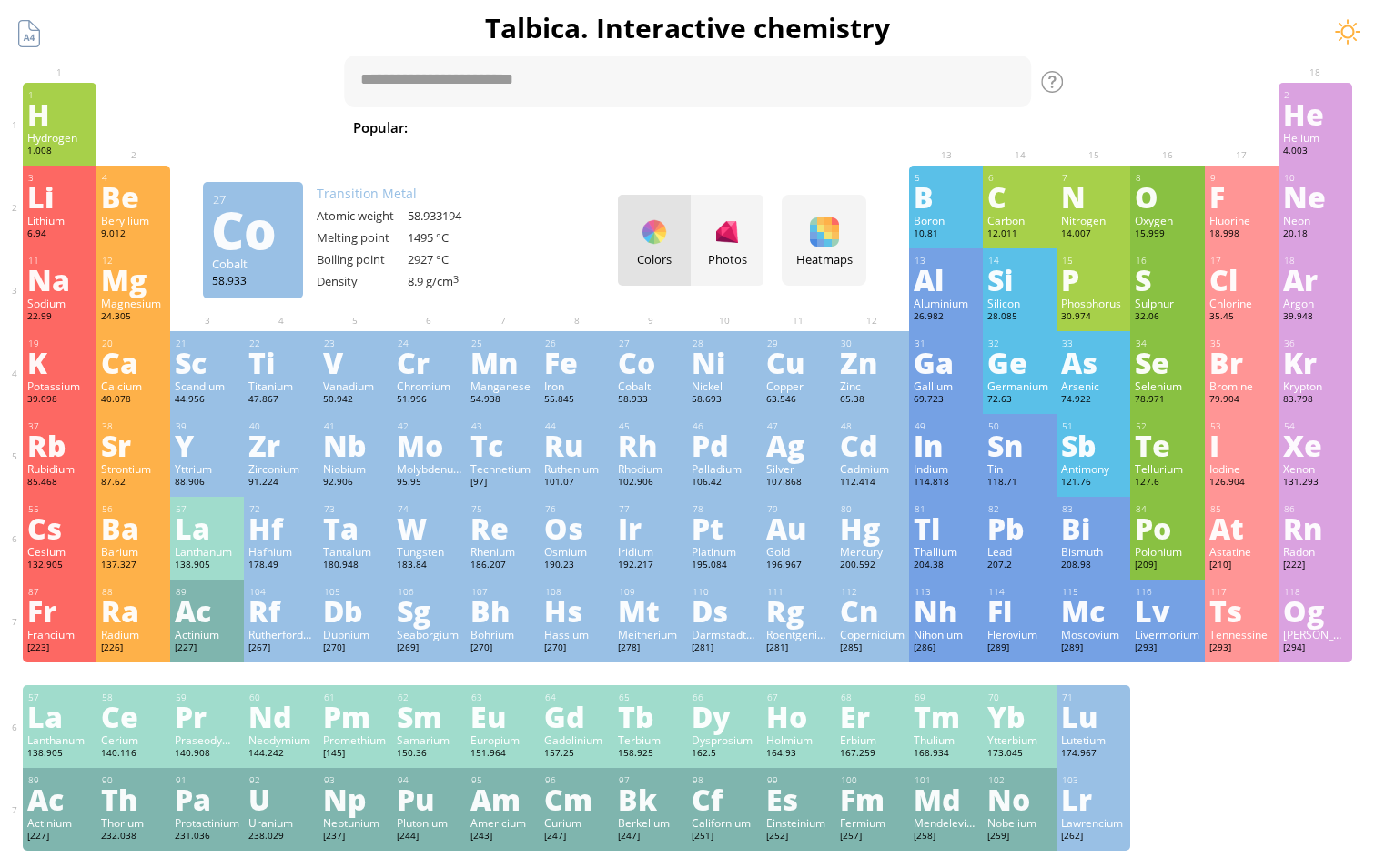
click at [619, 371] on div "Co" at bounding box center [650, 362] width 65 height 29
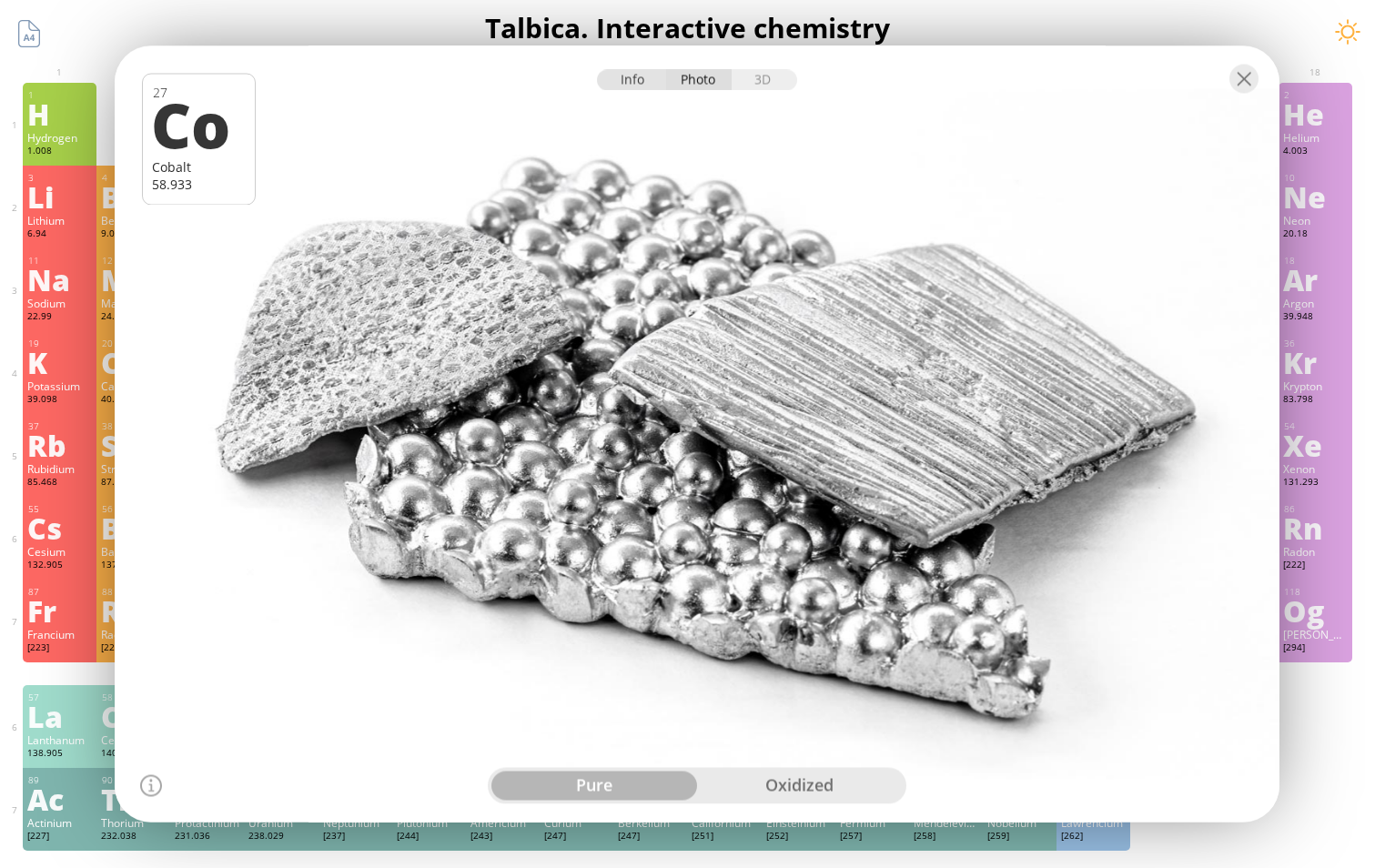
click at [650, 82] on div "Info" at bounding box center [632, 81] width 70 height 21
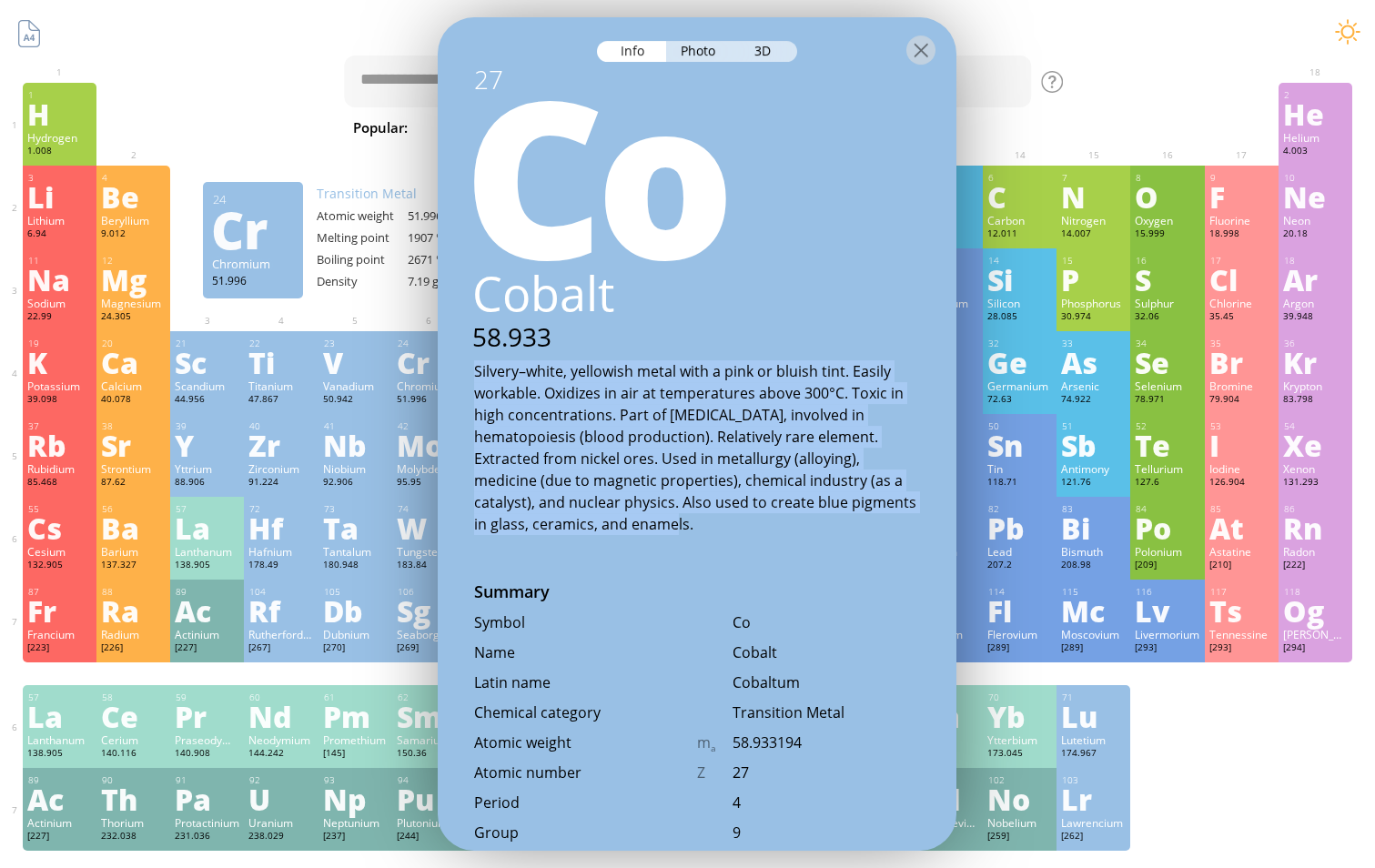
drag, startPoint x: 688, startPoint y: 528, endPoint x: 471, endPoint y: 364, distance: 272.0
click at [471, 364] on div "Silvery–white, yellowish metal with a pink or bluish tint. Easily workable. Oxi…" at bounding box center [697, 448] width 518 height 175
copy div "Silvery–white, yellowish metal with a pink or bluish tint. Easily workable. Oxi…"
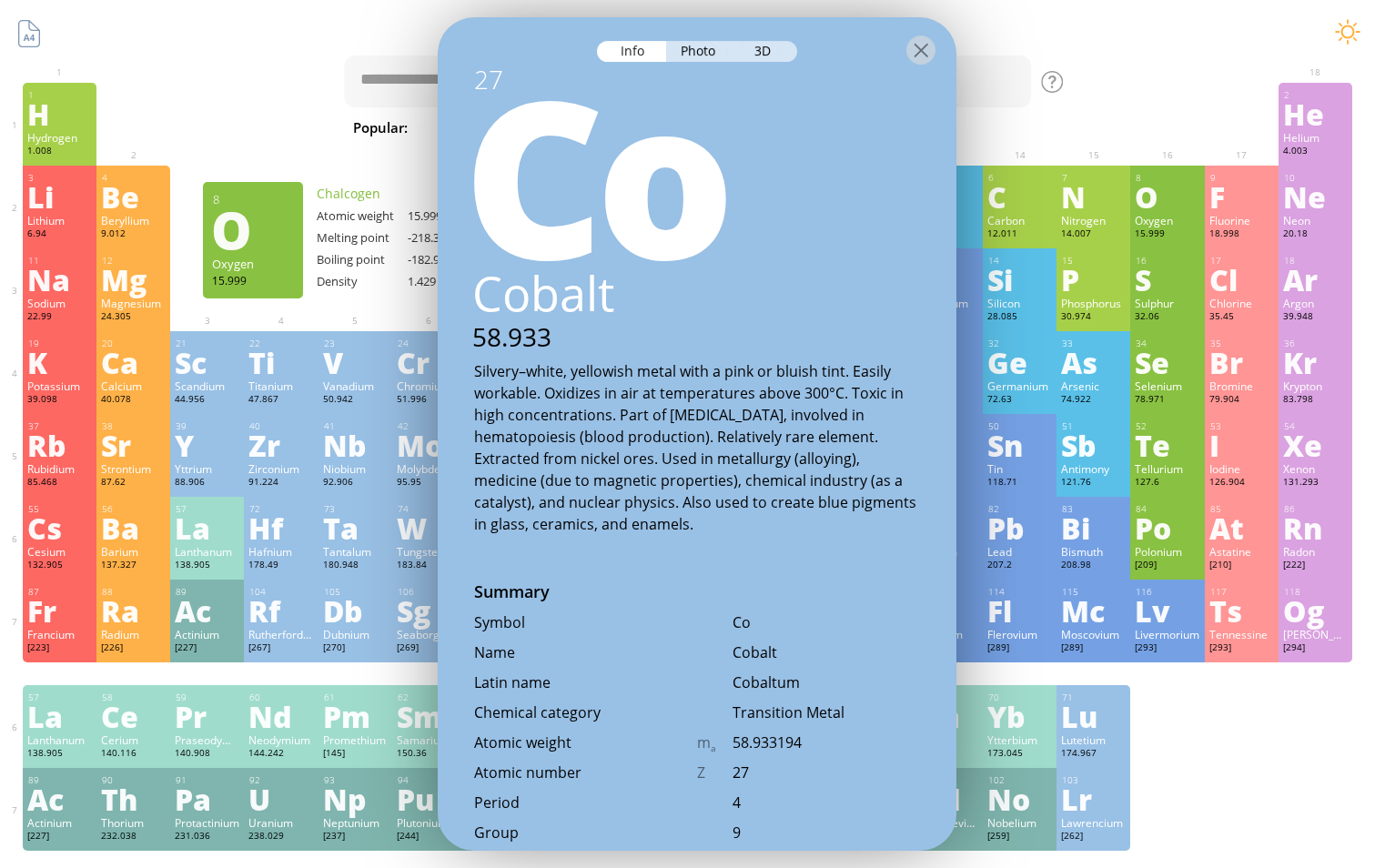
click at [1196, 59] on div "Summary Molecular formula Molecular weight Exact mass Monoisotopic mass Classif…" at bounding box center [688, 771] width 1375 height 1543
click at [934, 45] on div at bounding box center [921, 49] width 29 height 29
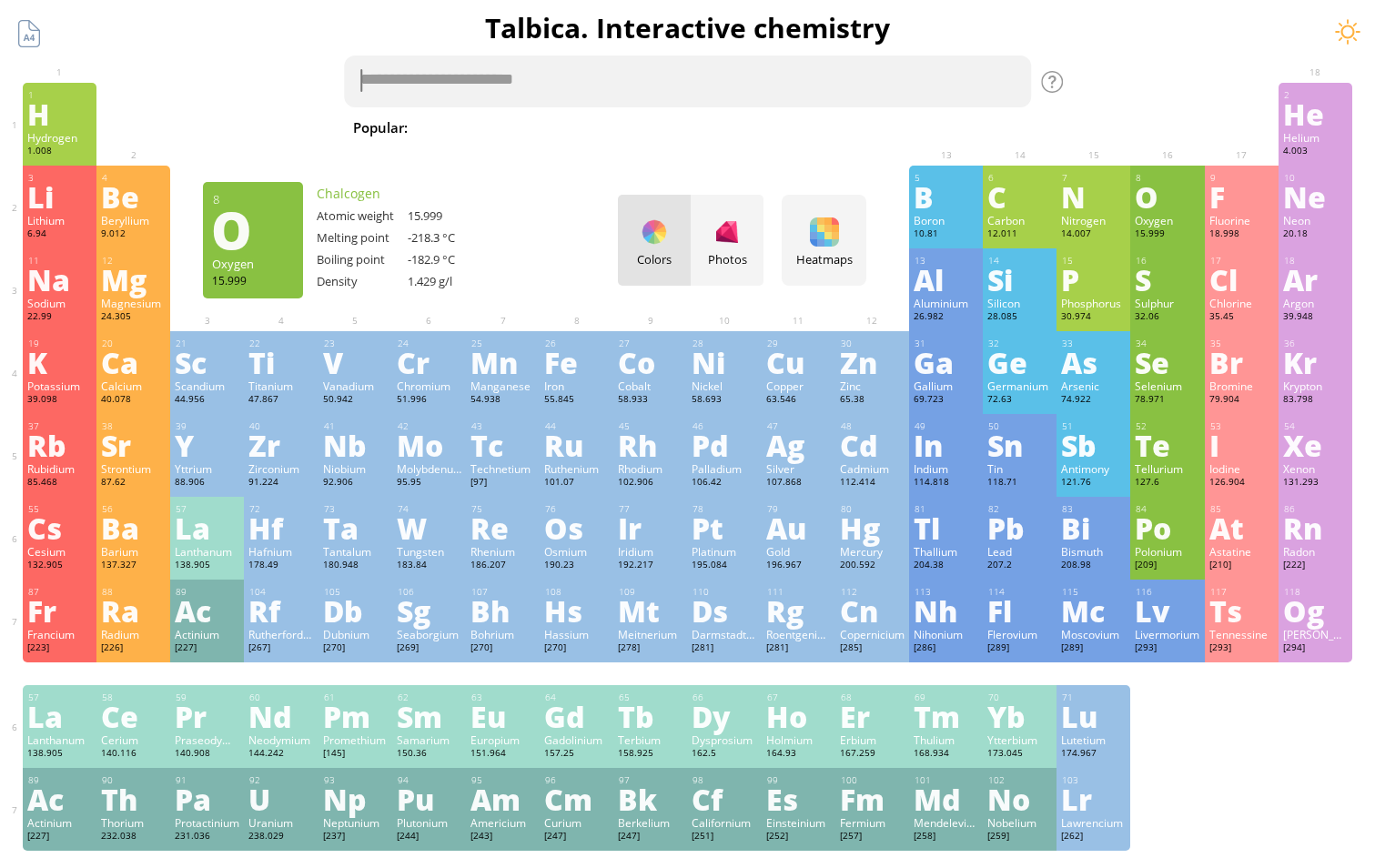
click at [510, 71] on textarea at bounding box center [688, 81] width 688 height 52
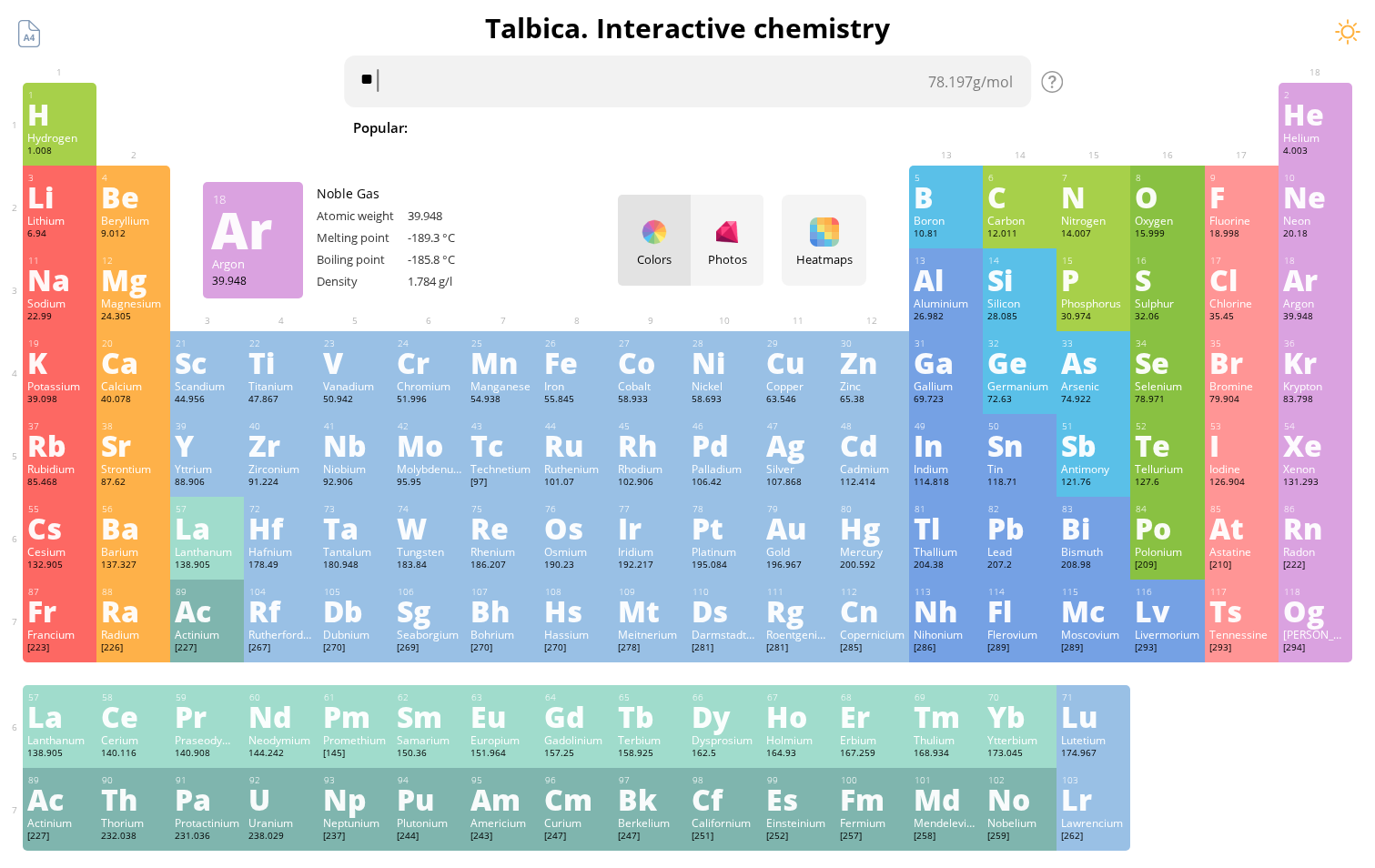
type textarea "*"
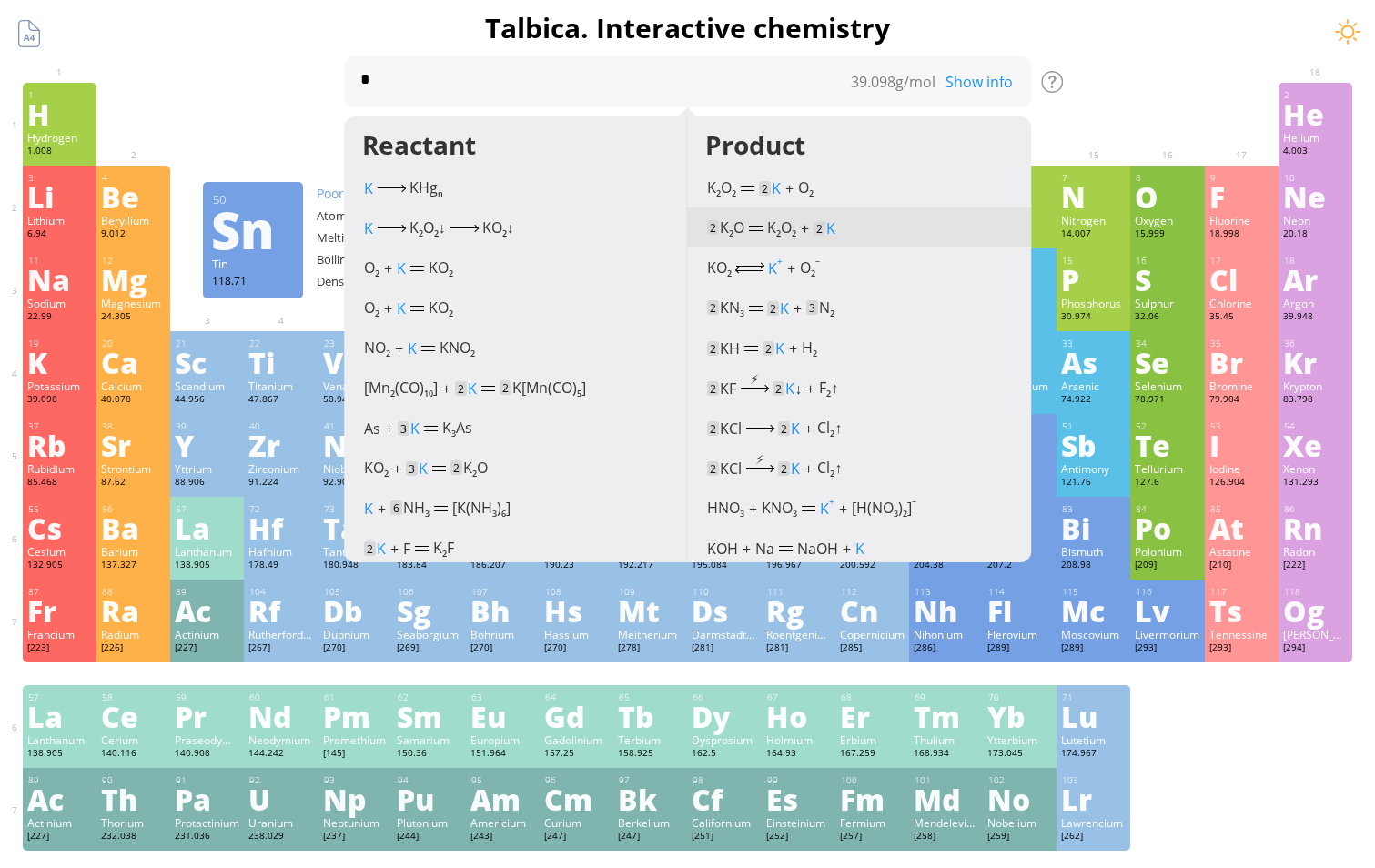
click at [827, 231] on span "K" at bounding box center [832, 228] width 9 height 20
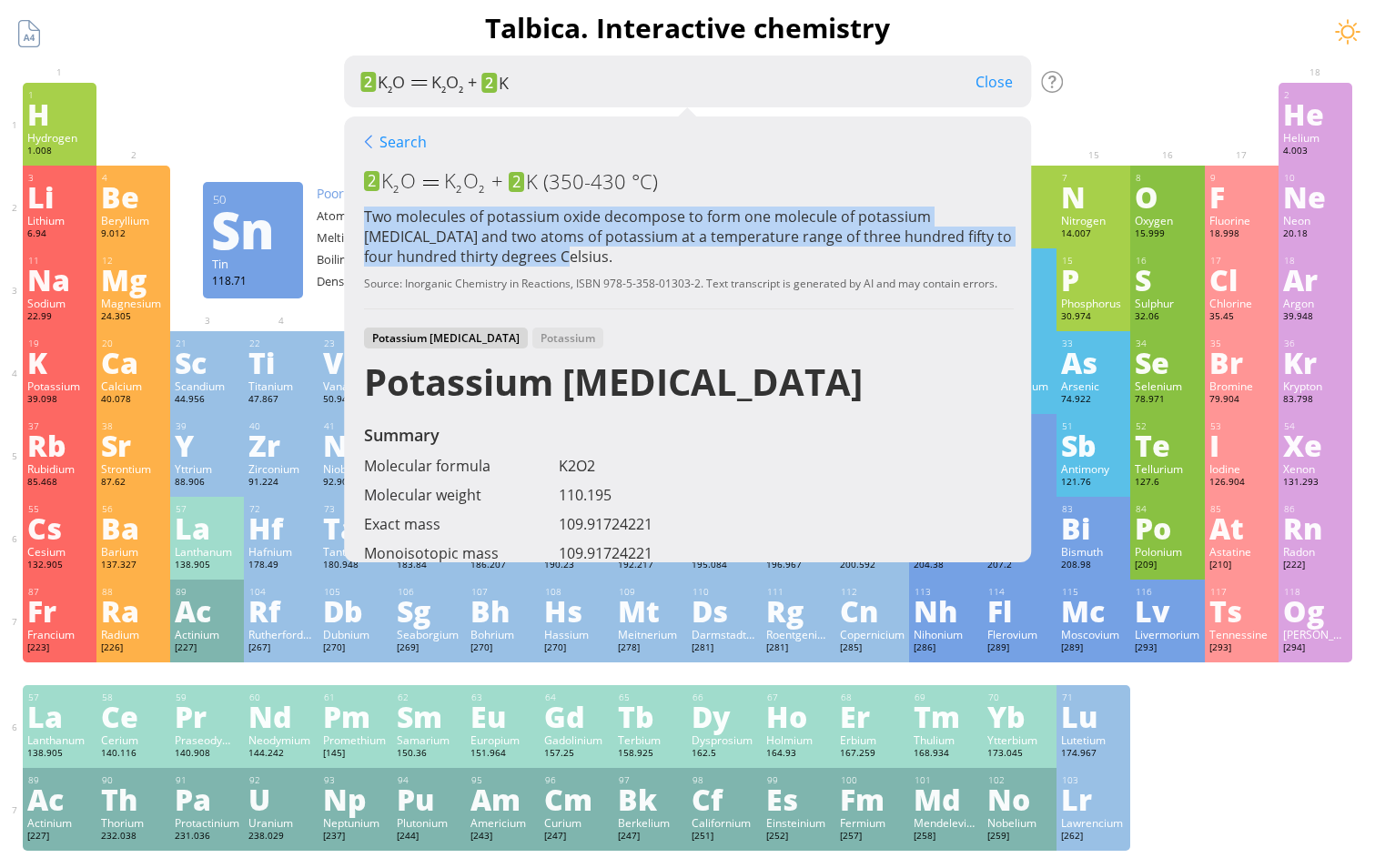
drag, startPoint x: 497, startPoint y: 261, endPoint x: 354, endPoint y: 216, distance: 149.9
click at [364, 216] on div "Two molecules of potassium oxide decompose to form one molecule of potassium [M…" at bounding box center [688, 236] width 650 height 60
copy div "Two molecules of potassium oxide decompose to form one molecule of potassium [M…"
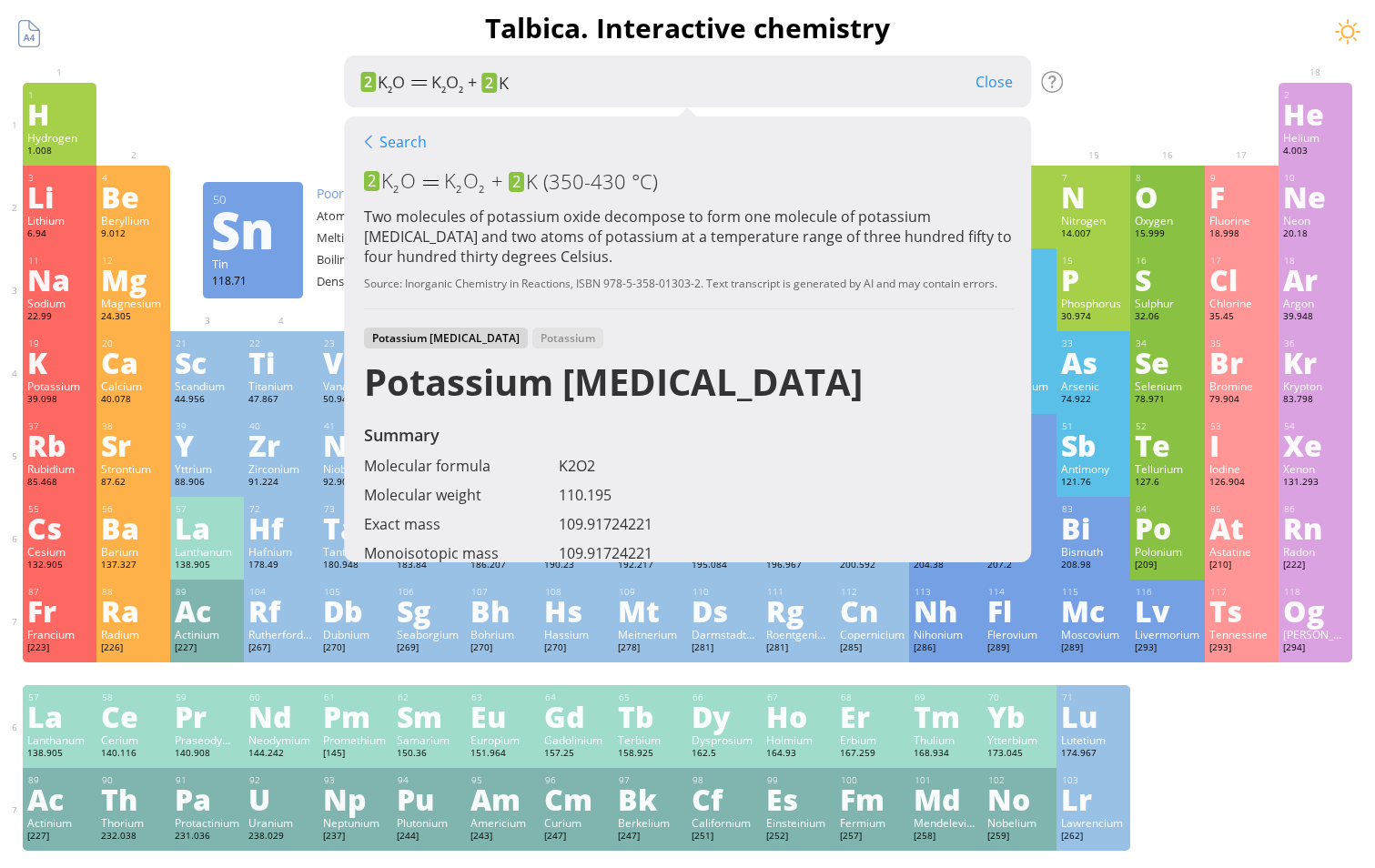
click at [696, 403] on div "Potassium [MEDICAL_DATA]" at bounding box center [612, 388] width 499 height 55
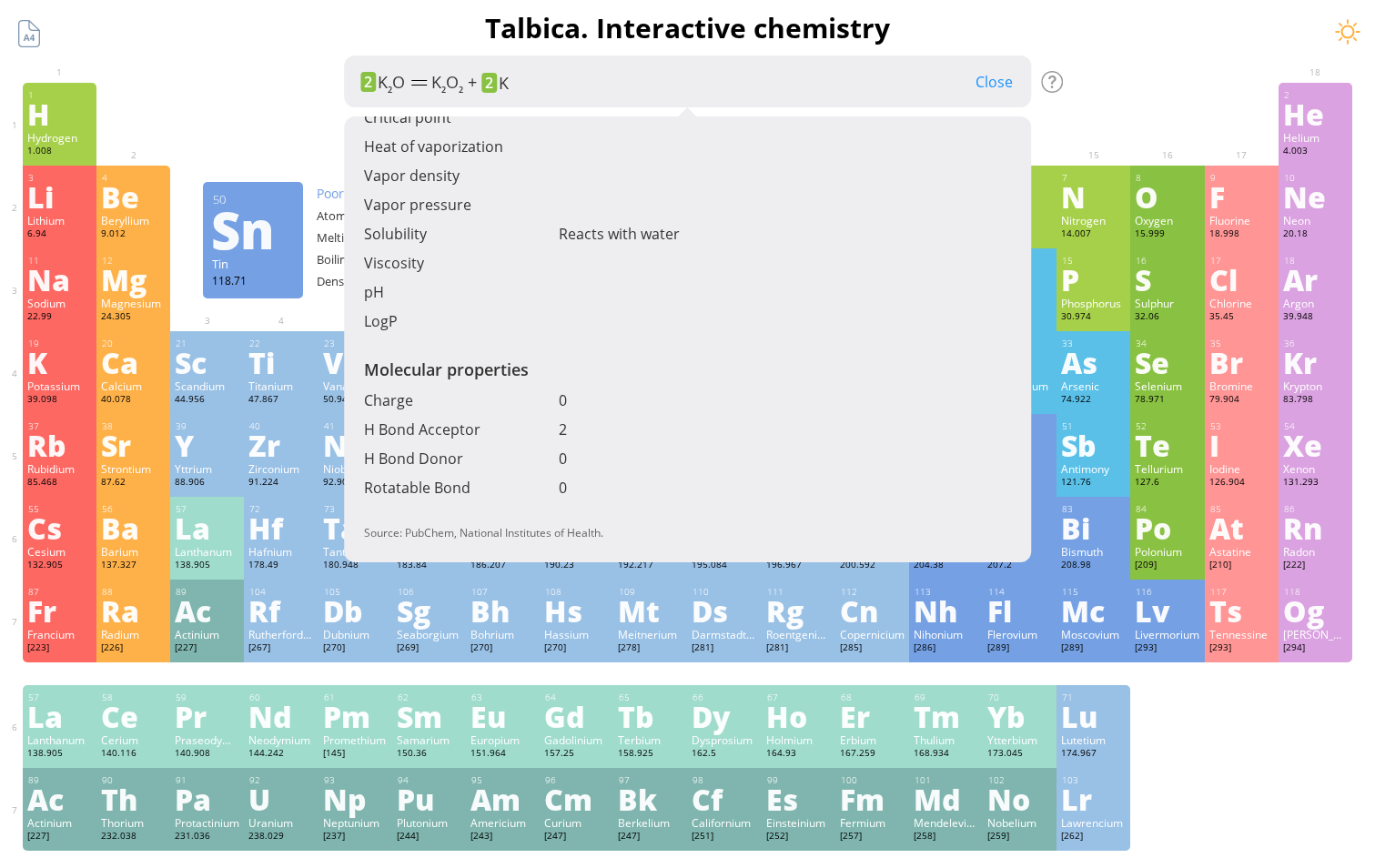
scroll to position [91, 13]
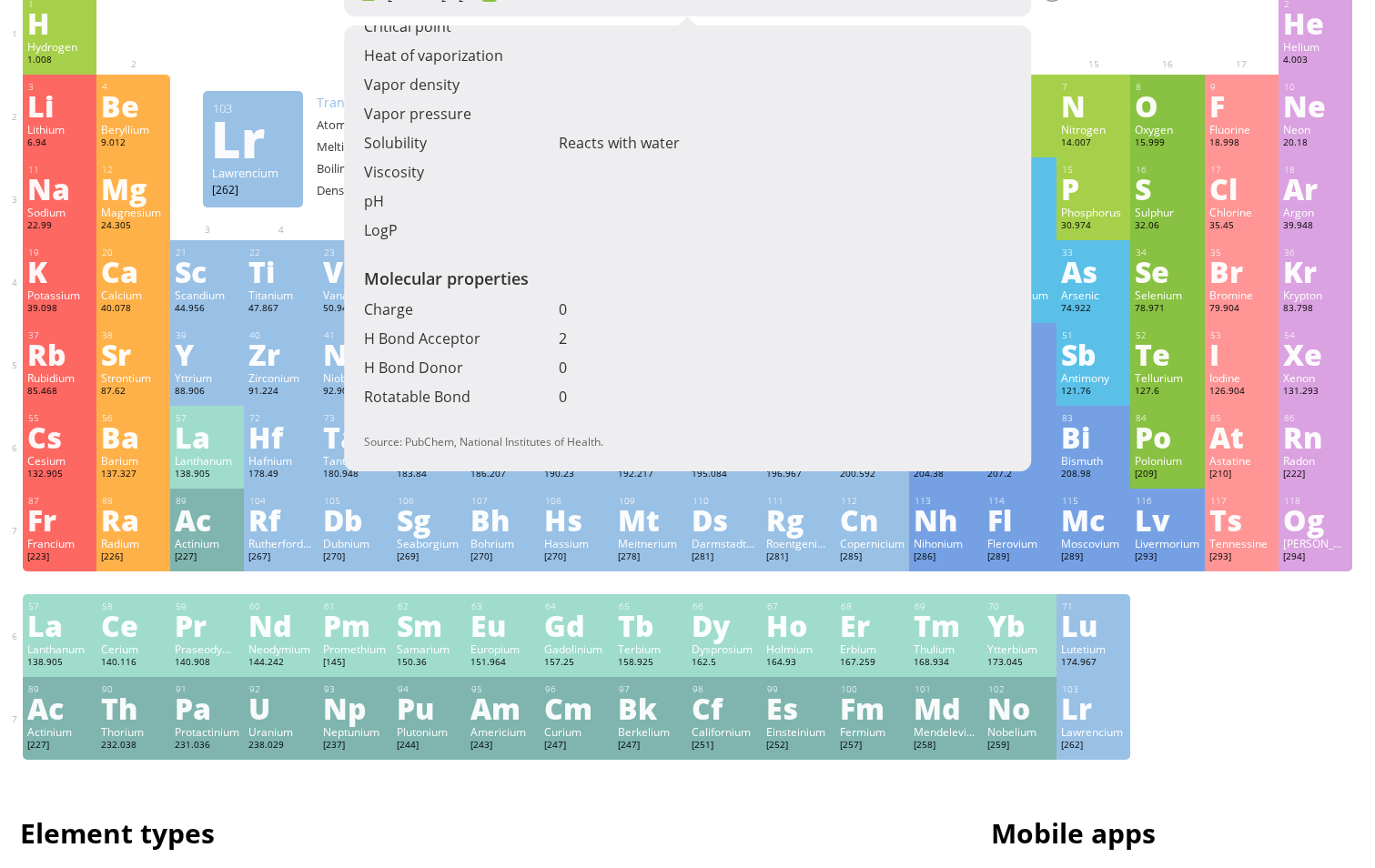
click at [1315, 689] on div "1 H Hydrogen 1.008 −1, +1 −1, +1 -259.14 °C -252.87 °C 0.0899 g/l 1s 1 2 He Hel…" at bounding box center [688, 375] width 1329 height 768
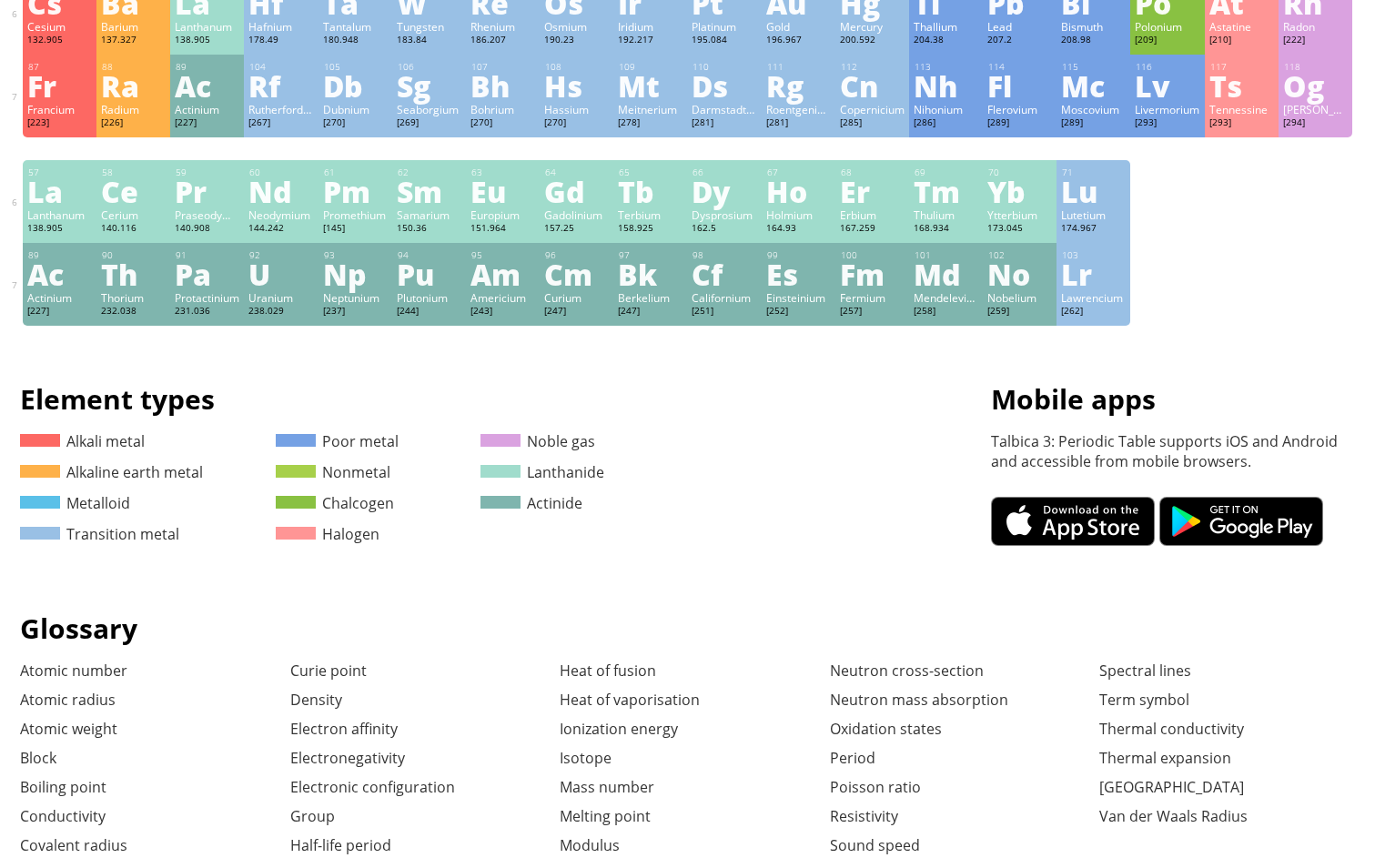
scroll to position [161, 13]
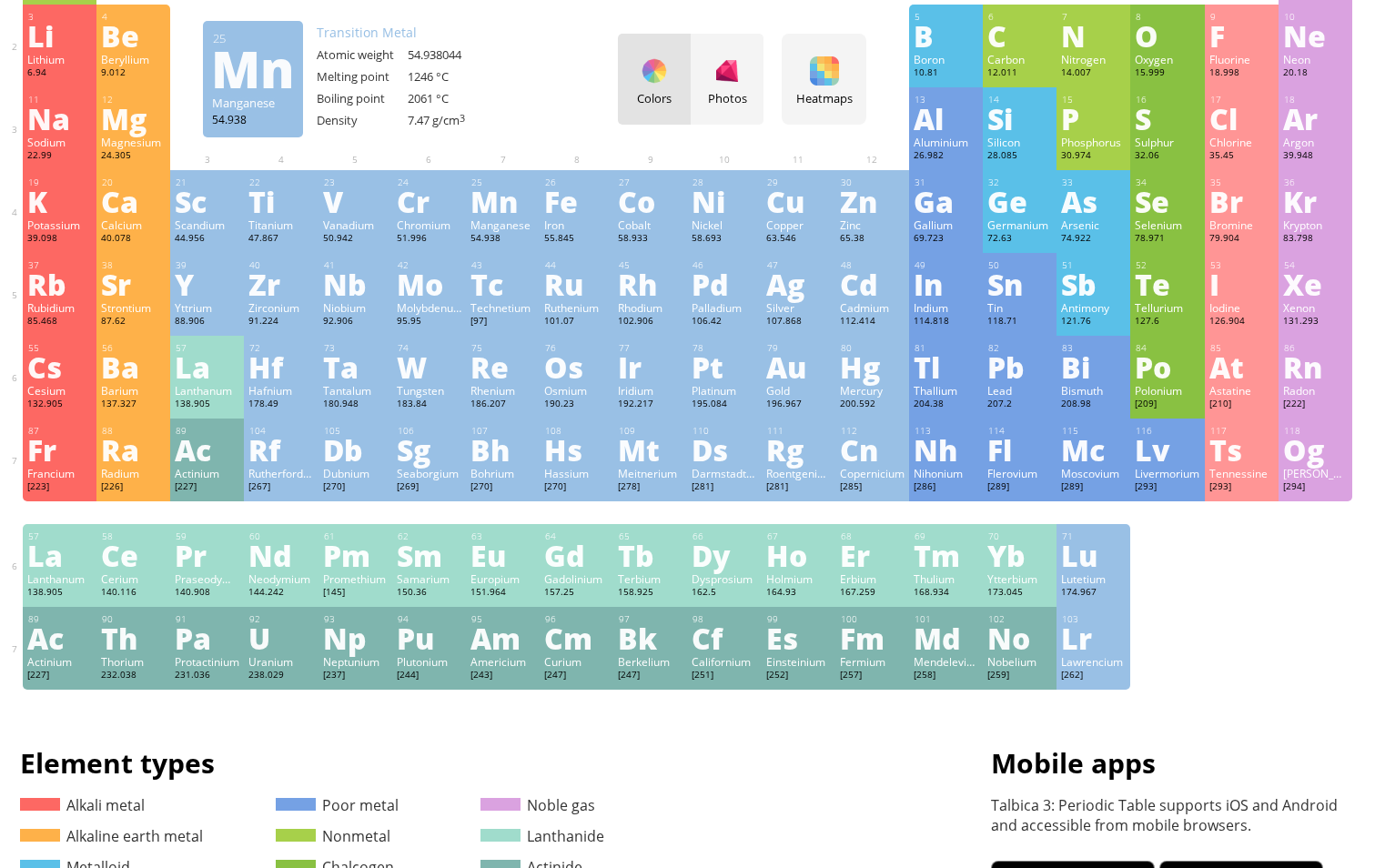
click at [489, 223] on div "Manganese" at bounding box center [503, 224] width 65 height 14
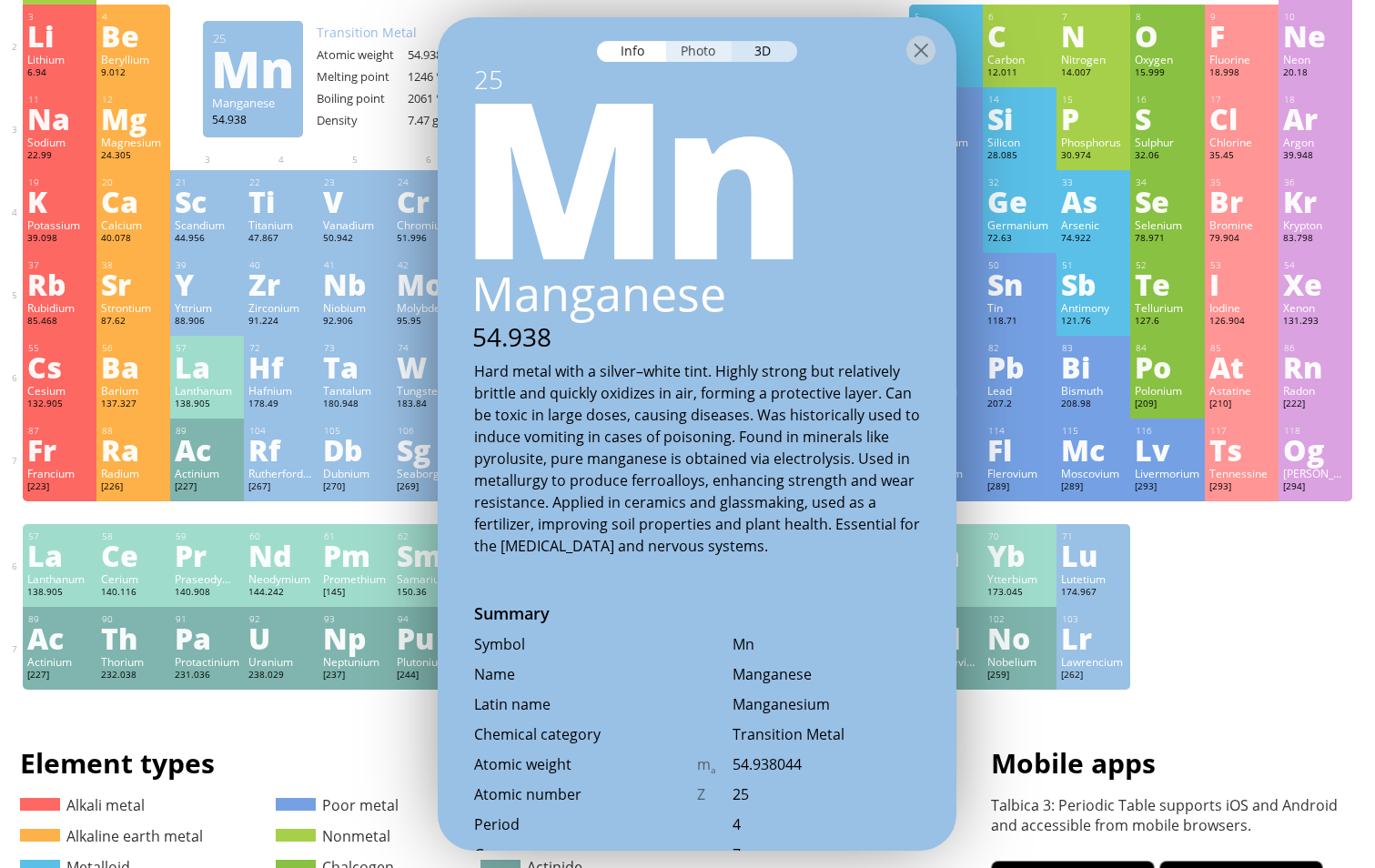
click at [673, 58] on div "Photo" at bounding box center [699, 51] width 66 height 21
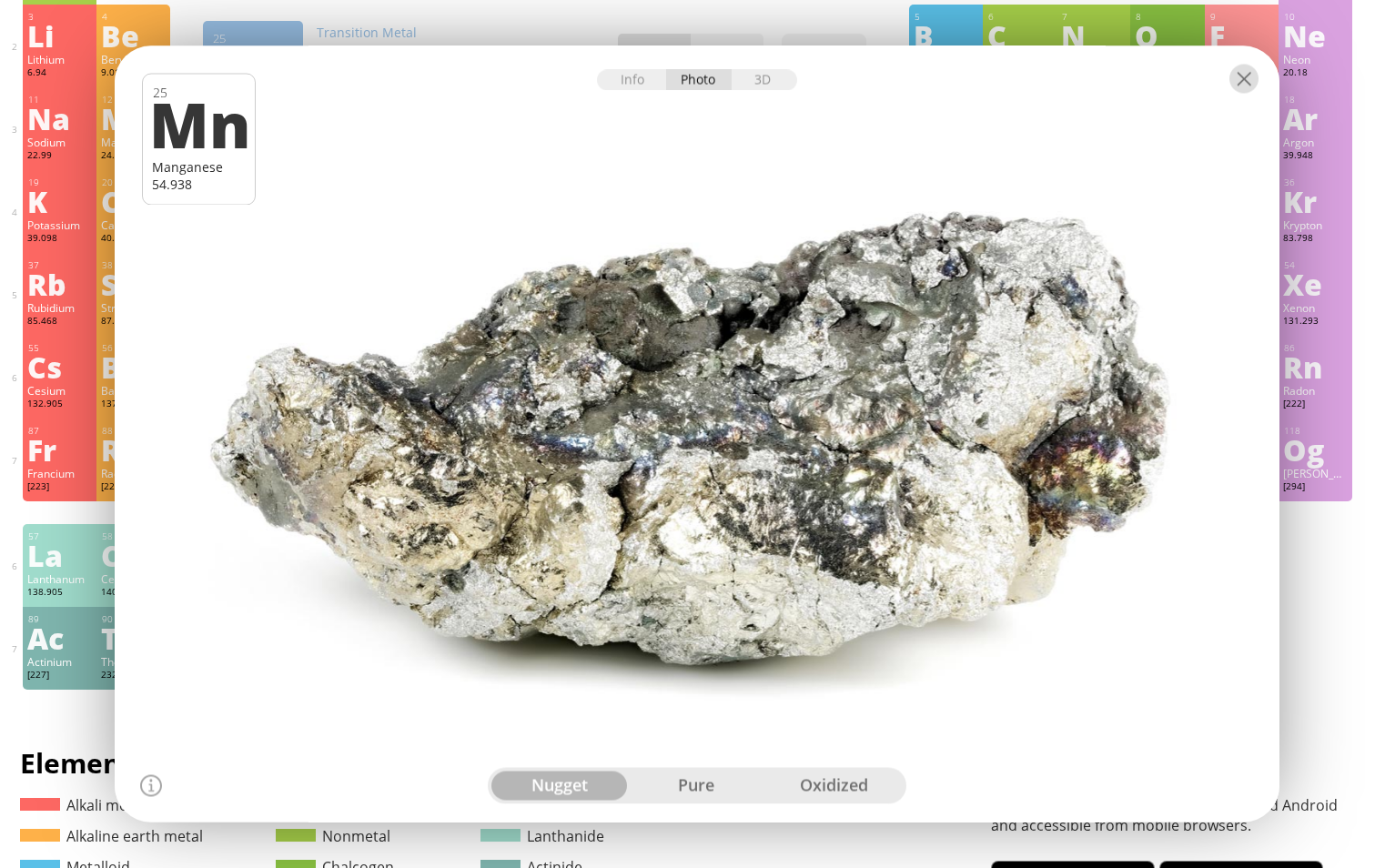
click at [1241, 85] on div at bounding box center [1244, 79] width 29 height 29
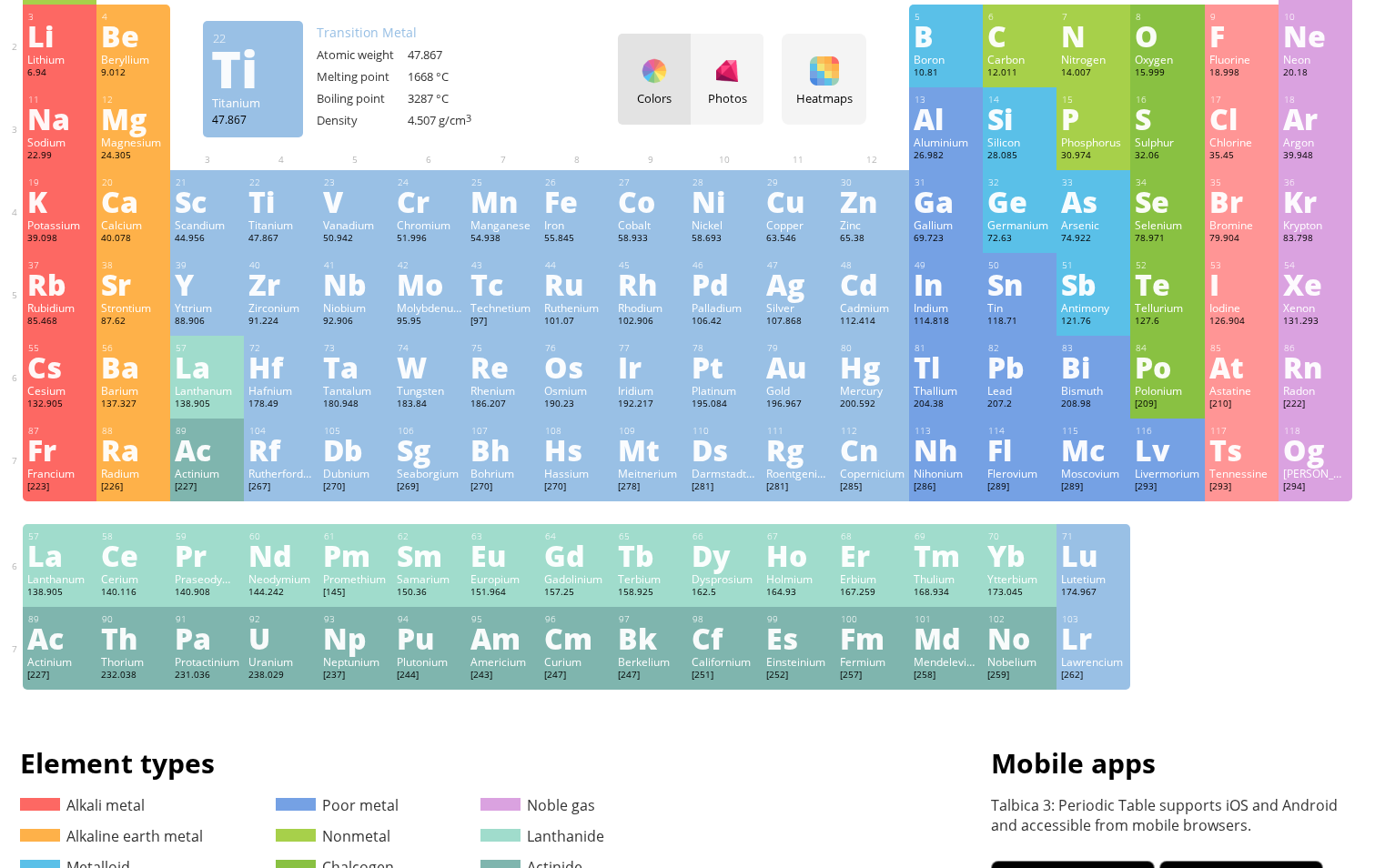
click at [273, 232] on div "47.867" at bounding box center [281, 238] width 65 height 14
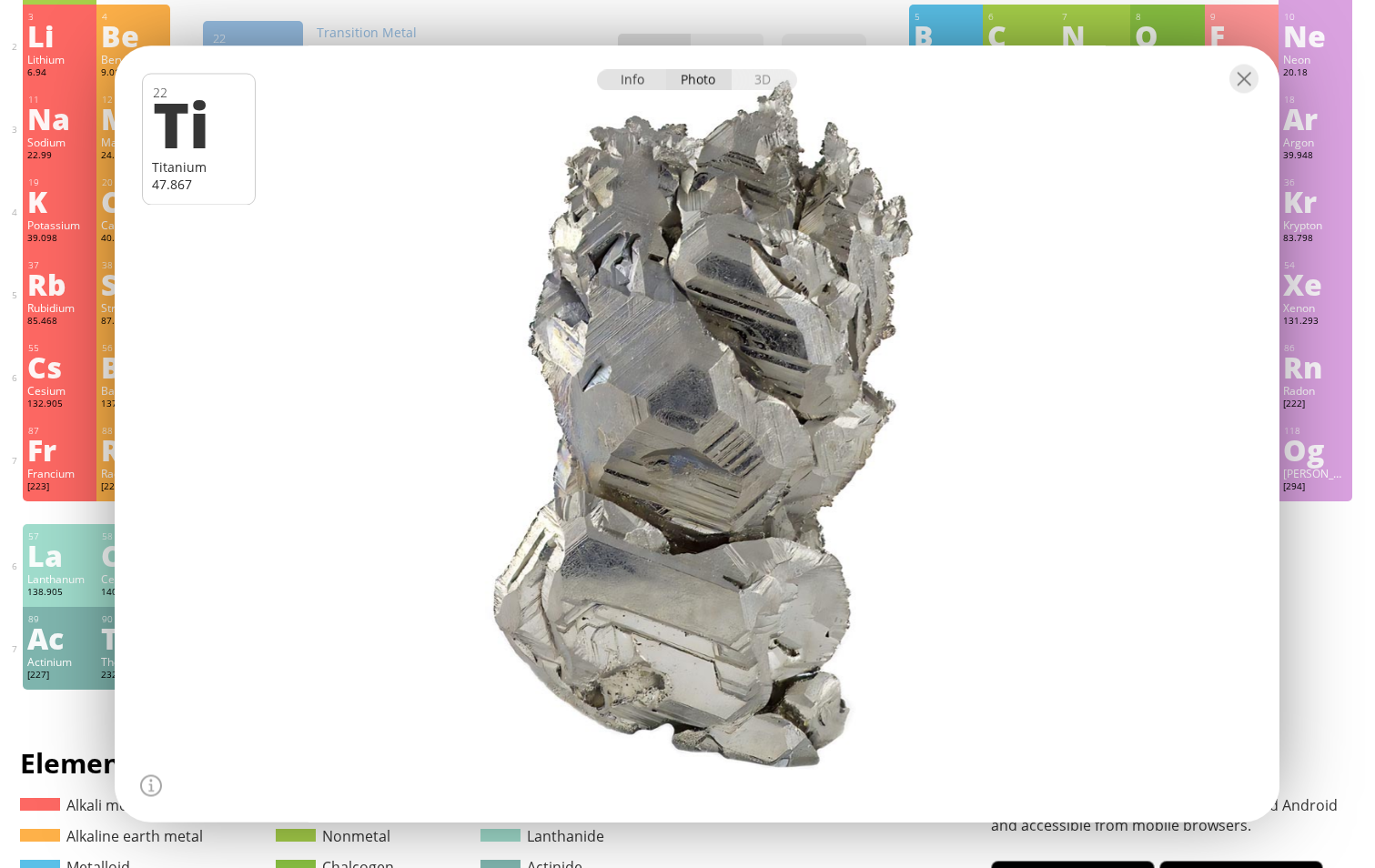
click at [649, 85] on div "Info" at bounding box center [632, 81] width 70 height 21
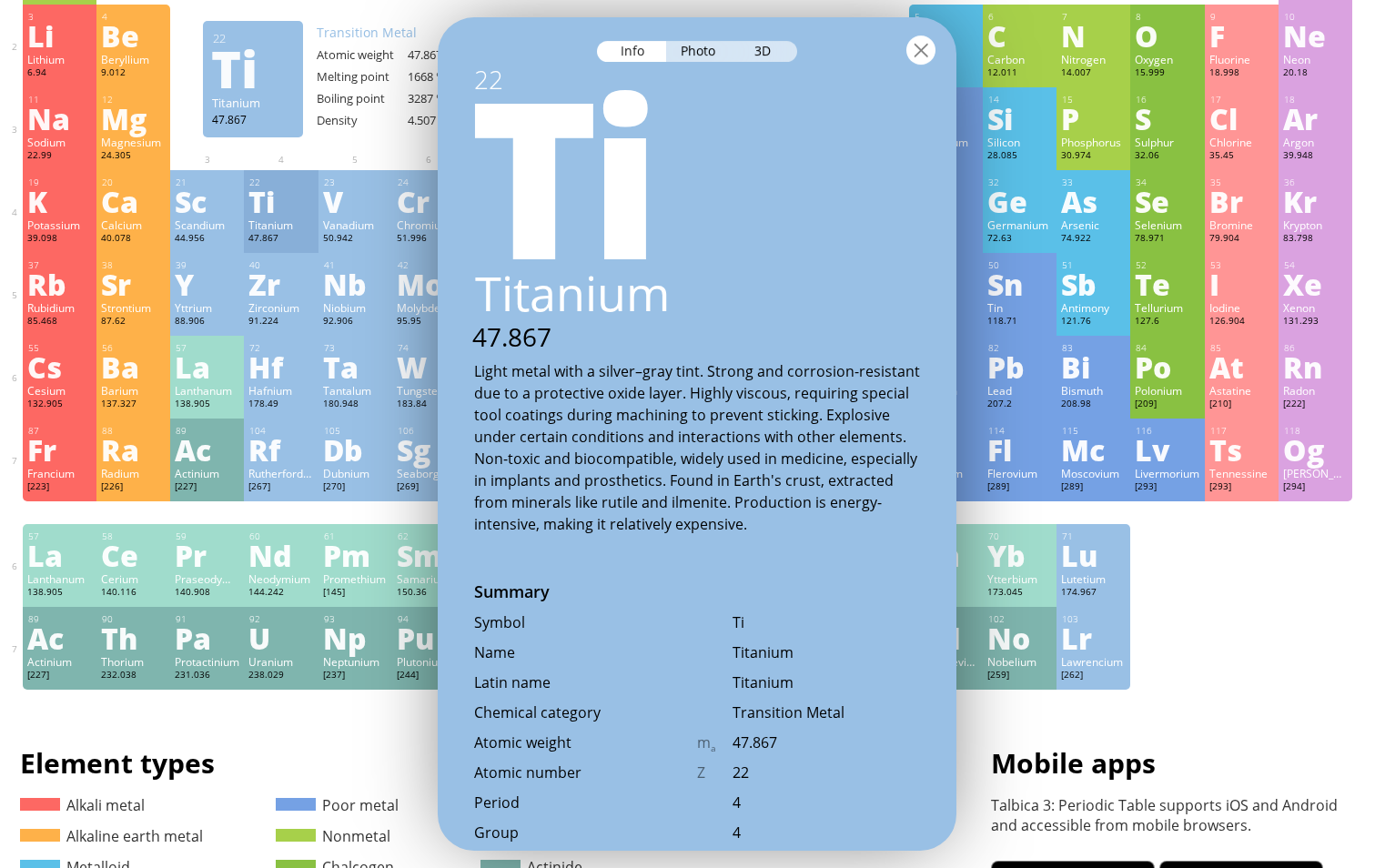
drag, startPoint x: 921, startPoint y: 56, endPoint x: 903, endPoint y: 65, distance: 20.1
click at [921, 55] on div at bounding box center [921, 49] width 29 height 29
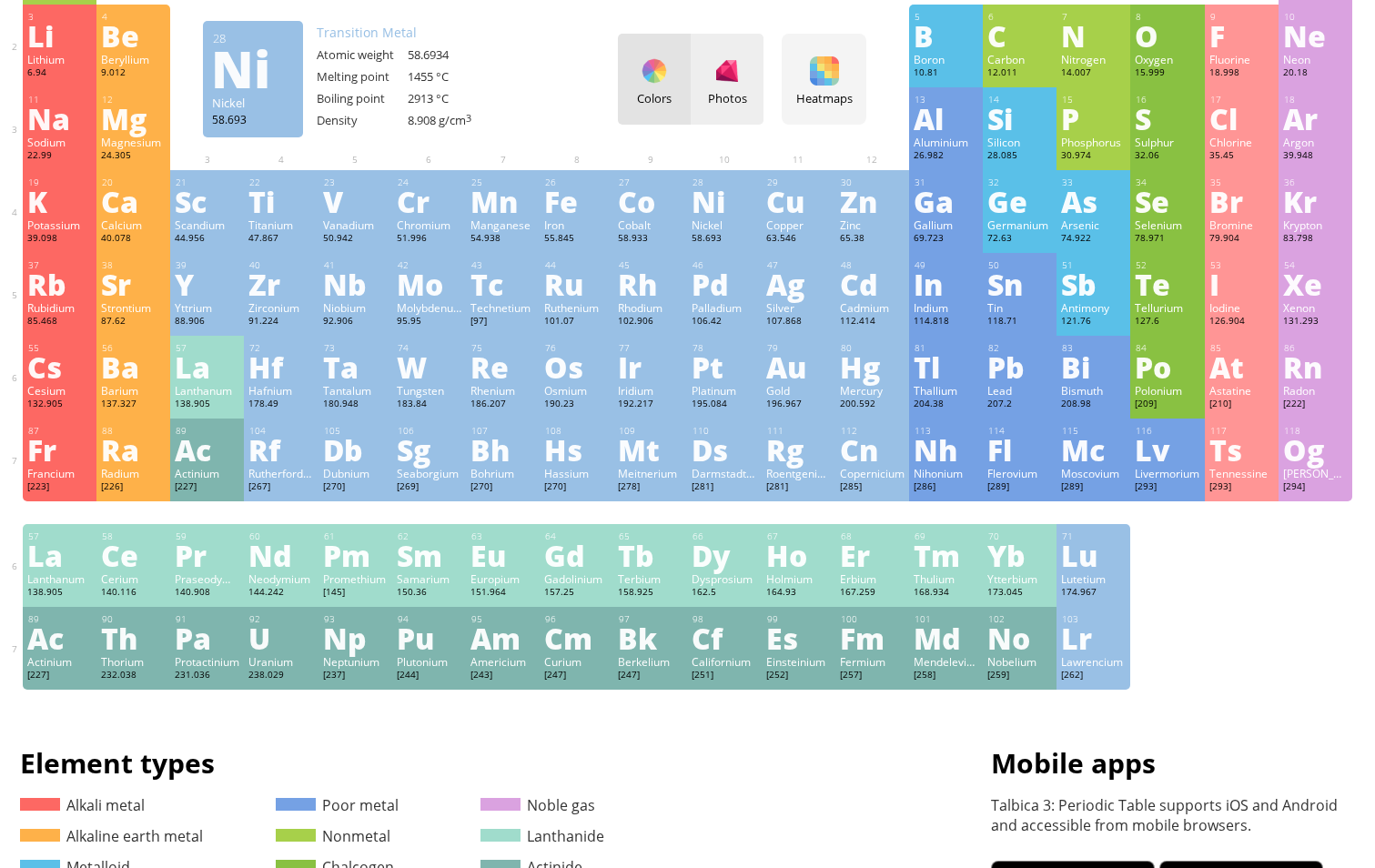
click at [736, 89] on div "Photos" at bounding box center [727, 79] width 73 height 91
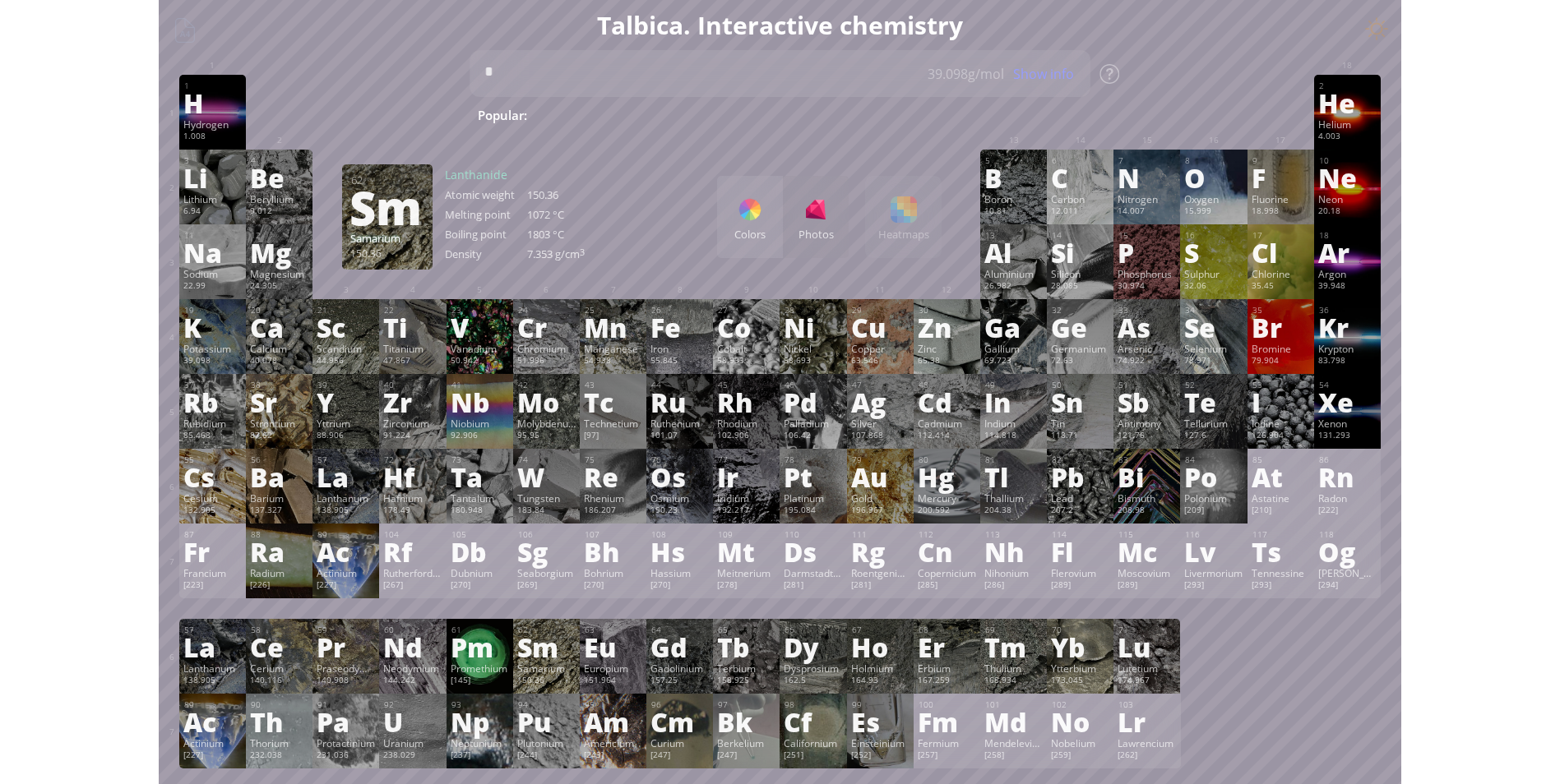
scroll to position [247, 12]
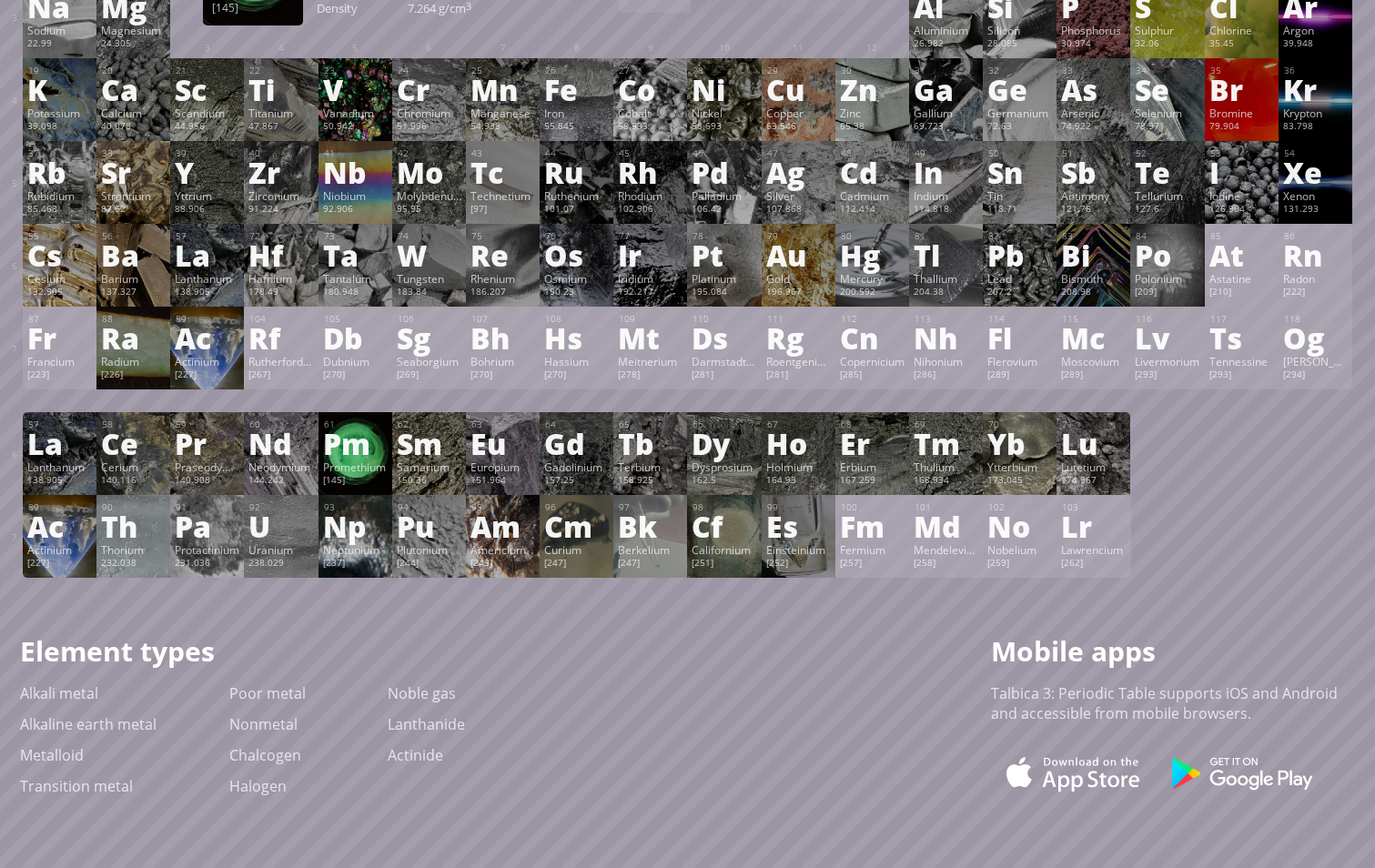
click at [346, 460] on div "Promethium" at bounding box center [355, 466] width 65 height 14
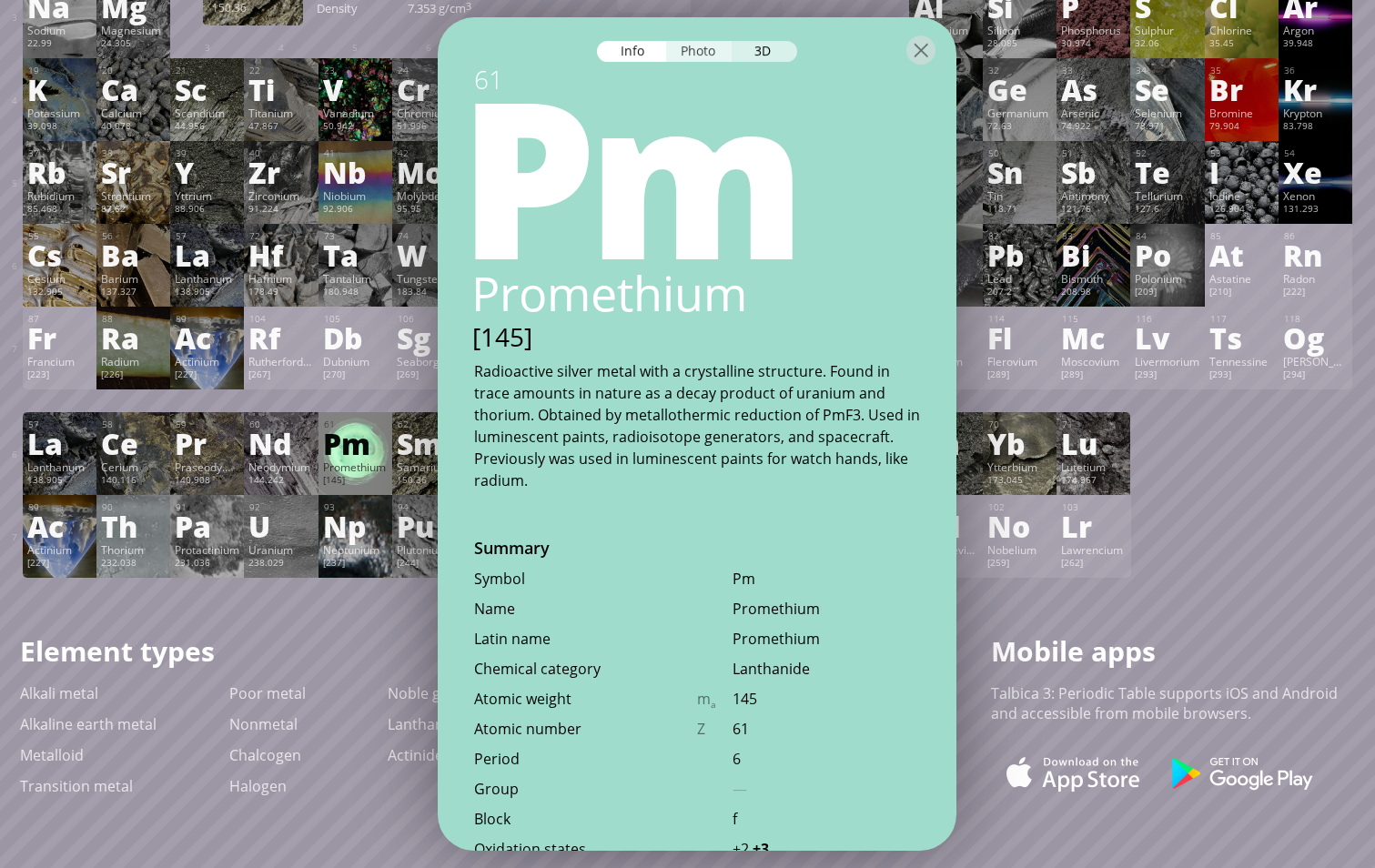
click at [682, 43] on div "Photo" at bounding box center [699, 51] width 66 height 21
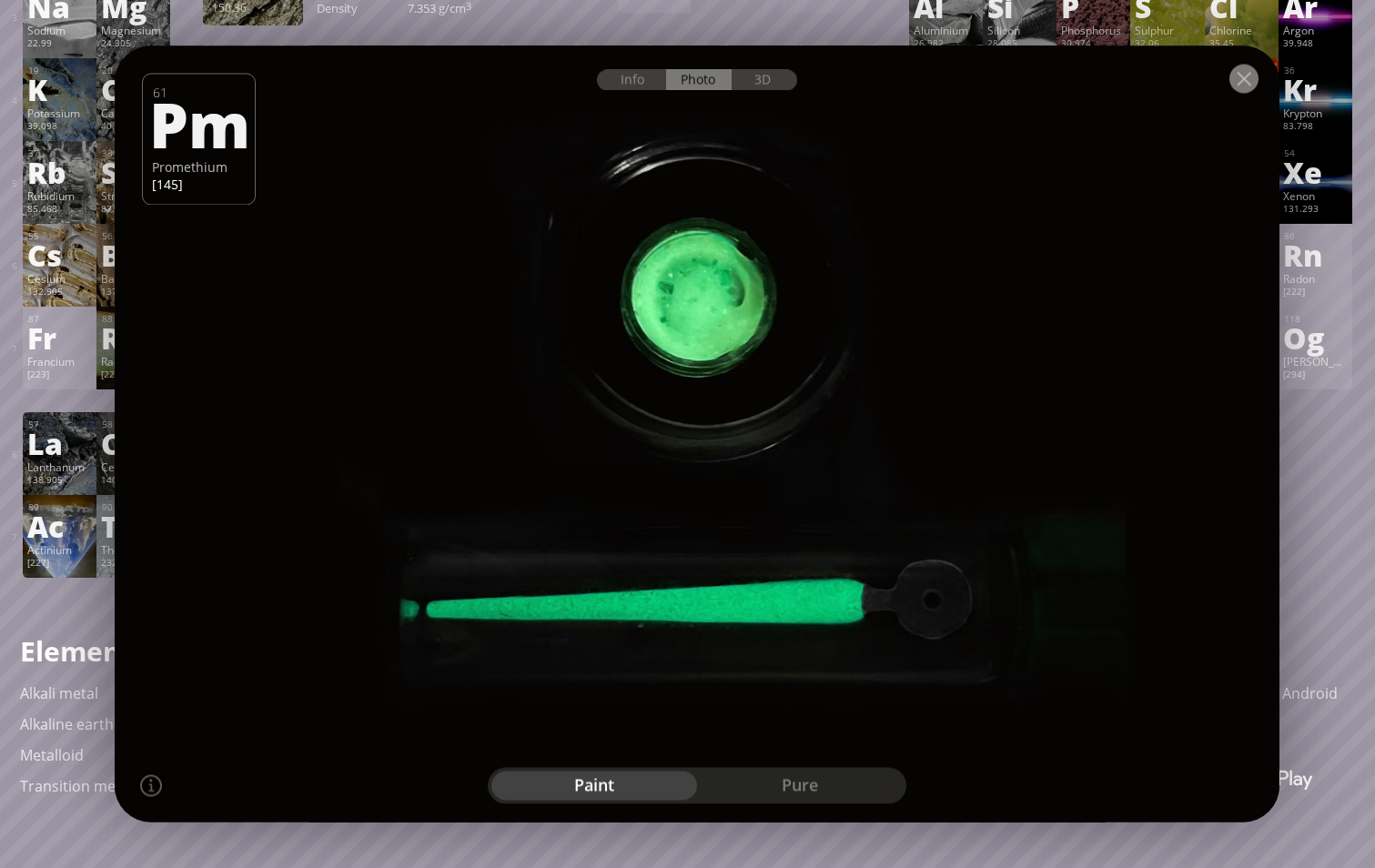
click at [1241, 73] on div at bounding box center [1244, 79] width 29 height 29
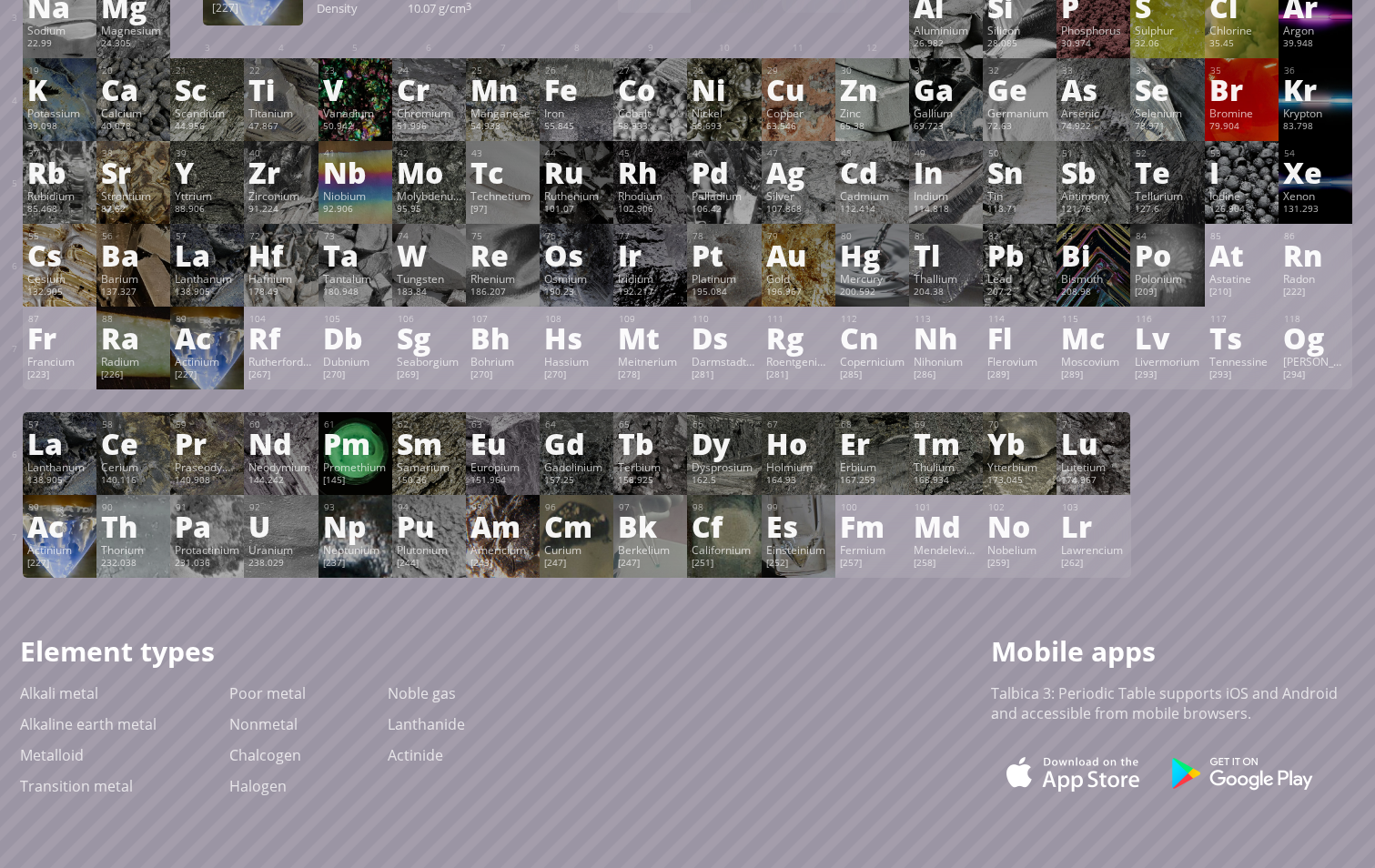
click at [64, 532] on div "Ac" at bounding box center [60, 526] width 65 height 29
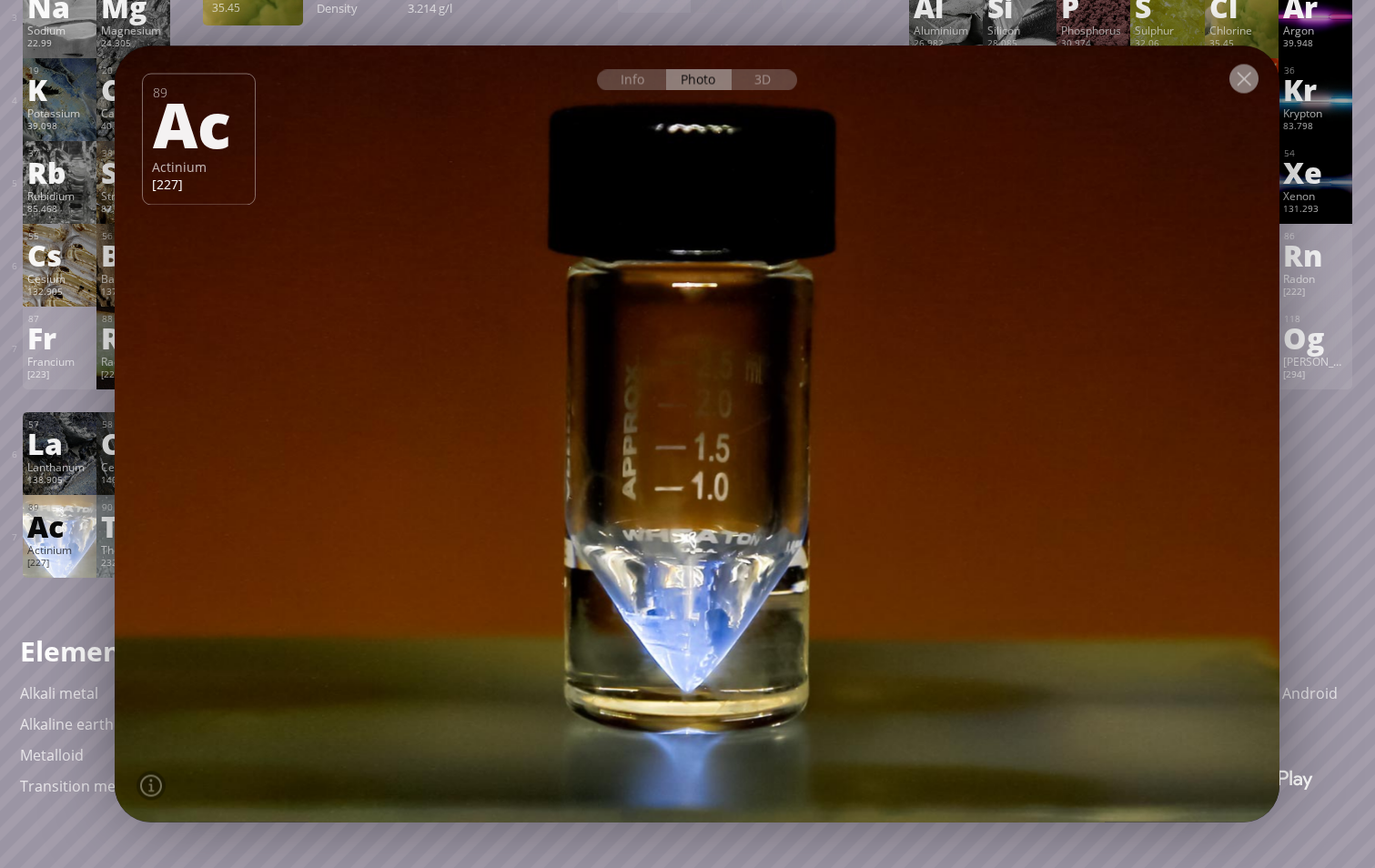
click at [1248, 75] on div at bounding box center [1244, 79] width 29 height 29
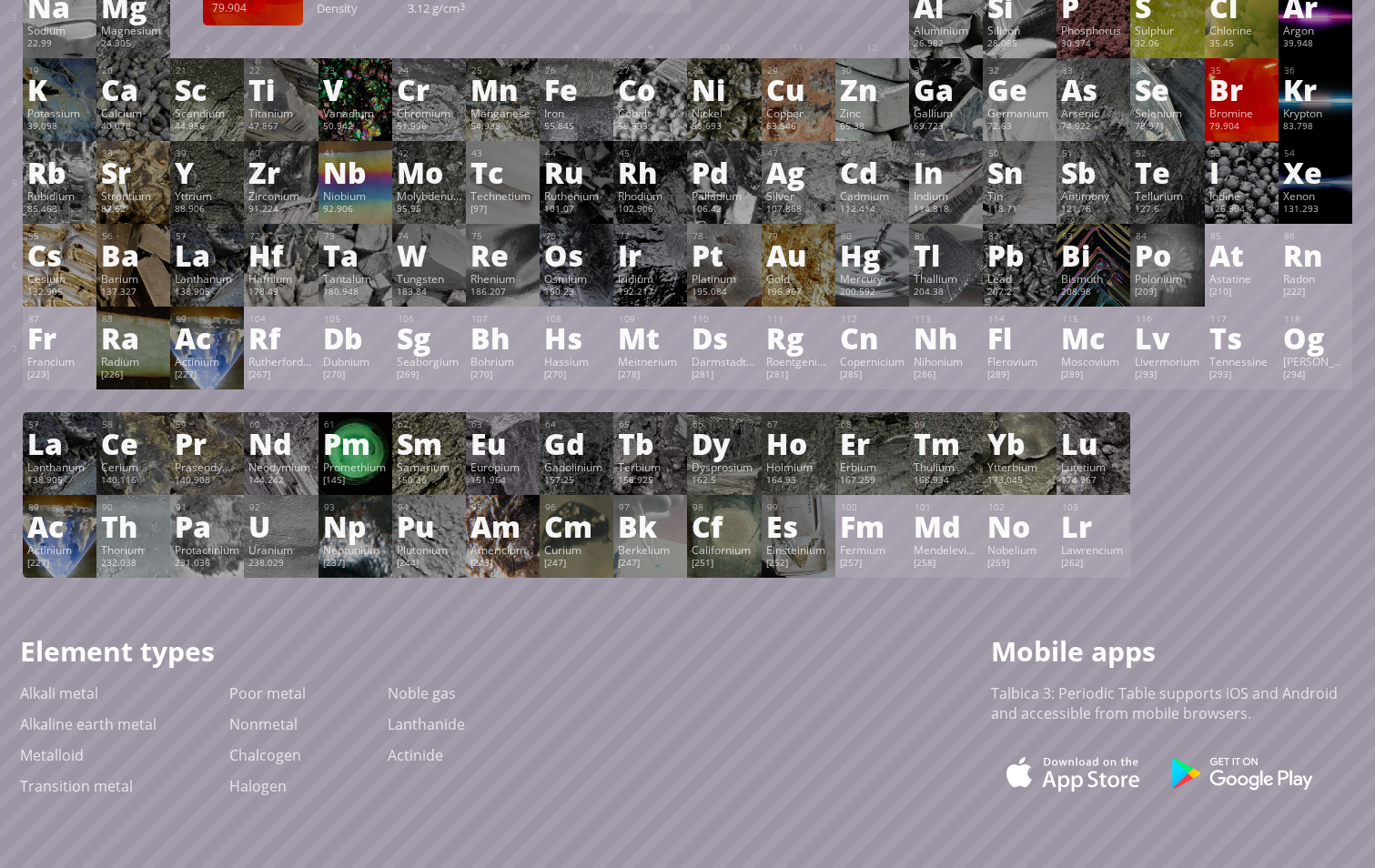
click at [1245, 108] on div "Bromine" at bounding box center [1242, 112] width 65 height 14
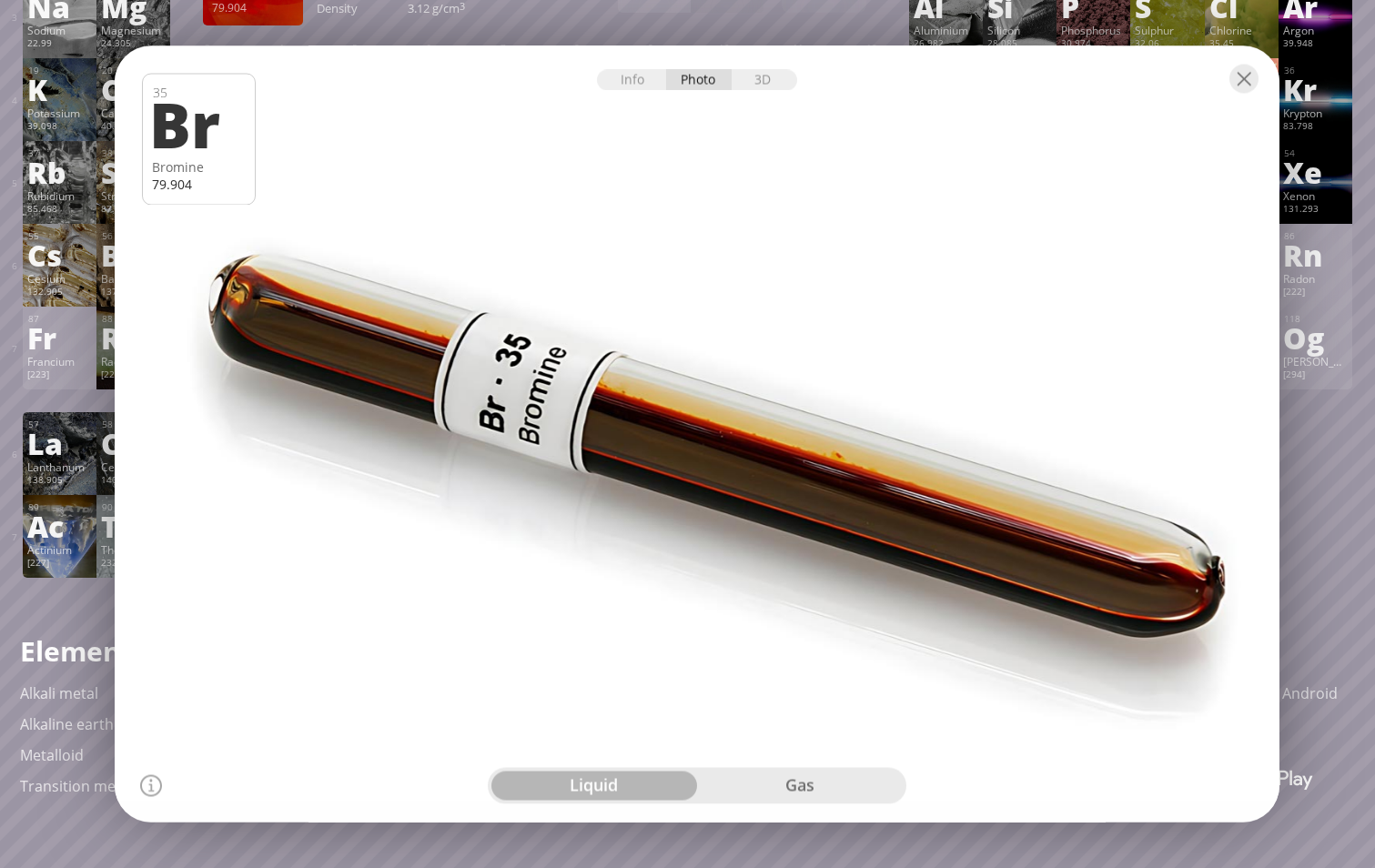
click at [690, 82] on div "Info Photo 3D" at bounding box center [697, 81] width 200 height 21
drag, startPoint x: 606, startPoint y: 419, endPoint x: 340, endPoint y: 388, distance: 267.8
click at [336, 391] on div at bounding box center [696, 434] width 1177 height 784
click at [781, 88] on div "3D" at bounding box center [764, 81] width 66 height 21
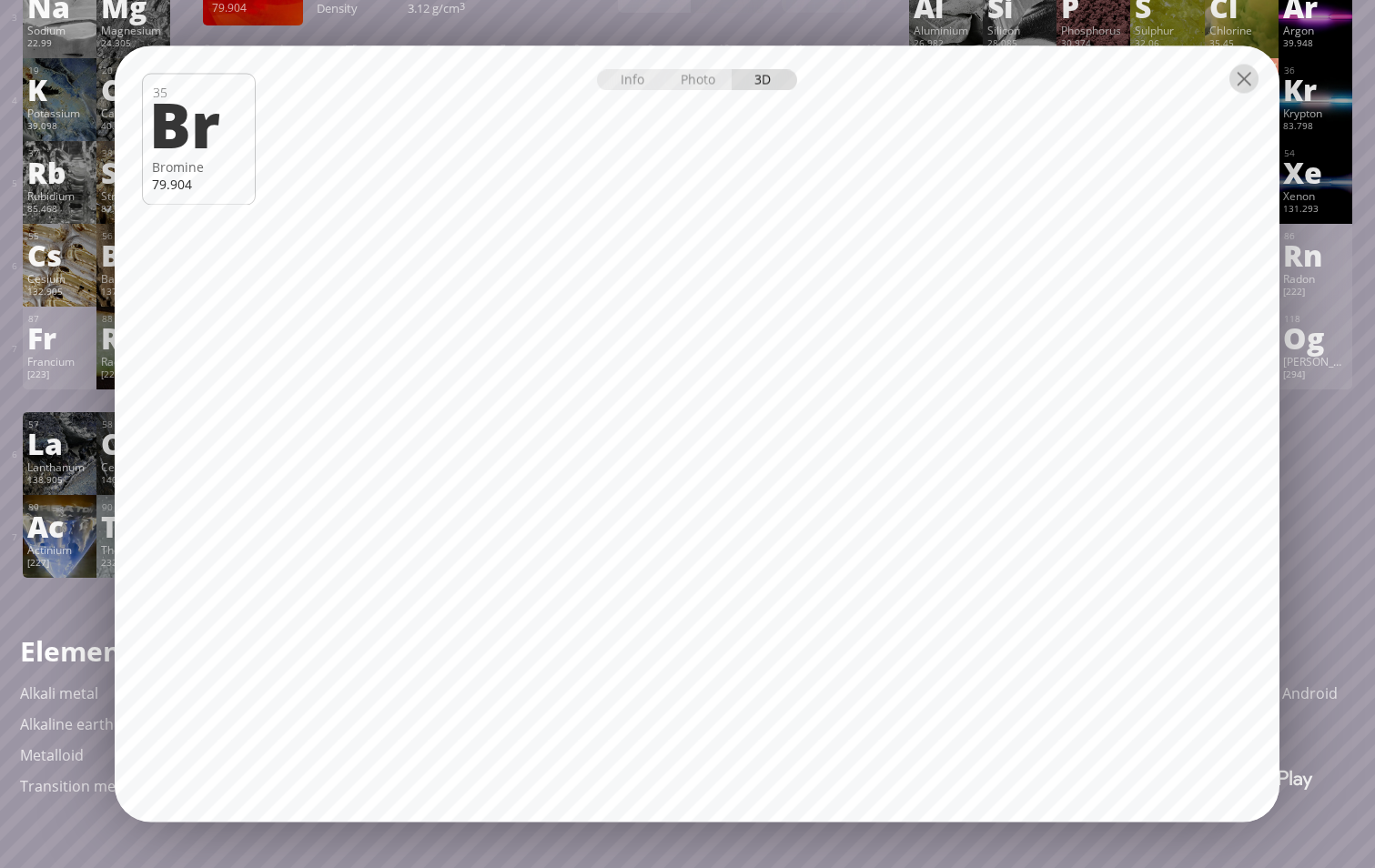
click at [1244, 75] on div at bounding box center [1244, 79] width 29 height 29
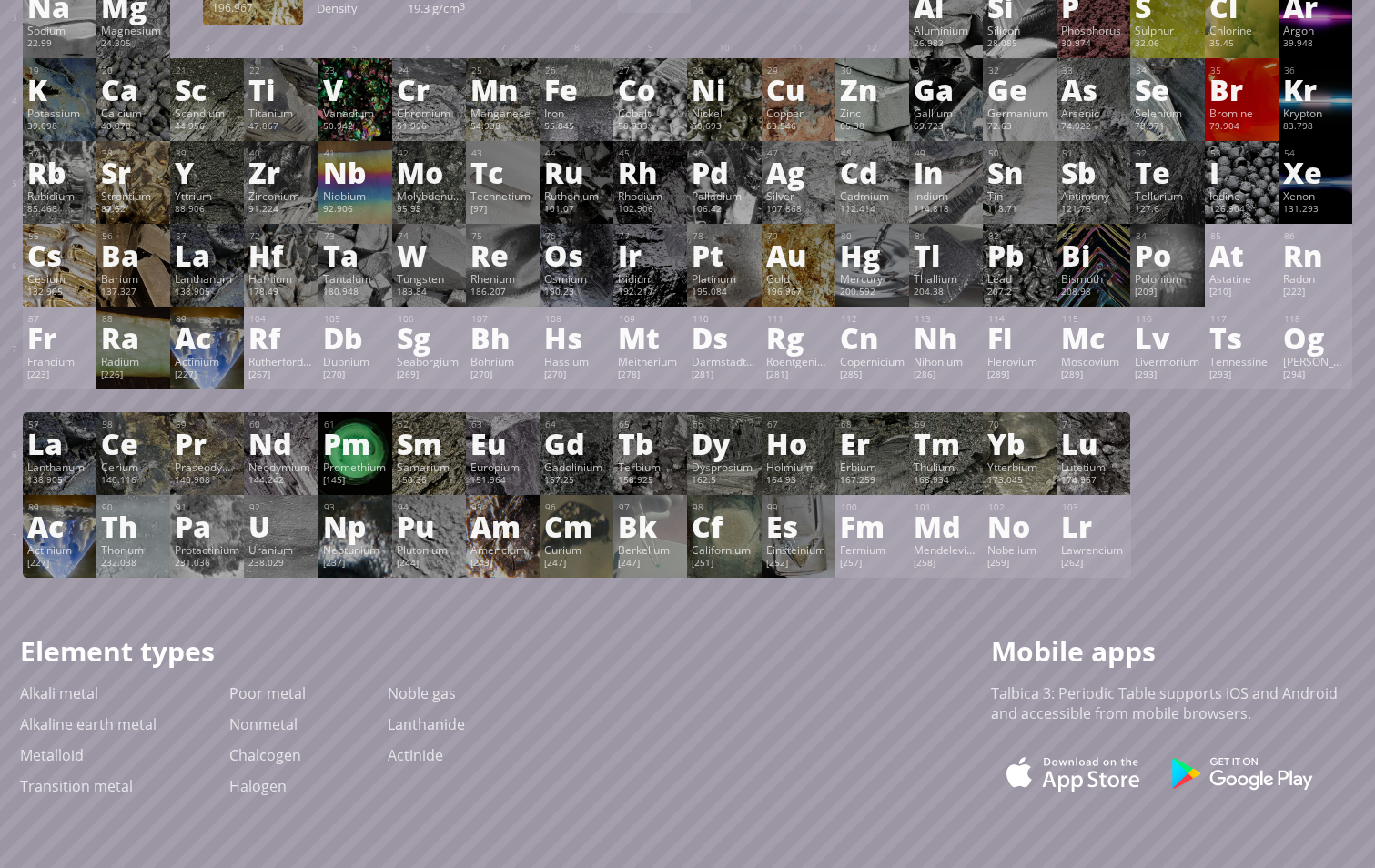
click at [782, 248] on div "Au" at bounding box center [799, 255] width 65 height 29
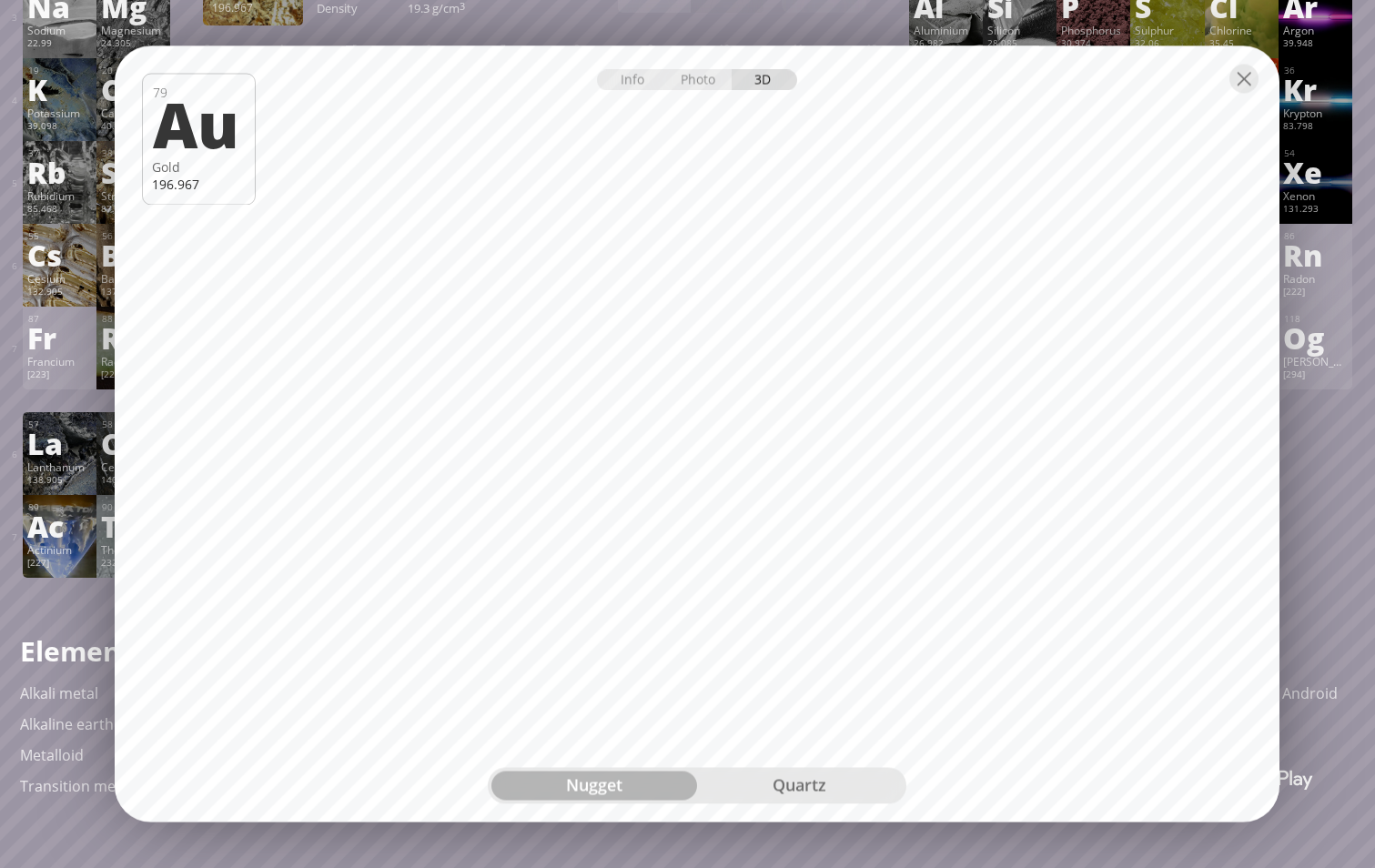
click at [771, 797] on div "quartz" at bounding box center [800, 786] width 206 height 29
click at [634, 80] on div "Info" at bounding box center [632, 81] width 70 height 21
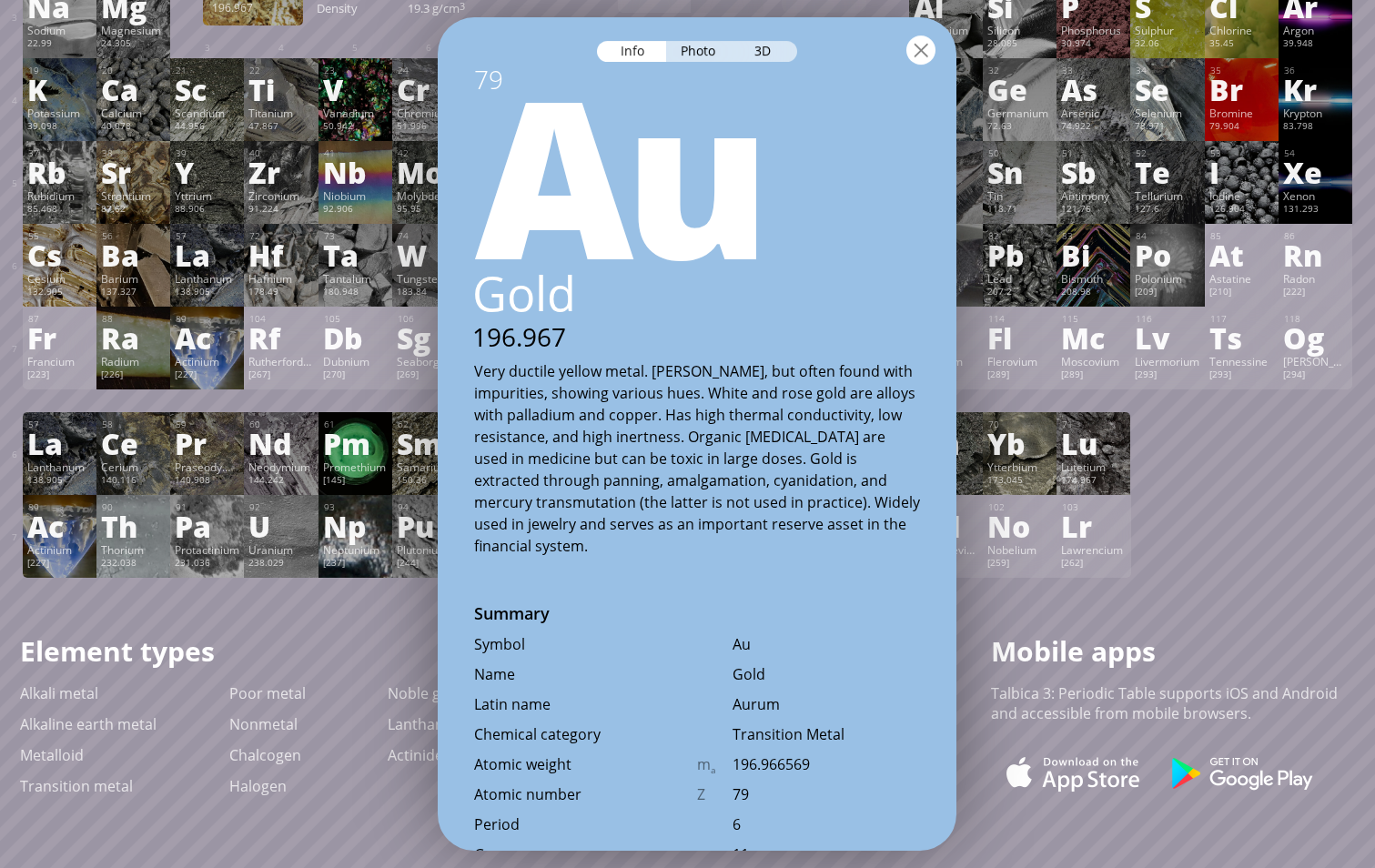
click at [921, 44] on div at bounding box center [921, 49] width 29 height 29
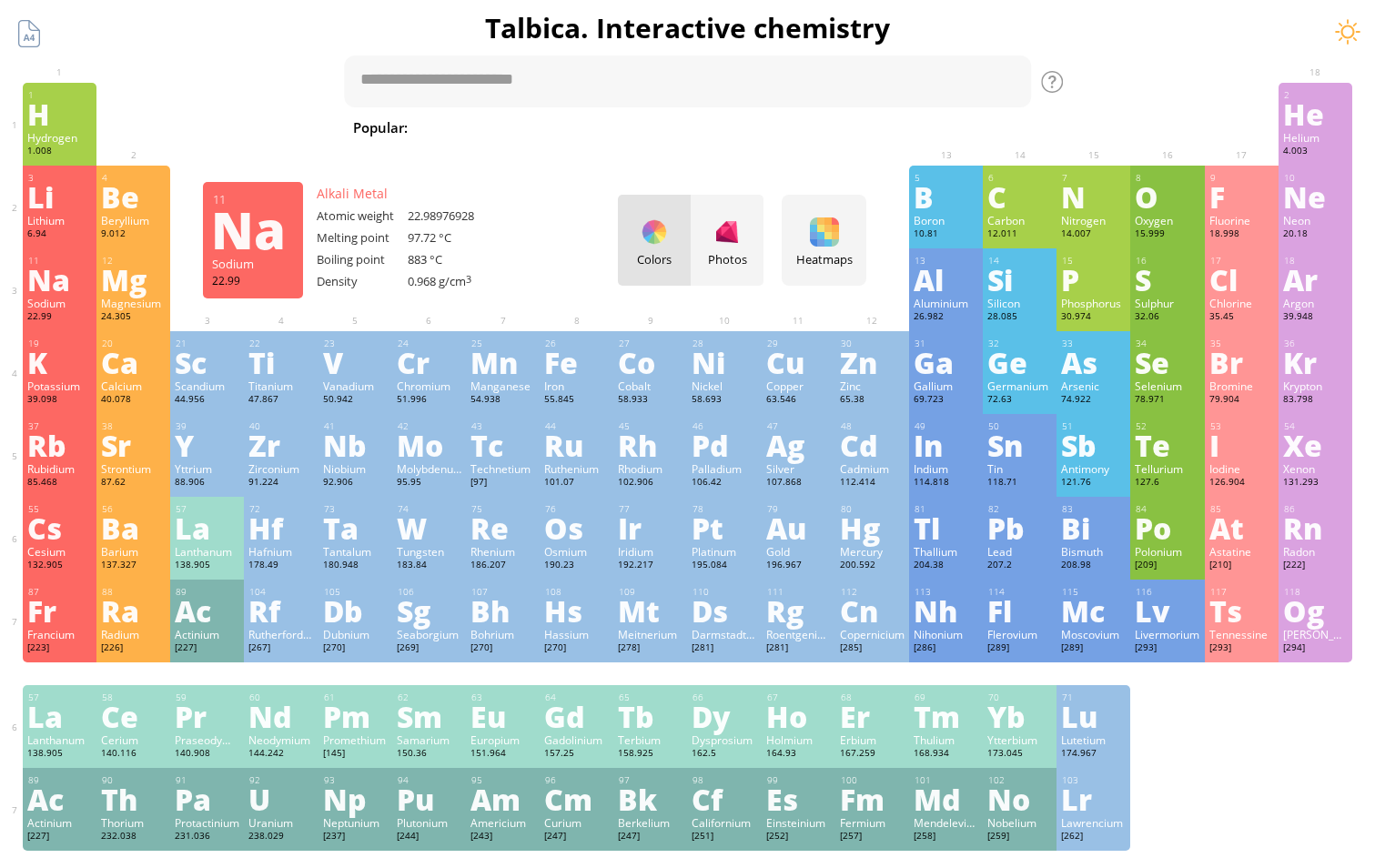
click at [50, 274] on div "Na" at bounding box center [60, 279] width 65 height 29
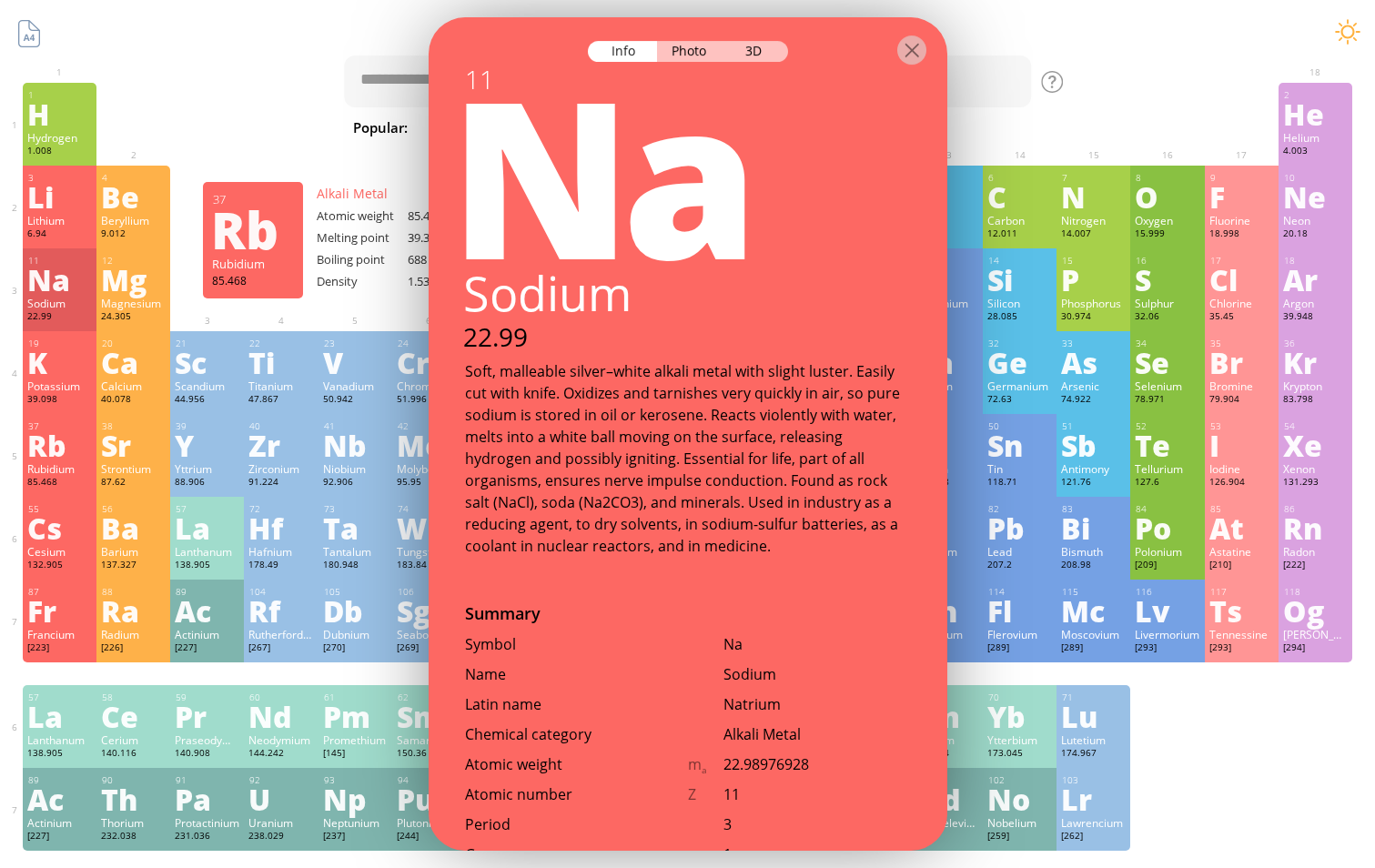
click at [51, 450] on div "Rb" at bounding box center [60, 444] width 65 height 29
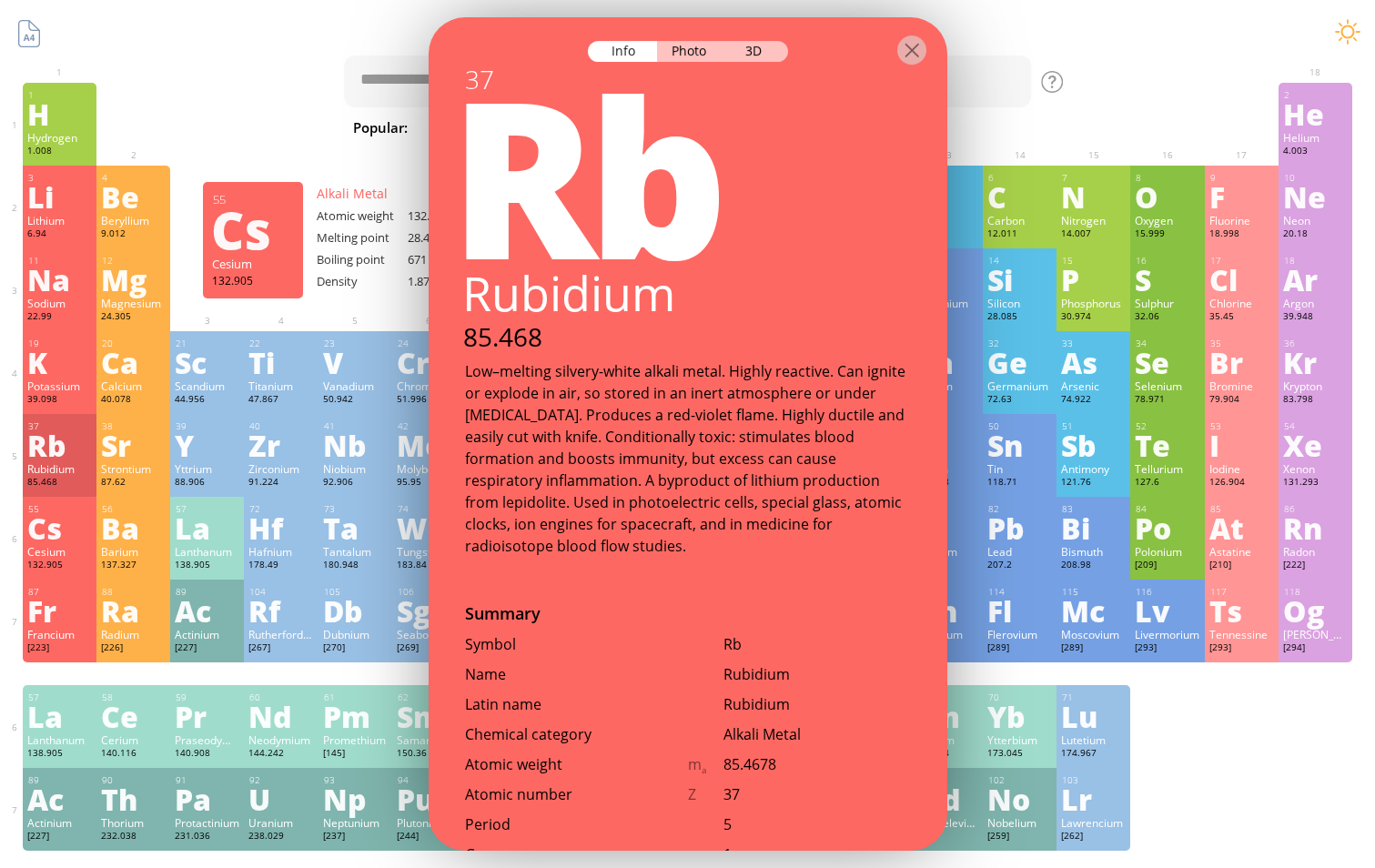
click at [60, 514] on div "Cs" at bounding box center [60, 528] width 65 height 29
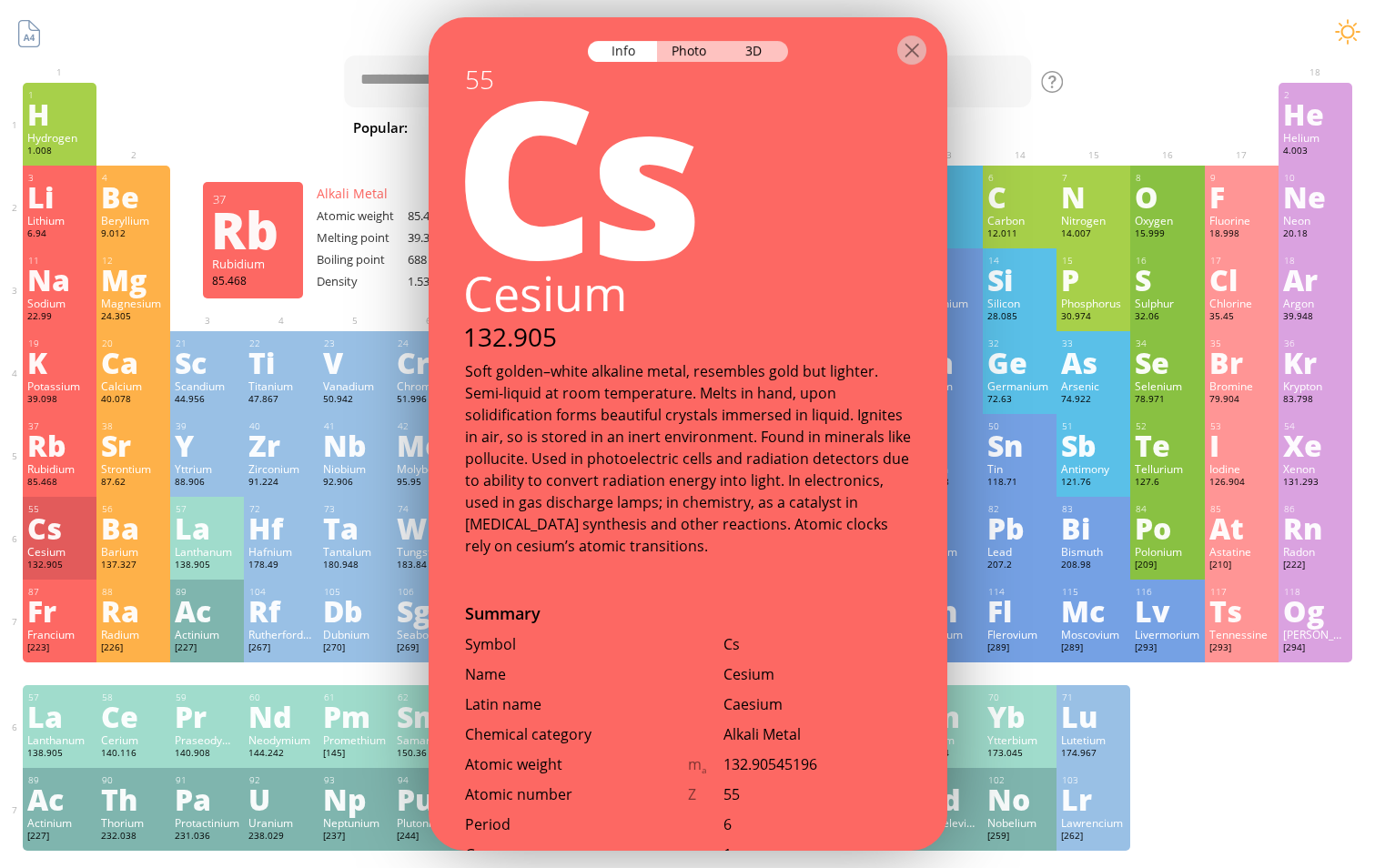
click at [71, 445] on div "Rb" at bounding box center [60, 444] width 65 height 29
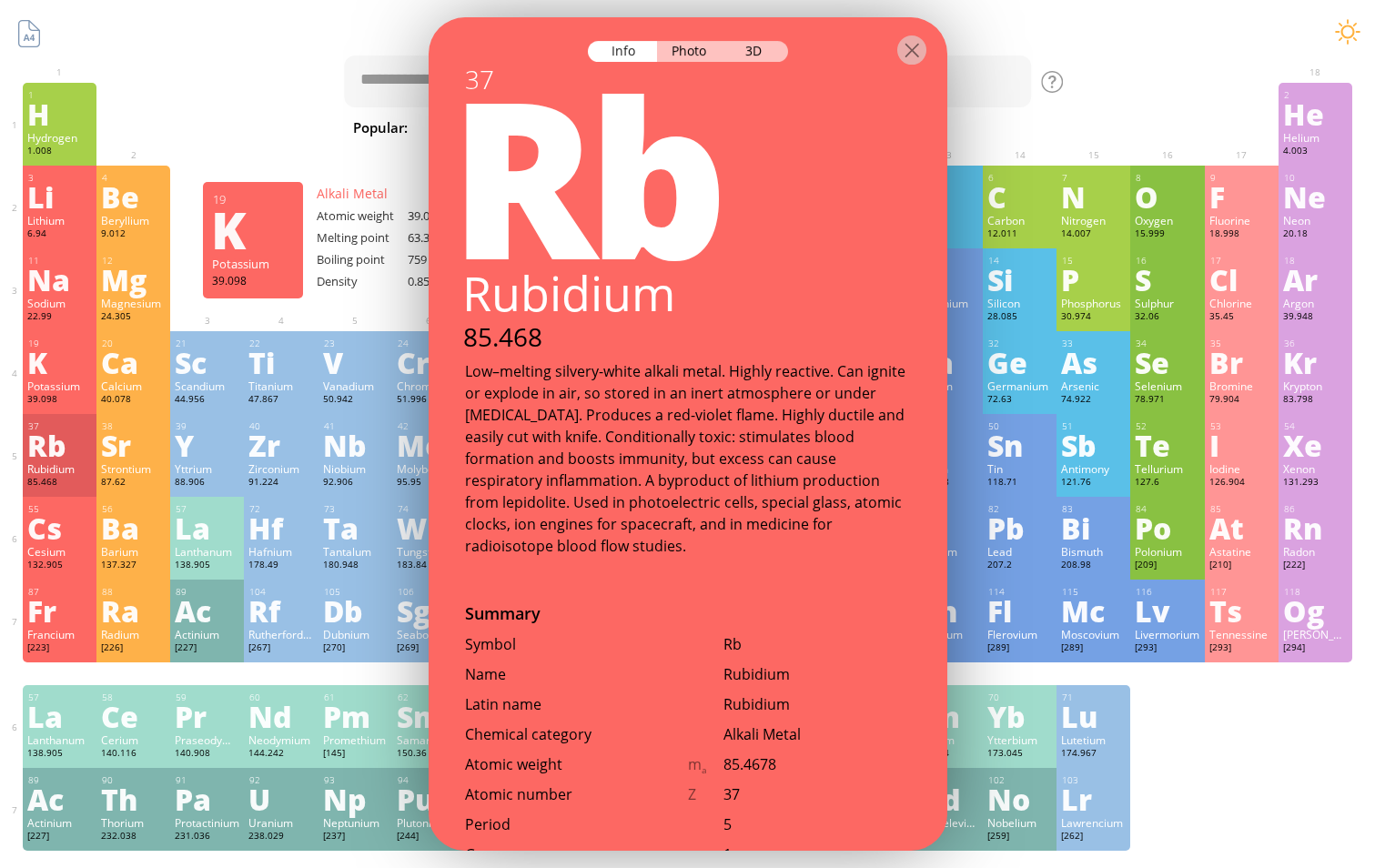
click at [78, 391] on div "Potassium" at bounding box center [60, 386] width 65 height 14
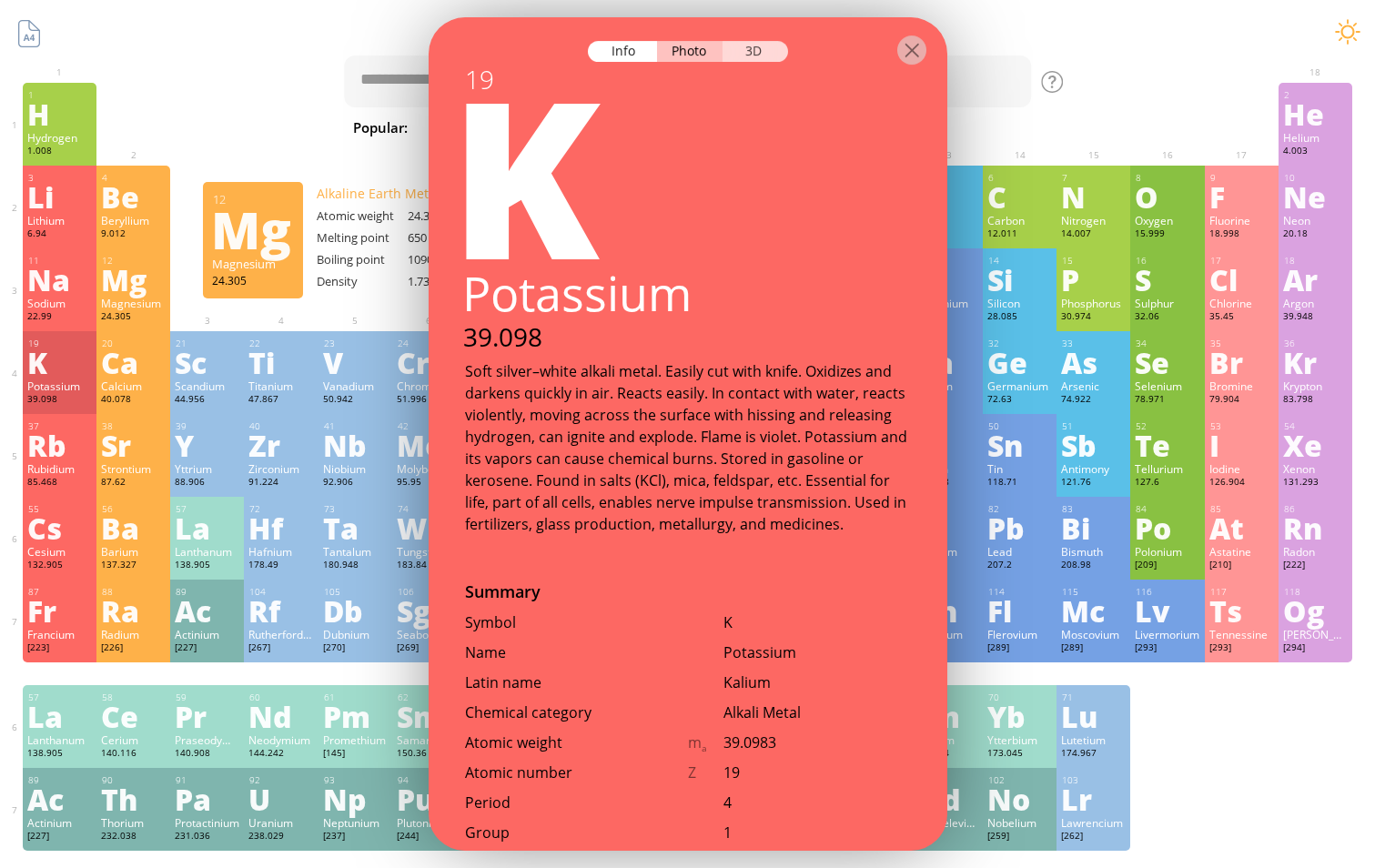
click at [763, 58] on div "3D" at bounding box center [755, 51] width 66 height 21
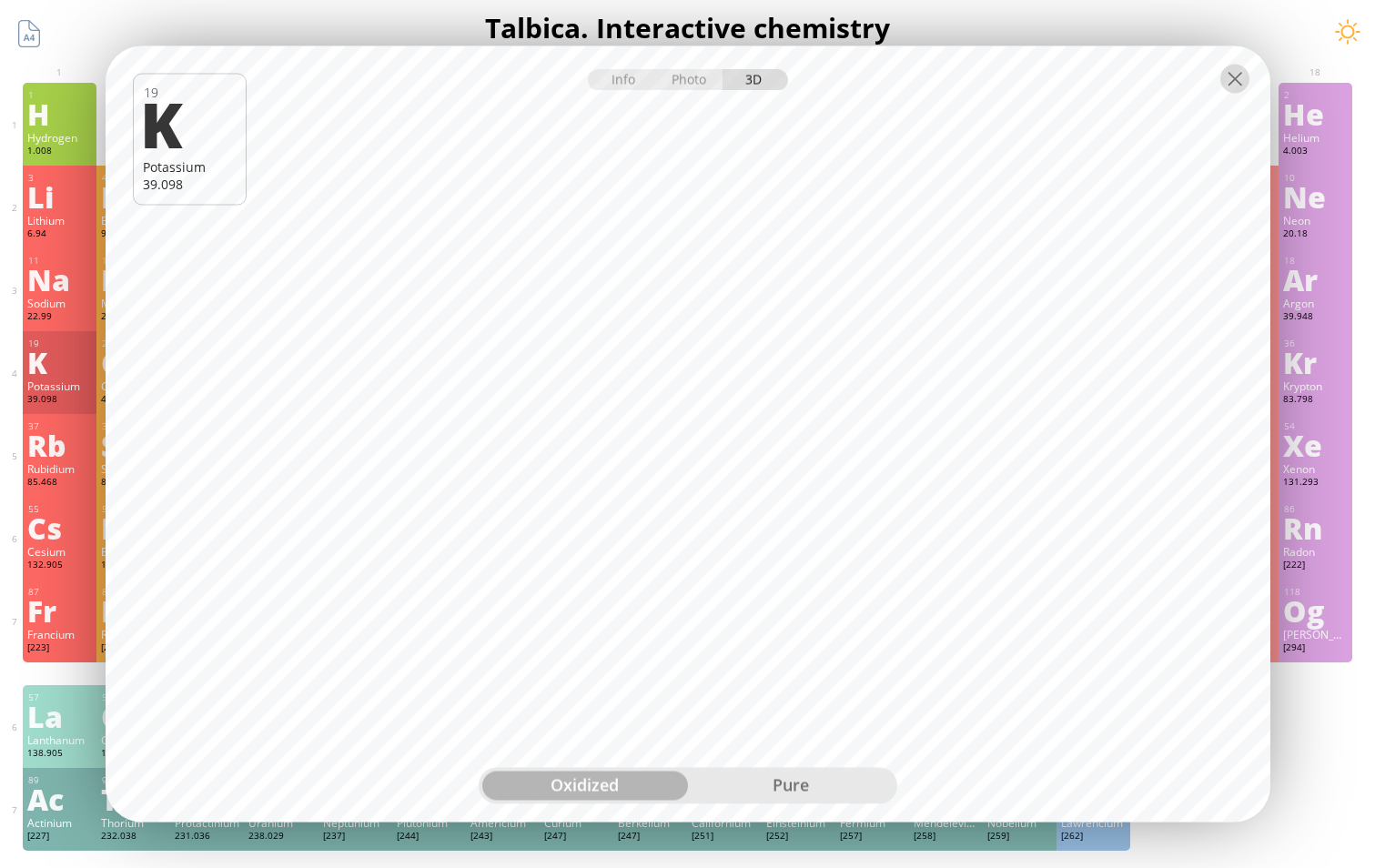
click at [1226, 83] on div at bounding box center [1234, 79] width 29 height 29
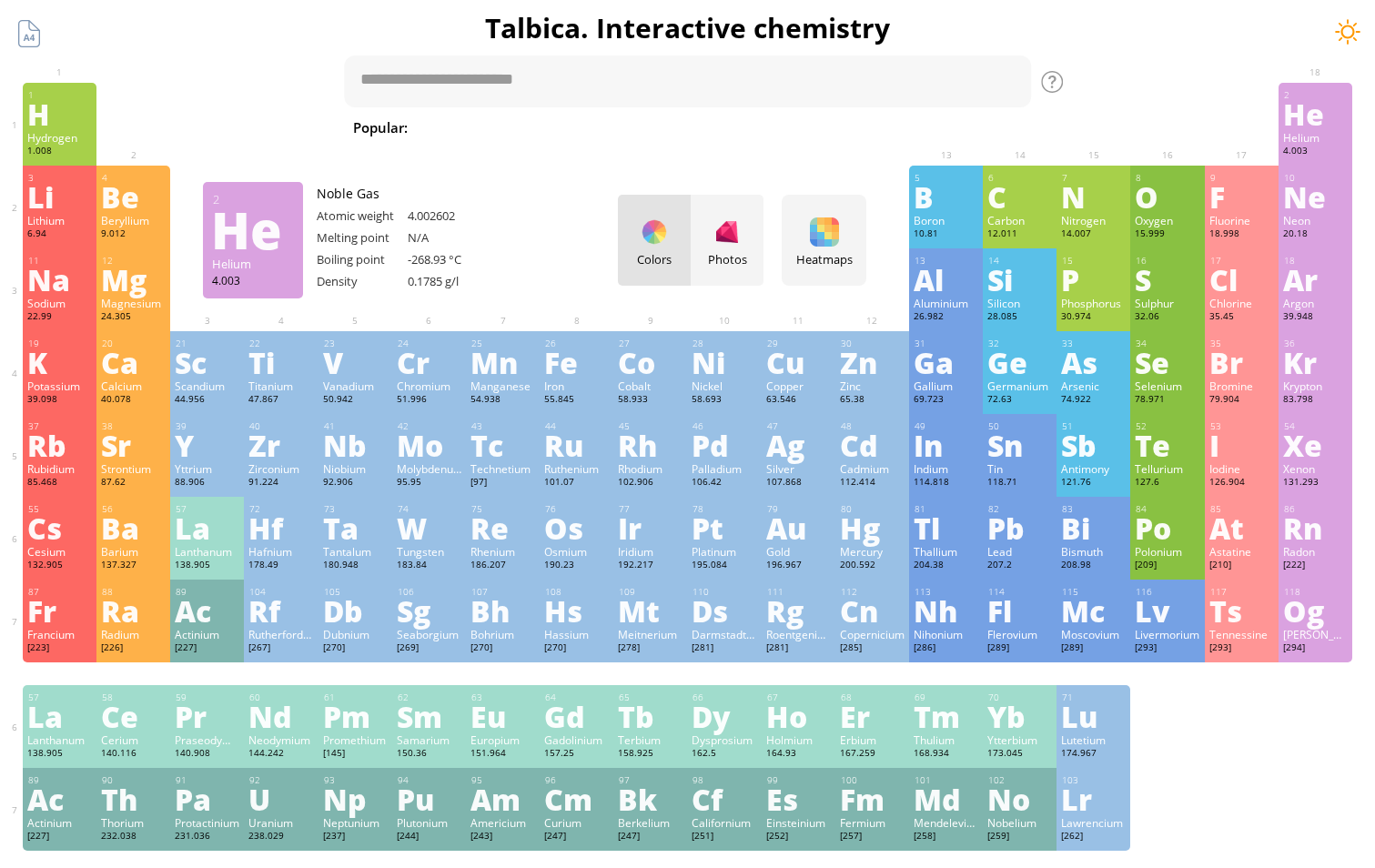
click at [1351, 37] on div at bounding box center [1347, 31] width 28 height 28
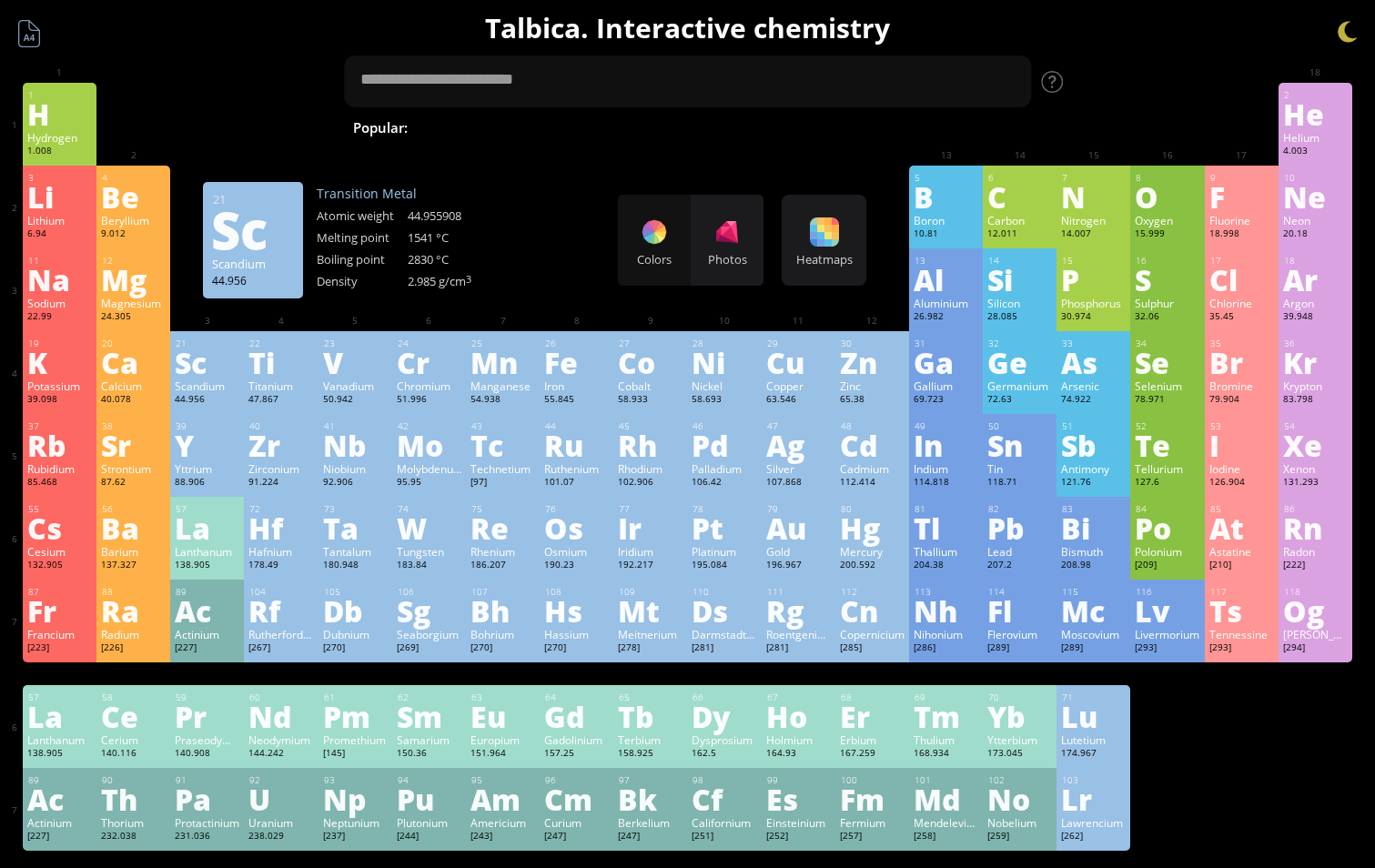
click at [182, 363] on div "Sc" at bounding box center [207, 362] width 65 height 29
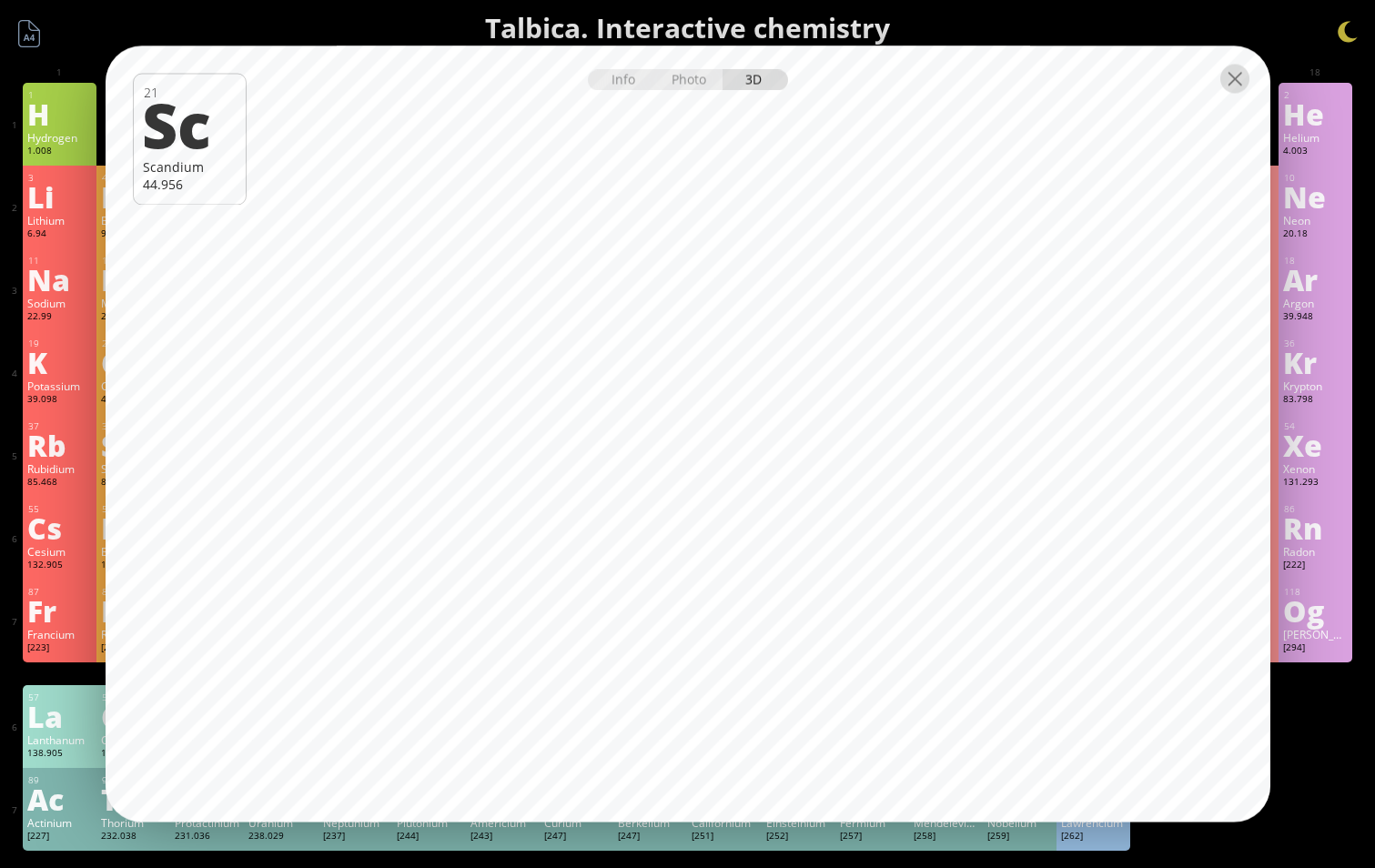
click at [1242, 90] on div at bounding box center [1234, 79] width 29 height 29
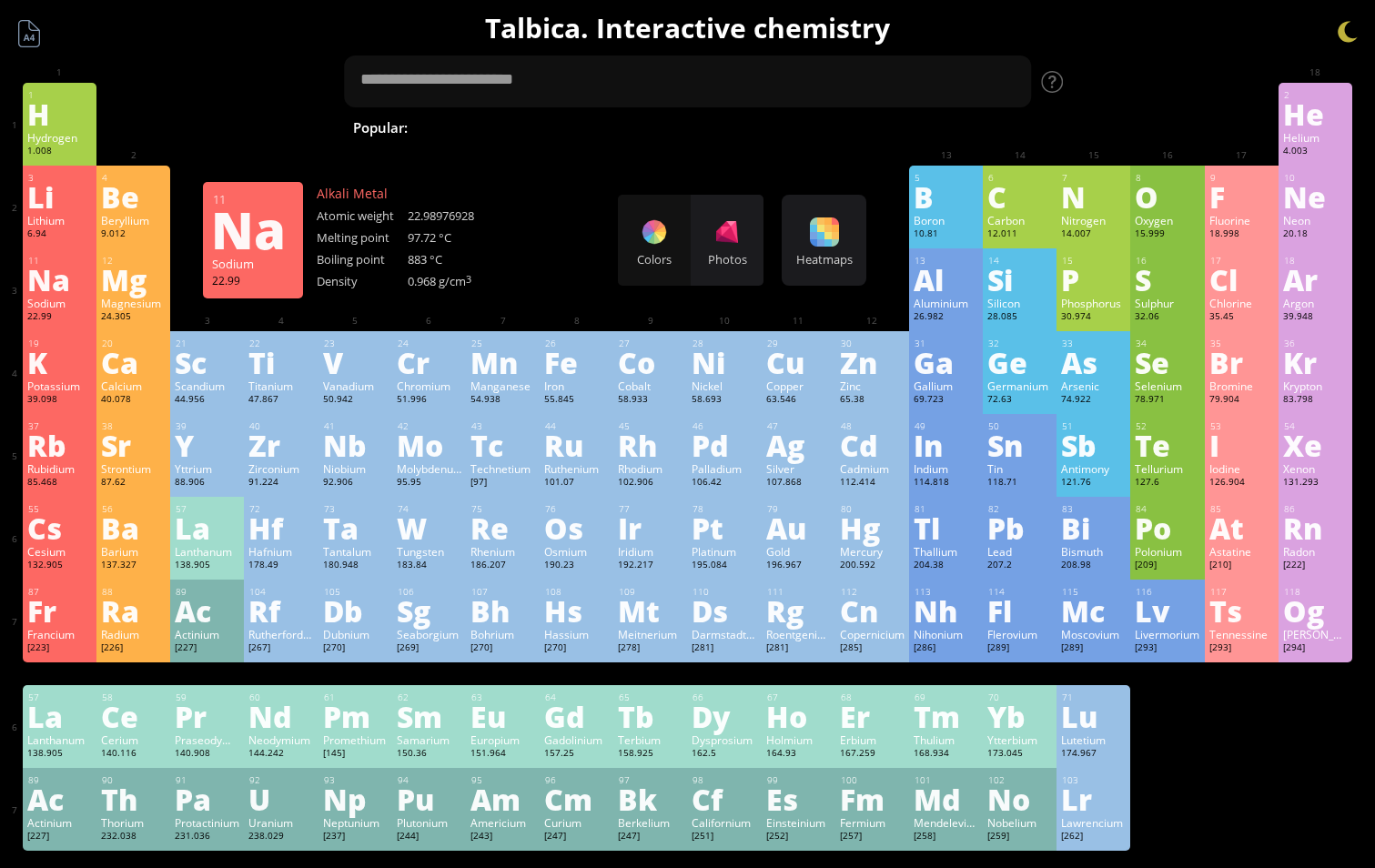
click at [50, 265] on div "Na" at bounding box center [60, 279] width 65 height 29
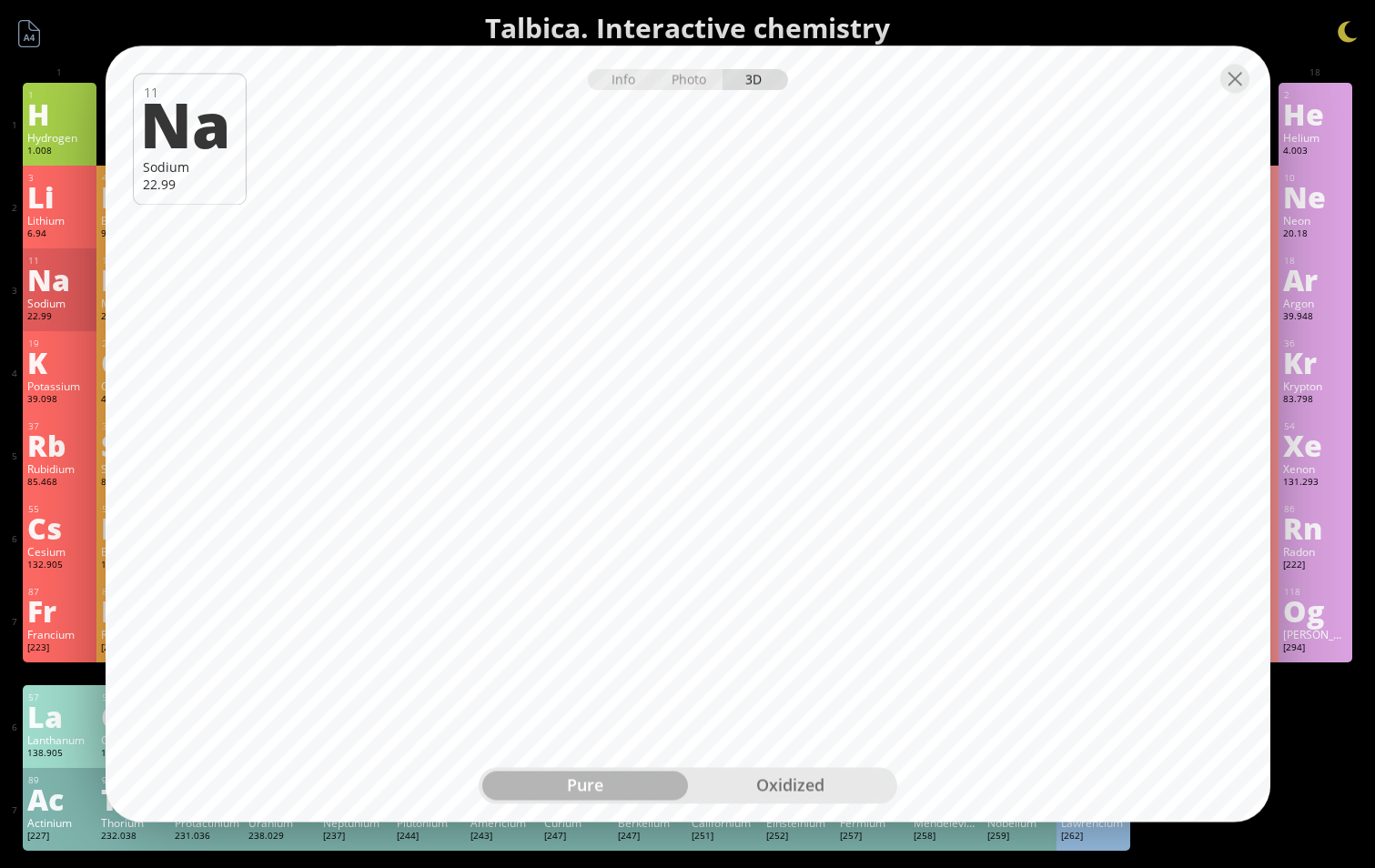
click at [620, 82] on div "Info" at bounding box center [623, 81] width 70 height 21
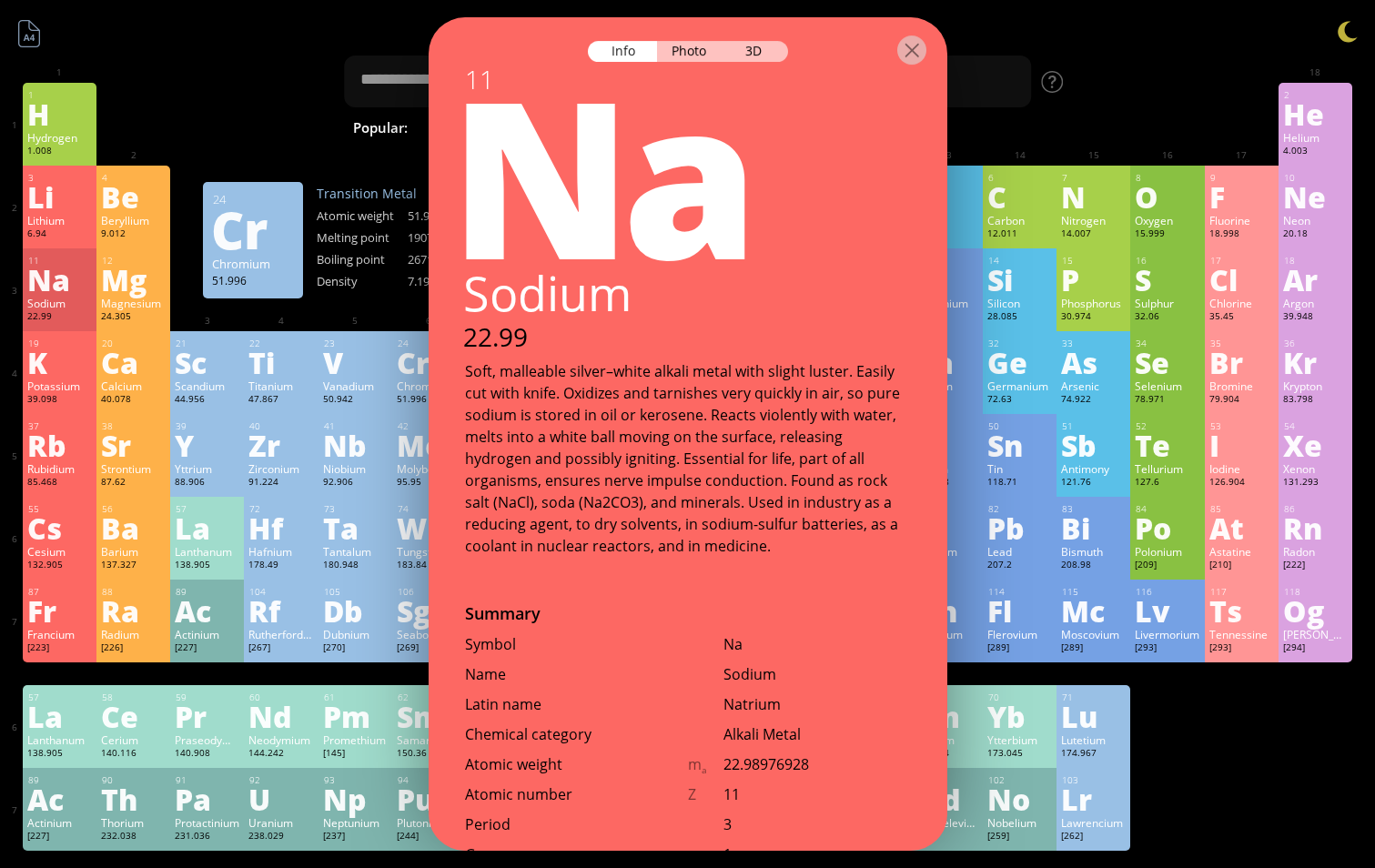
drag, startPoint x: 461, startPoint y: 363, endPoint x: 471, endPoint y: 365, distance: 10.2
click at [468, 364] on div "Soft, malleable silver–white alkali metal with slight luster. Easily cut with k…" at bounding box center [688, 459] width 518 height 197
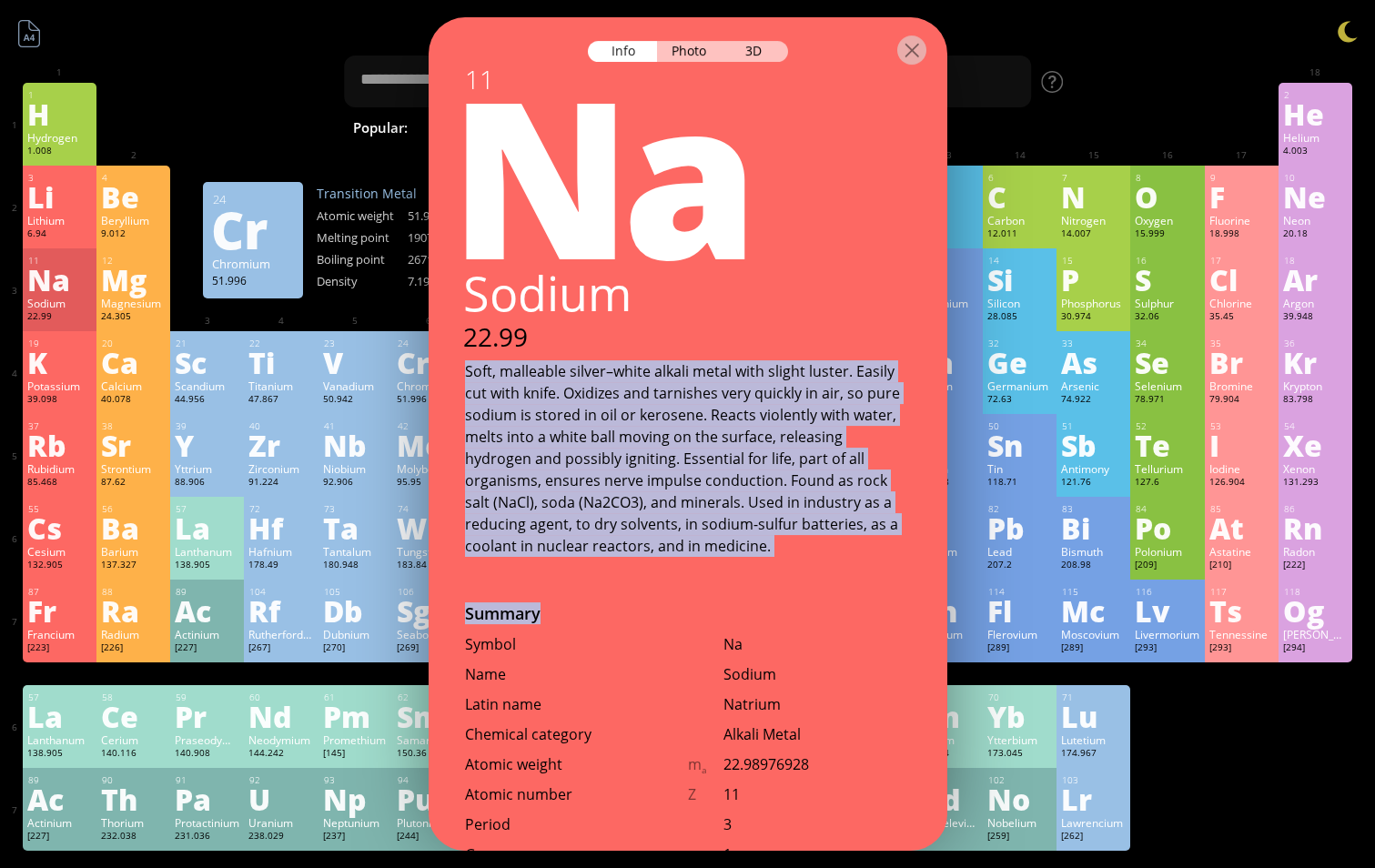
drag, startPoint x: 467, startPoint y: 369, endPoint x: 692, endPoint y: 560, distance: 295.1
click at [692, 560] on div "11 Na Sodium 22.99 Soft, malleable silver–white alkali metal with slight luster…" at bounding box center [688, 434] width 518 height 834
drag, startPoint x: 692, startPoint y: 560, endPoint x: 632, endPoint y: 449, distance: 126.2
copy div "Soft, malleable silver–white alkali metal with slight luster. Easily cut with k…"
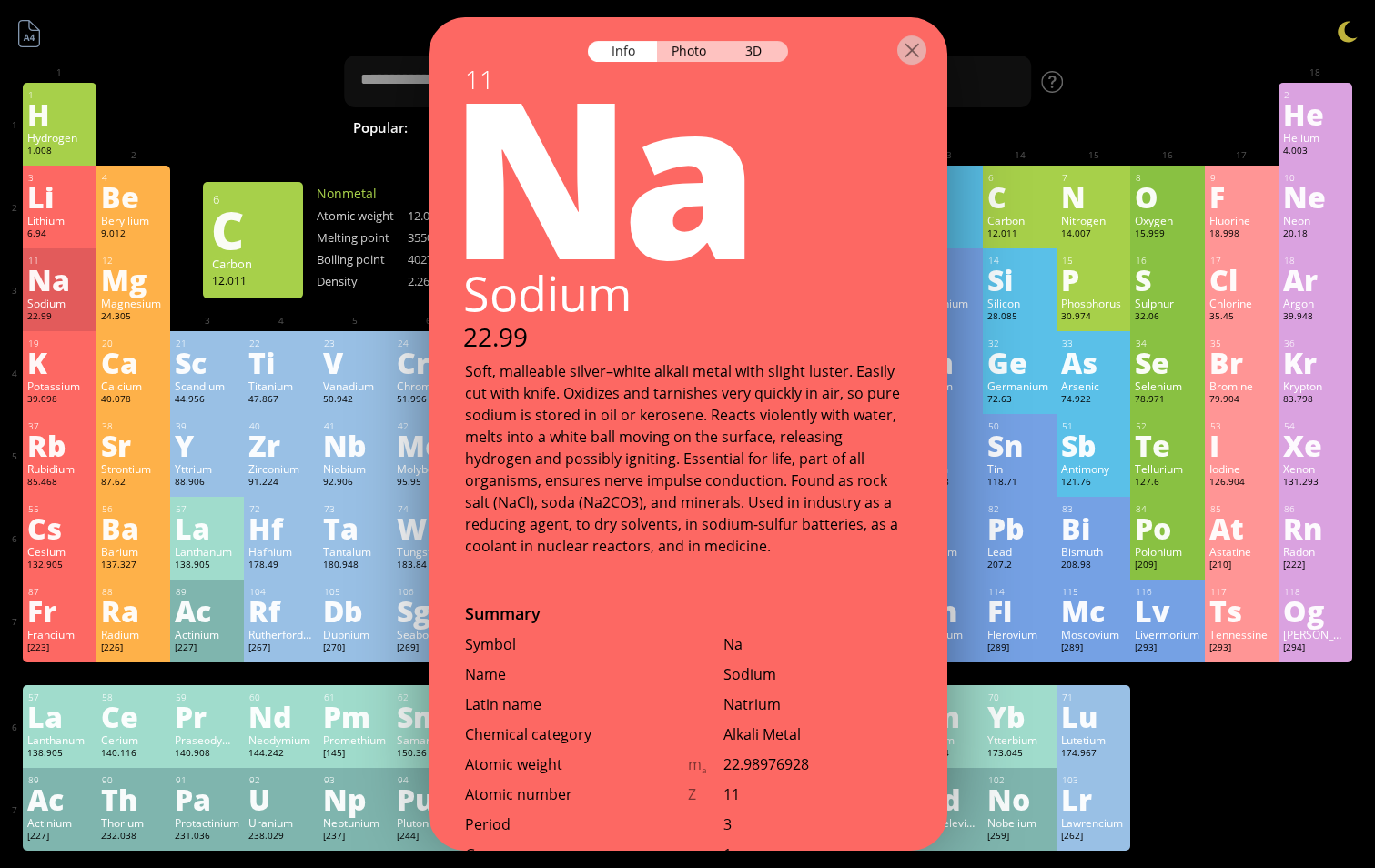
click at [493, 290] on div "Sodium" at bounding box center [688, 293] width 520 height 63
click at [67, 368] on div "K" at bounding box center [60, 362] width 65 height 29
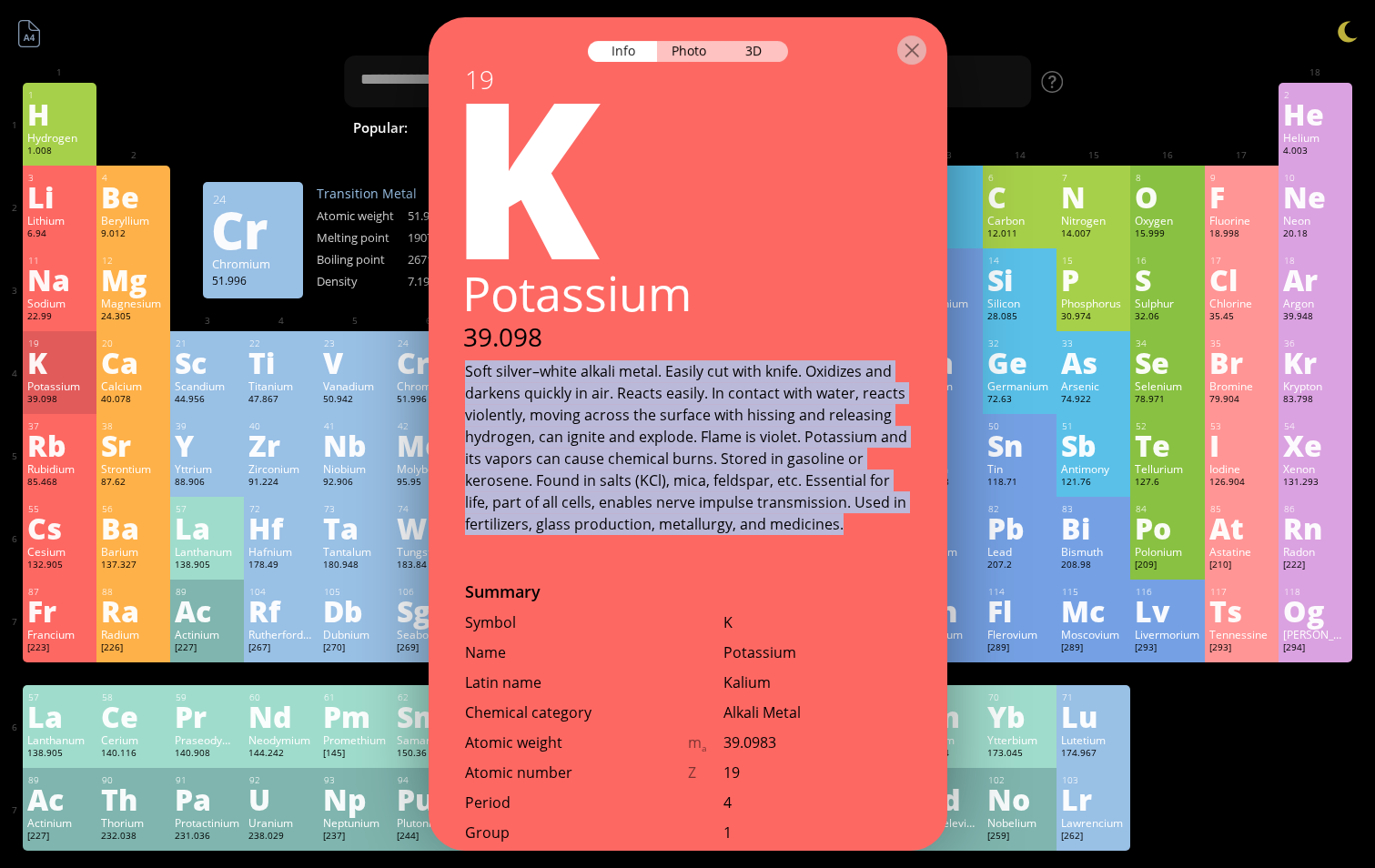
drag, startPoint x: 466, startPoint y: 372, endPoint x: 841, endPoint y: 535, distance: 408.9
click at [841, 535] on div "Soft silver–white alkali metal. Easily cut with knife. Oxidizes and darkens qui…" at bounding box center [688, 448] width 446 height 175
copy div "Soft silver–white alkali metal. Easily cut with knife. Oxidizes and darkens qui…"
click at [53, 448] on div "Rb" at bounding box center [60, 444] width 65 height 29
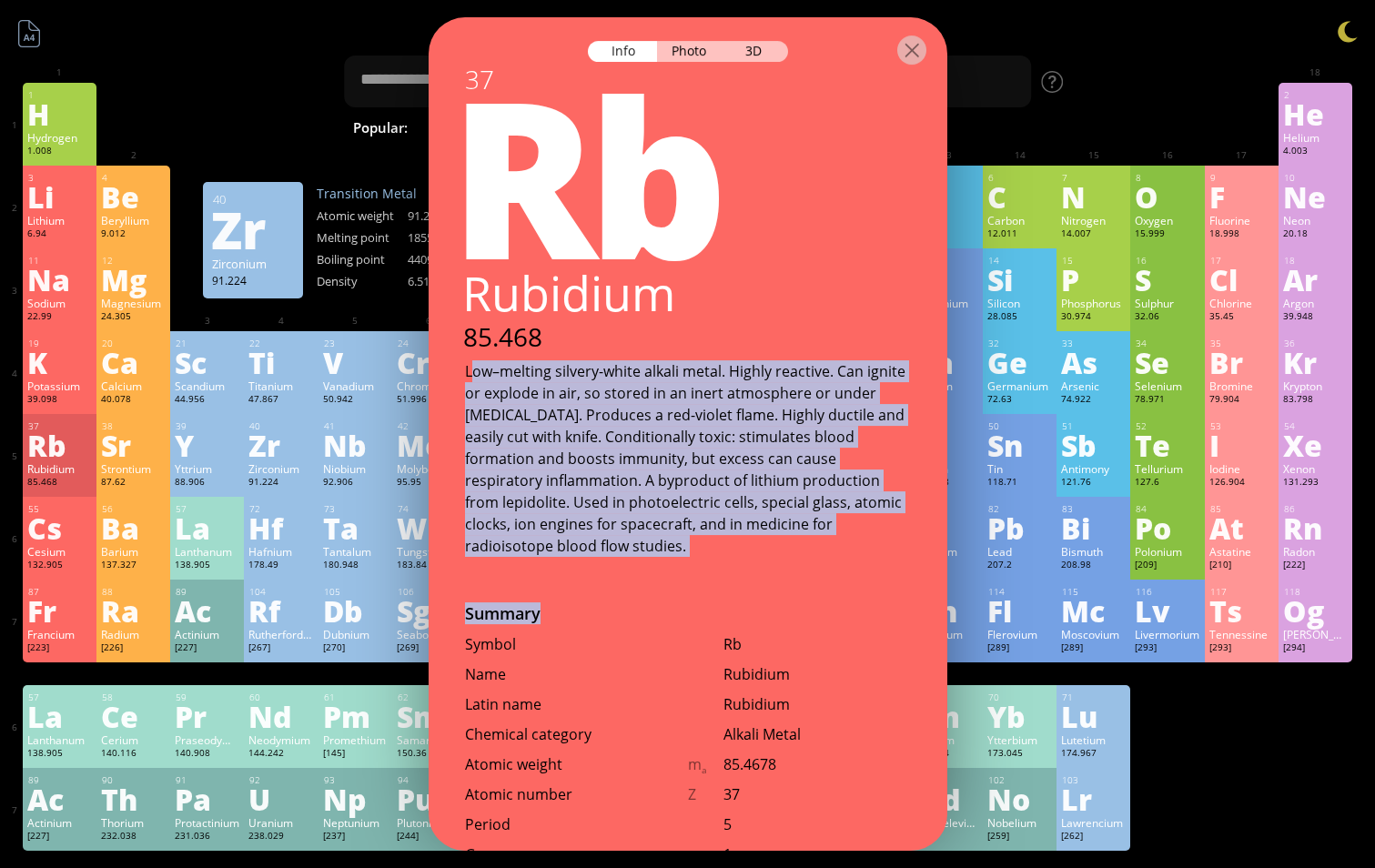
drag, startPoint x: 470, startPoint y: 370, endPoint x: 787, endPoint y: 542, distance: 360.7
click at [787, 542] on div "37 Rb Rubidium 85.468 Low–melting silvery-white alkali metal. Highly reactive. …" at bounding box center [688, 434] width 518 height 834
drag, startPoint x: 464, startPoint y: 368, endPoint x: 900, endPoint y: 533, distance: 466.2
click at [900, 533] on div "Low–melting silvery-white alkali metal. Highly reactive. Can ignite or explode …" at bounding box center [688, 459] width 446 height 197
drag, startPoint x: 900, startPoint y: 533, endPoint x: 844, endPoint y: 501, distance: 64.5
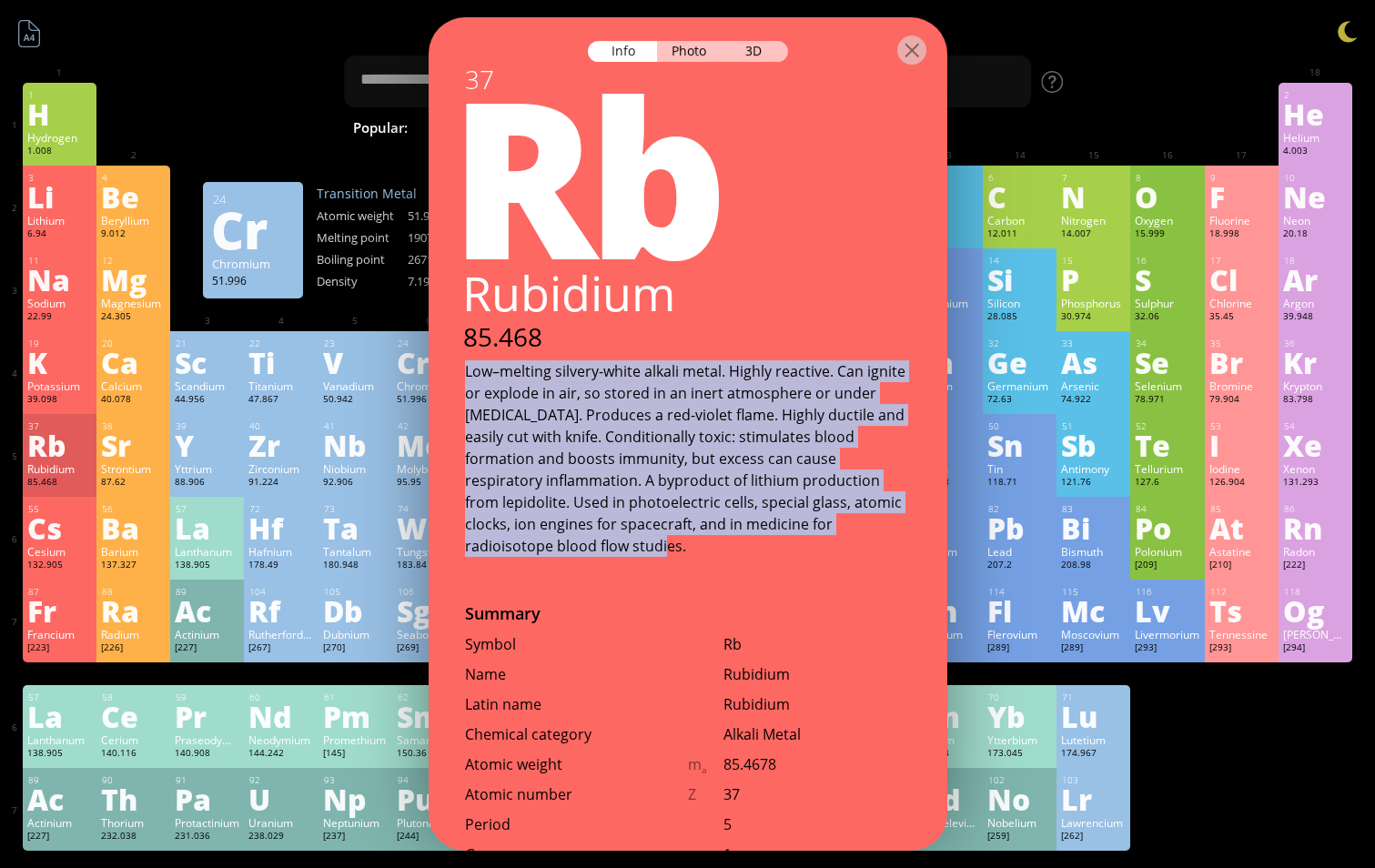
copy div "Low–melting silvery-white alkali metal. Highly reactive. Can ignite or explode …"
click at [75, 522] on div "Cs" at bounding box center [60, 528] width 65 height 29
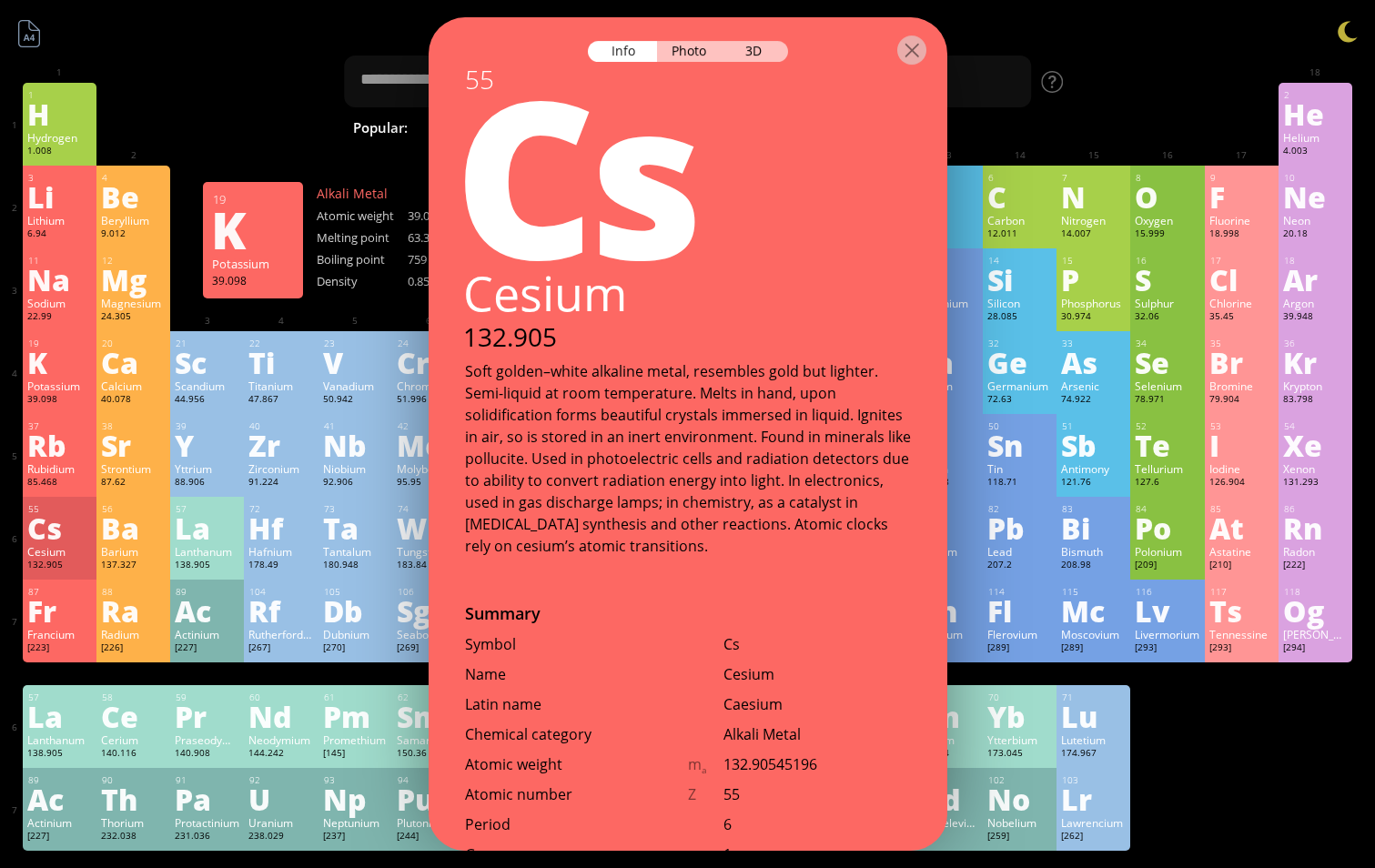
click at [54, 377] on div "19 K Potassium 39.098 −1, +1 −1, +1 63.38 °C 759 °C 0.856 g/cm 3 [Ar]4s 1" at bounding box center [60, 372] width 74 height 83
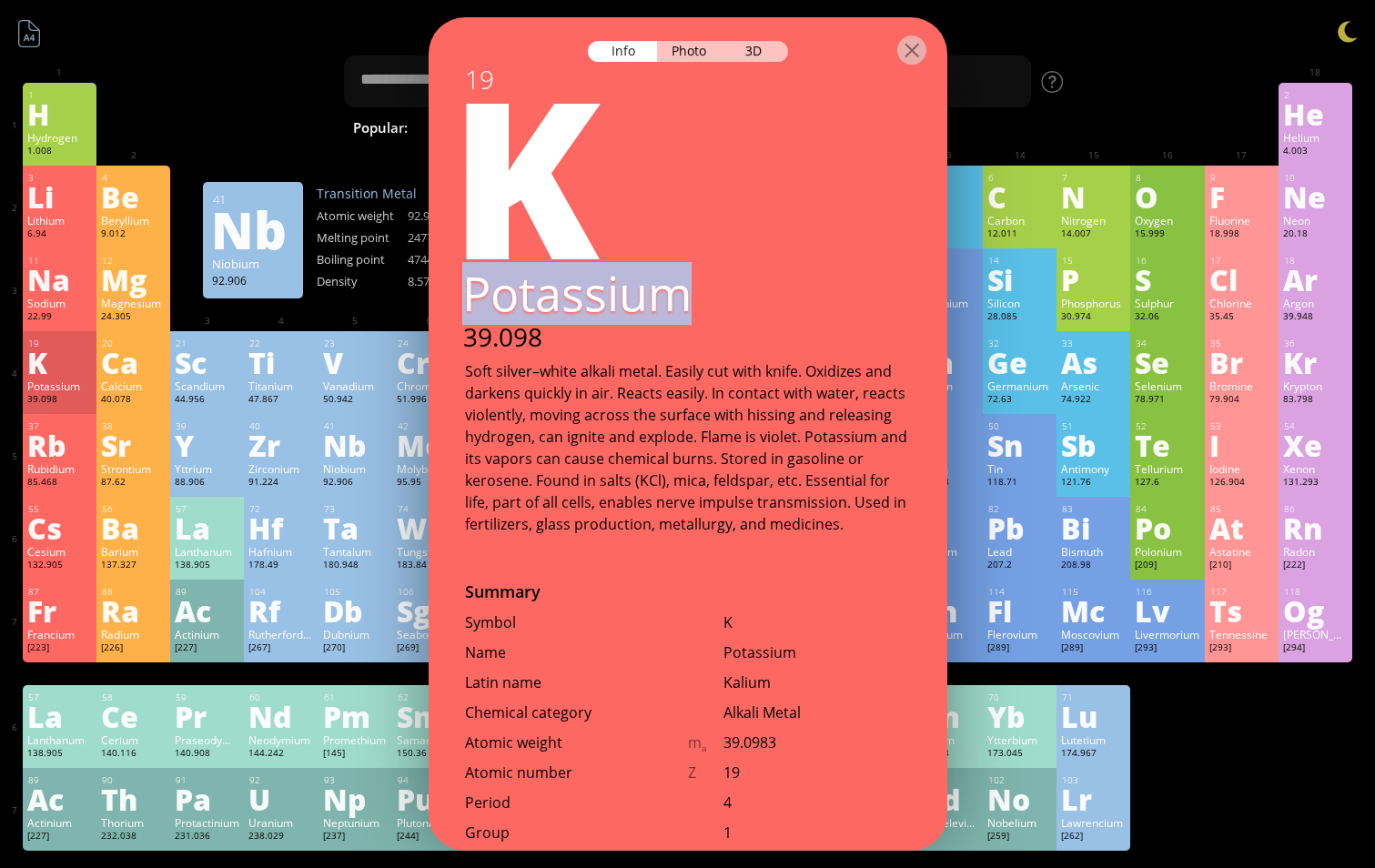
drag, startPoint x: 495, startPoint y: 299, endPoint x: 683, endPoint y: 308, distance: 188.2
click at [683, 308] on div "Potassium" at bounding box center [687, 293] width 521 height 63
copy div "Potassium"
drag, startPoint x: 1360, startPoint y: 484, endPoint x: 509, endPoint y: 292, distance: 872.4
copy div "Potassium"
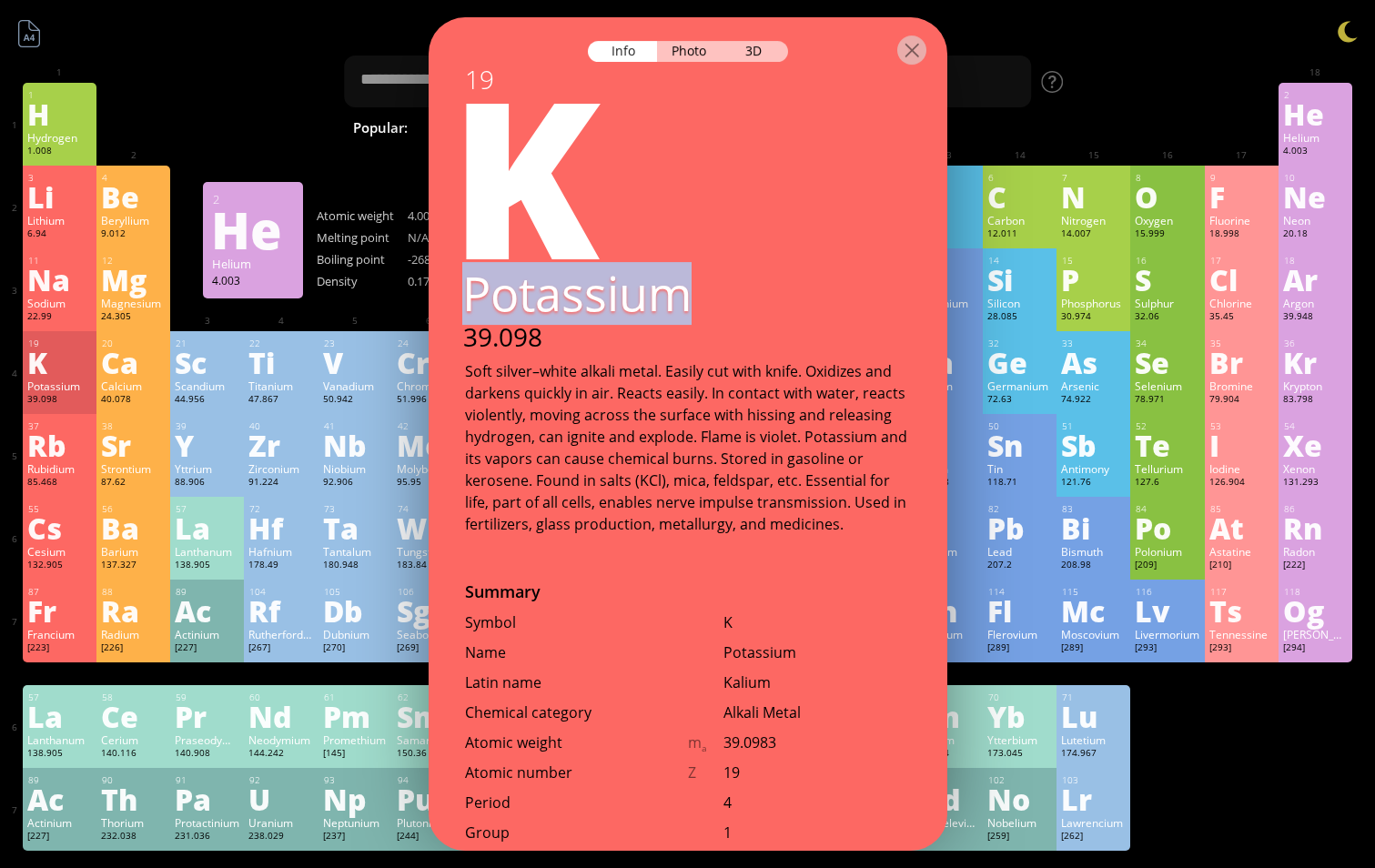
drag, startPoint x: 1372, startPoint y: 85, endPoint x: 569, endPoint y: 274, distance: 824.9
copy div "Potassium"
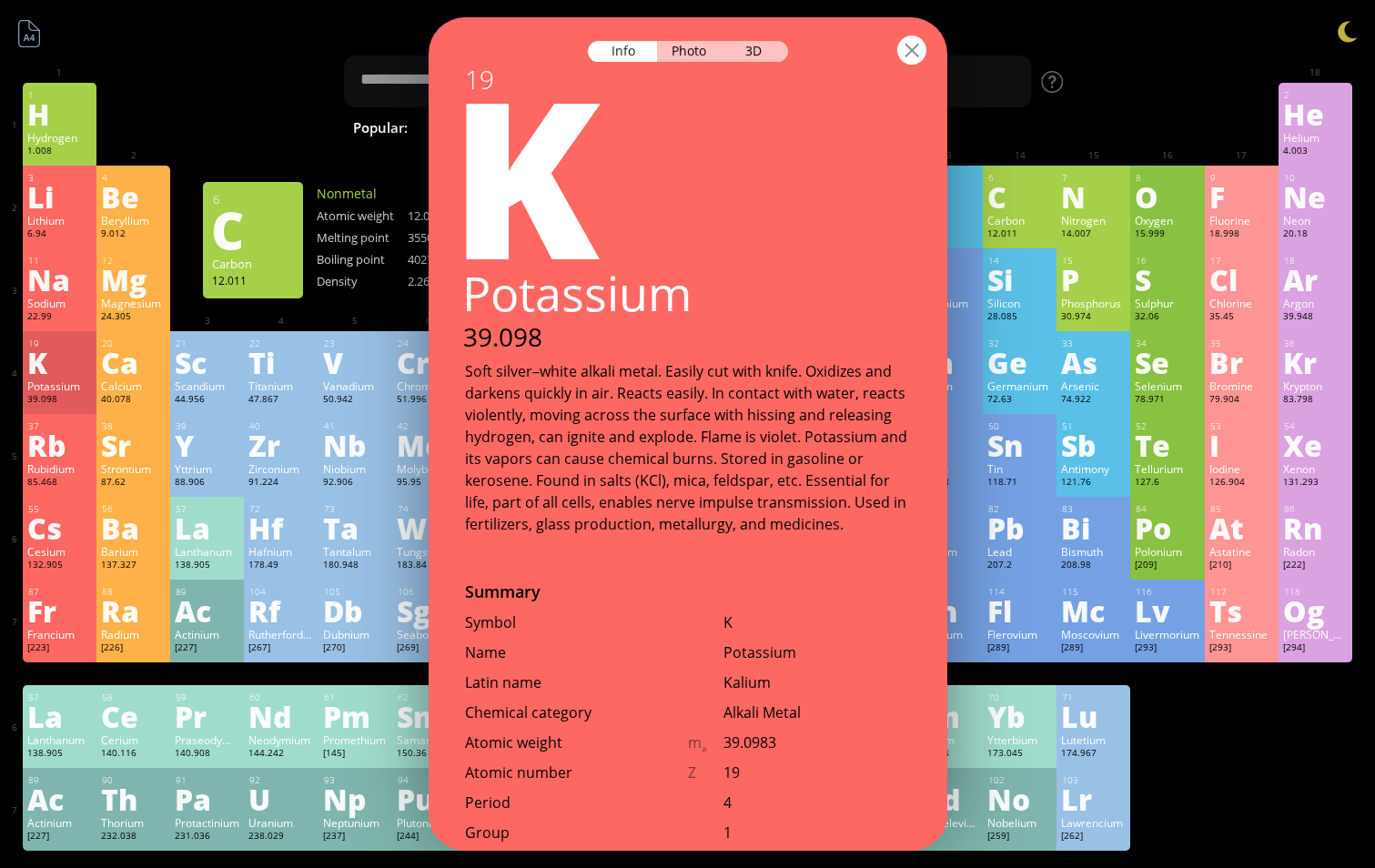
click at [912, 64] on div at bounding box center [688, 48] width 518 height 64
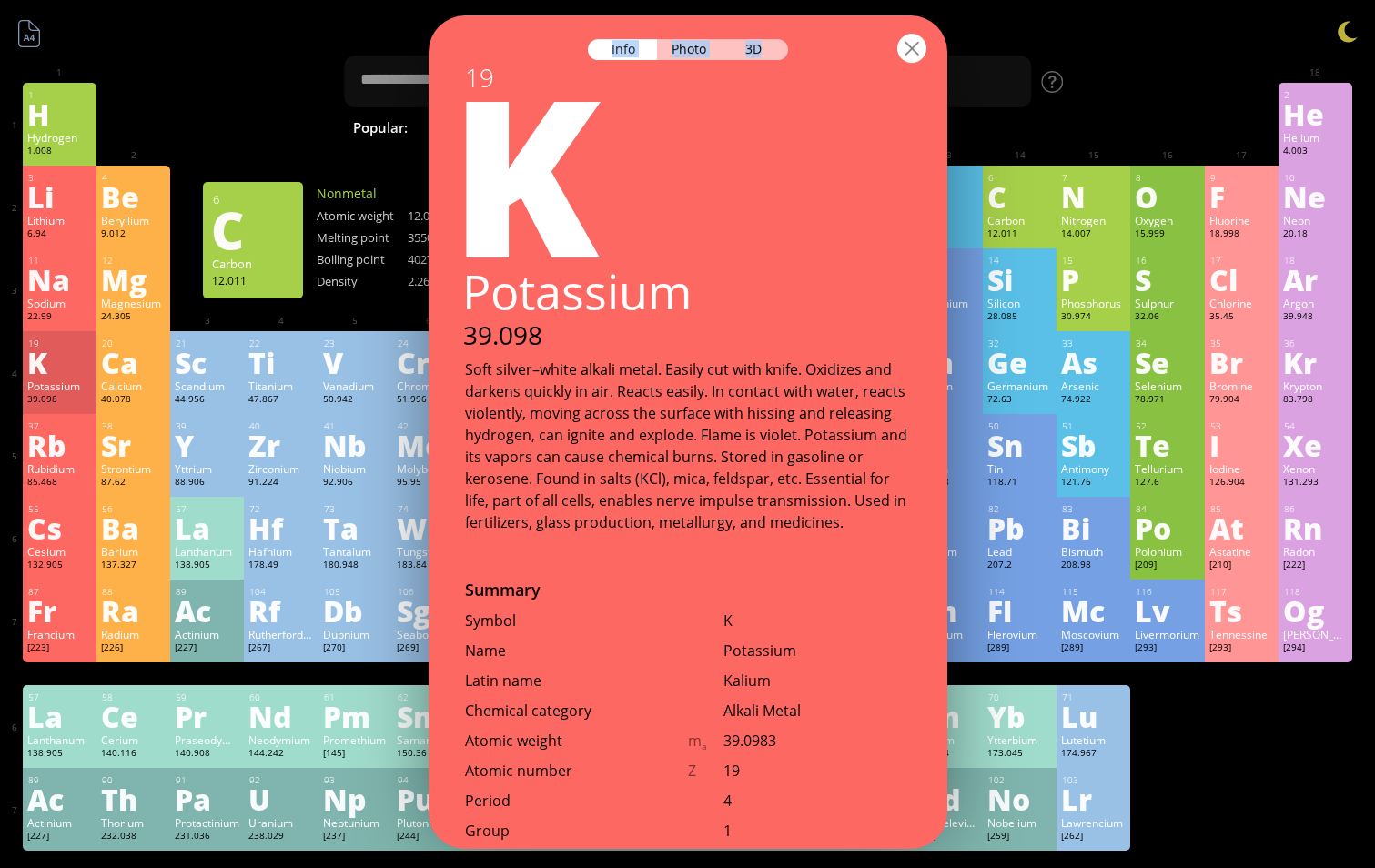
click at [912, 62] on div at bounding box center [912, 47] width 29 height 29
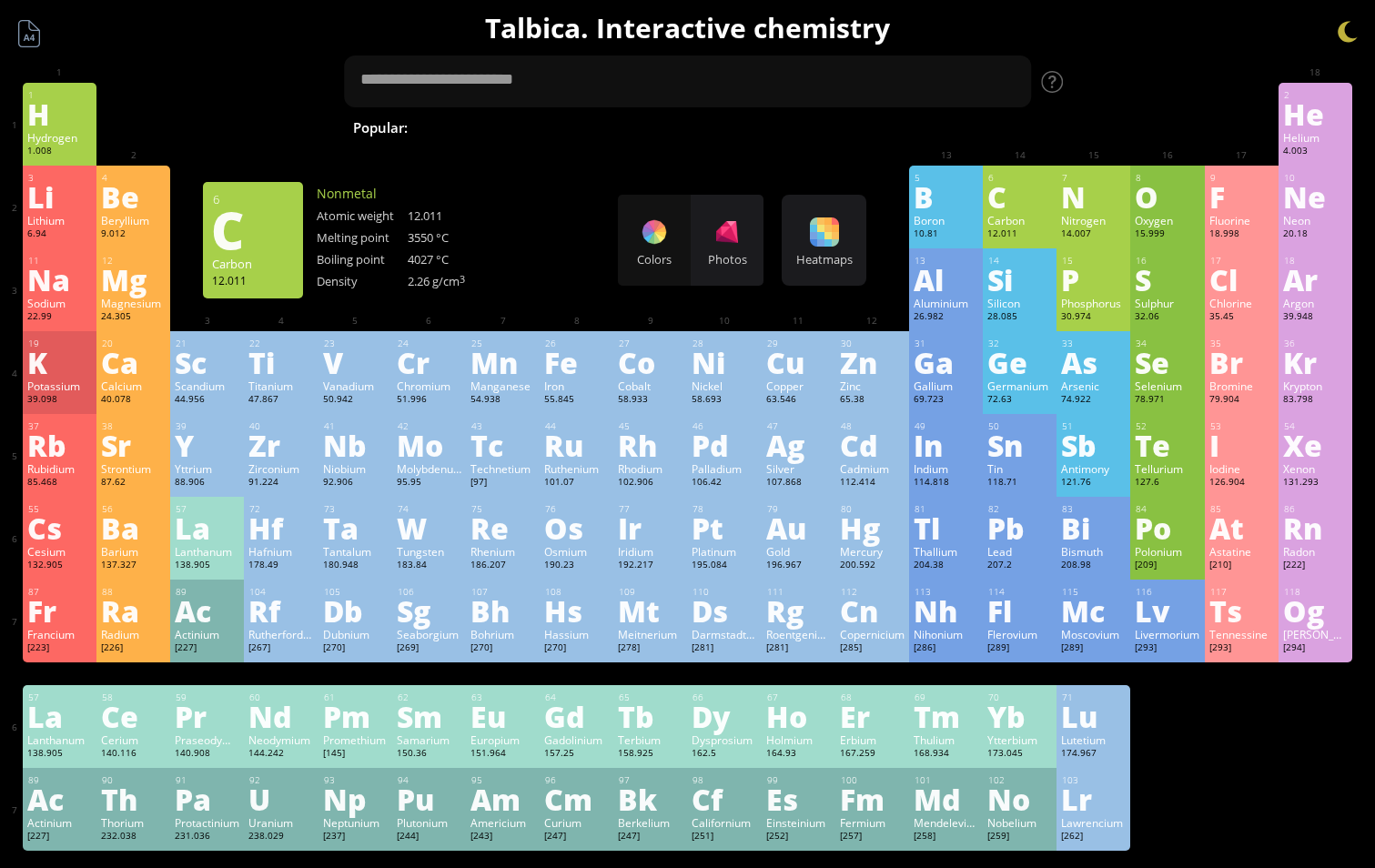
click at [912, 56] on div at bounding box center [912, 47] width 29 height 29
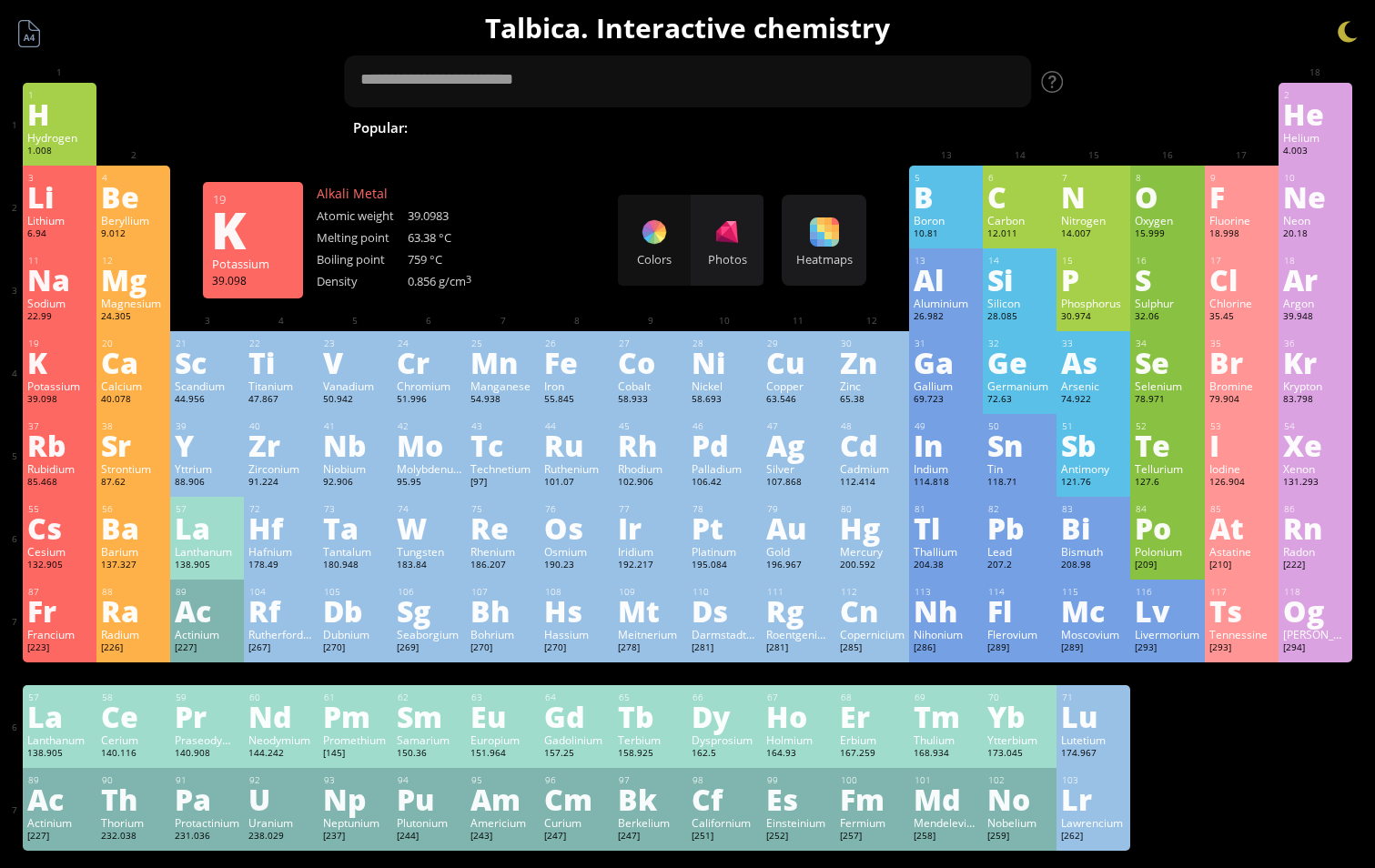
click at [66, 376] on div "K" at bounding box center [60, 362] width 65 height 29
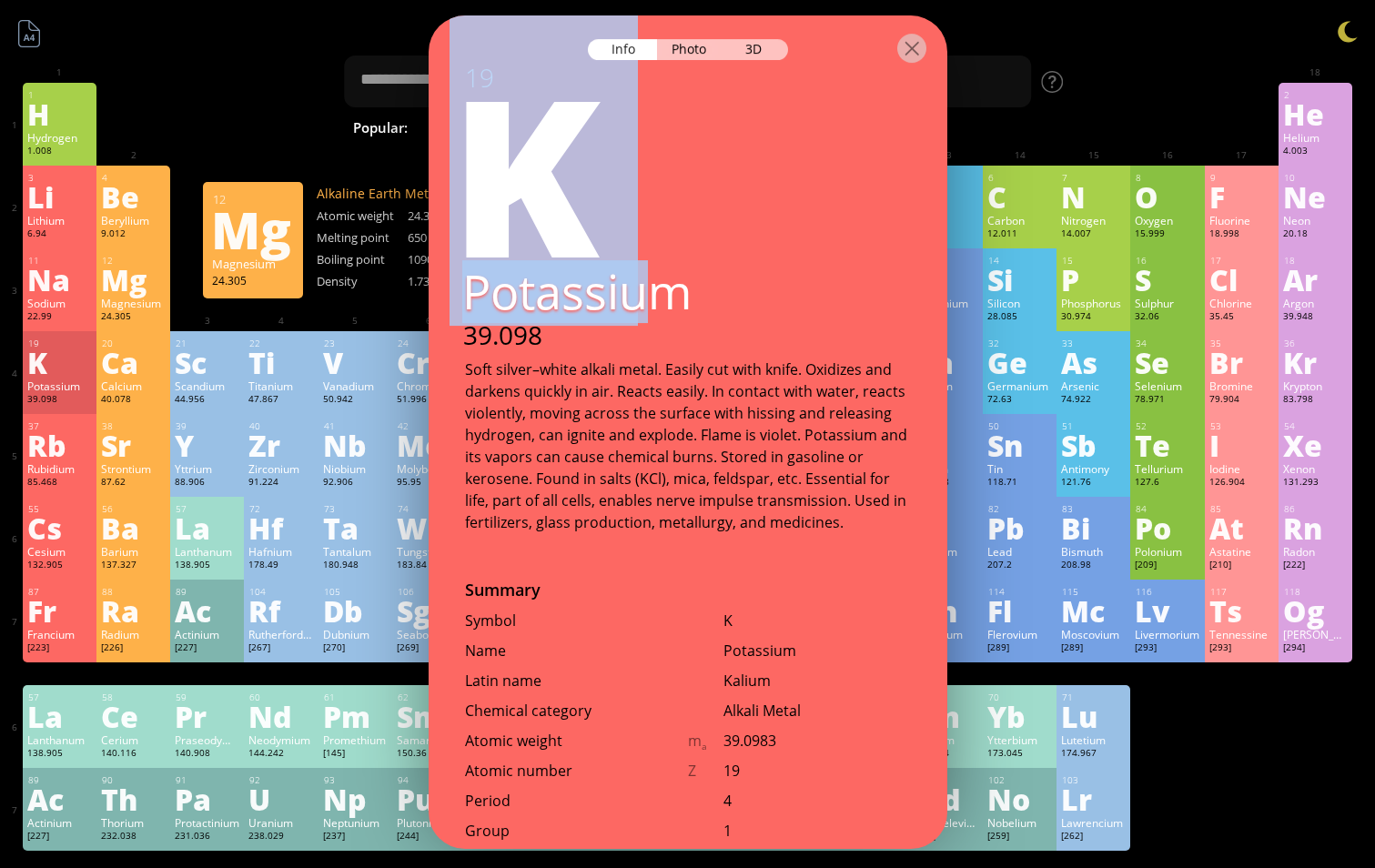
drag, startPoint x: 461, startPoint y: 300, endPoint x: 635, endPoint y: 301, distance: 174.0
click at [635, 301] on div "19 K Potassium 39.098 Soft silver–white alkali metal. Easily cut with knife. Ox…" at bounding box center [688, 297] width 518 height 473
drag, startPoint x: 635, startPoint y: 301, endPoint x: 670, endPoint y: 302, distance: 35.0
click at [670, 302] on div "Potassium" at bounding box center [687, 292] width 521 height 63
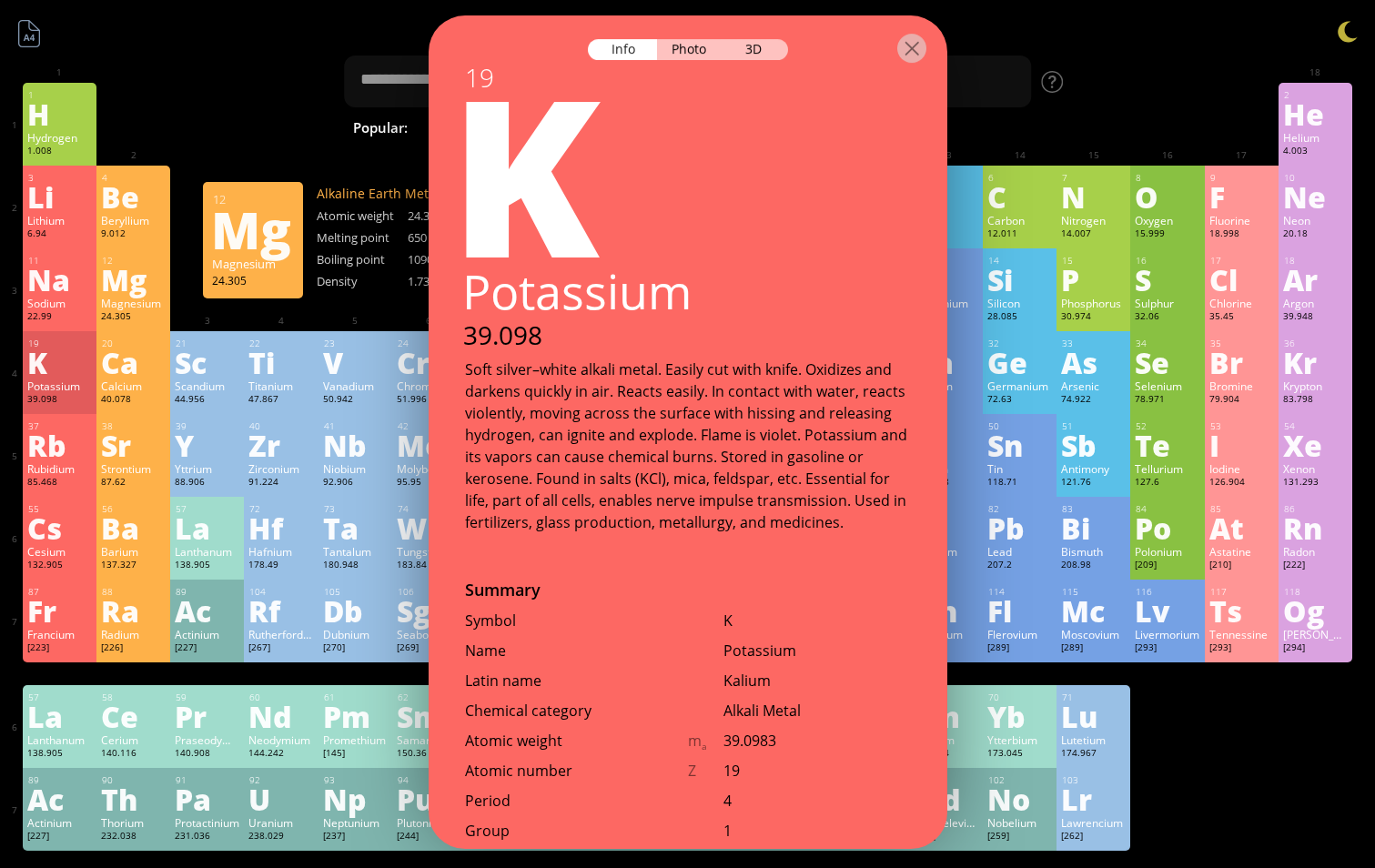
click at [692, 296] on div "Potassium" at bounding box center [687, 292] width 521 height 63
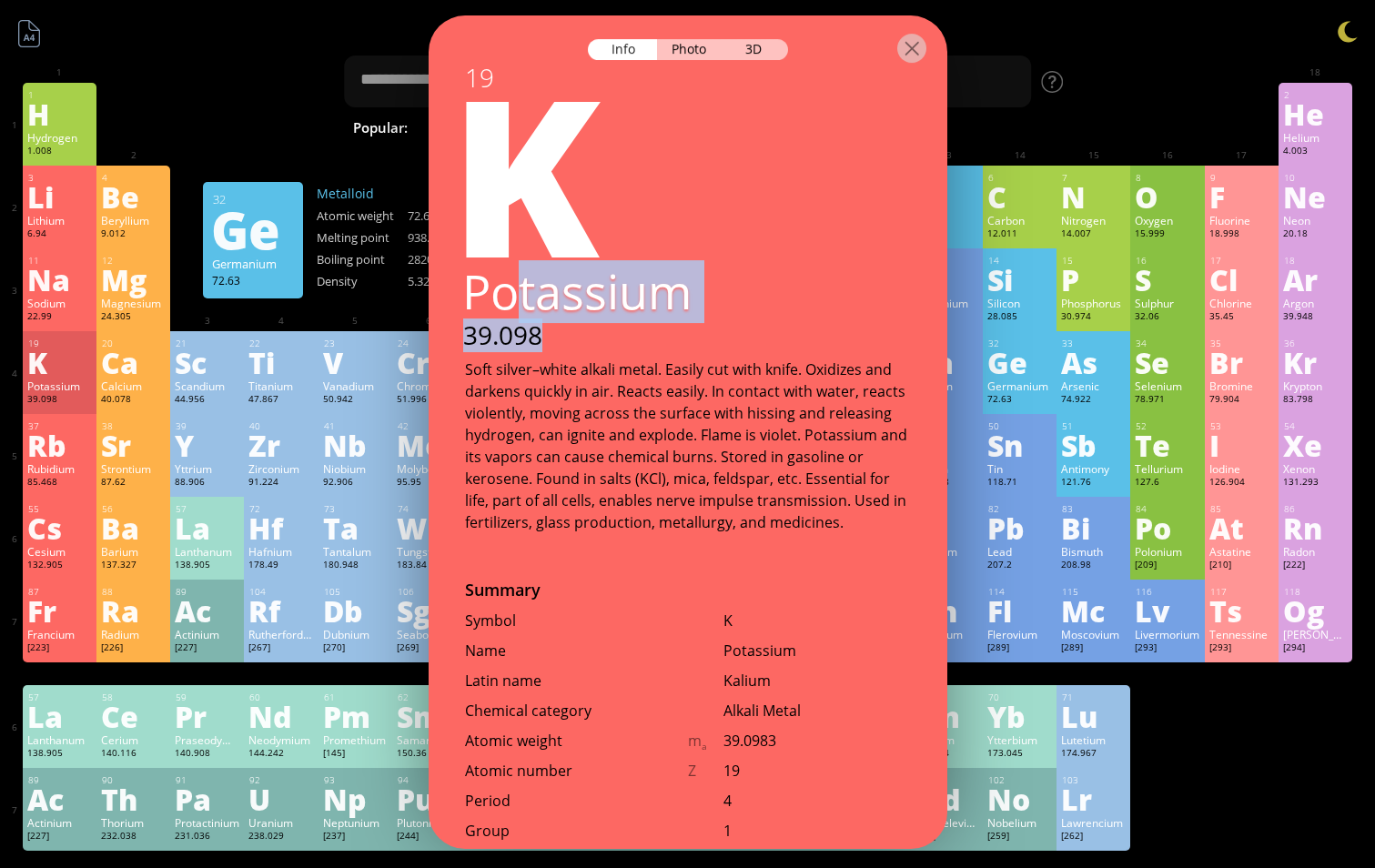
drag, startPoint x: 516, startPoint y: 291, endPoint x: 712, endPoint y: 327, distance: 199.3
click at [712, 327] on div "19 K Potassium 39.098 Soft silver–white alkali metal. Easily cut with knife. Ox…" at bounding box center [688, 297] width 518 height 473
drag, startPoint x: 712, startPoint y: 327, endPoint x: 676, endPoint y: 311, distance: 39.4
click at [676, 311] on div "Potassium" at bounding box center [687, 292] width 521 height 63
click at [692, 369] on div "Soft silver–white alkali metal. Easily cut with knife. Oxidizes and darkens qui…" at bounding box center [688, 446] width 446 height 175
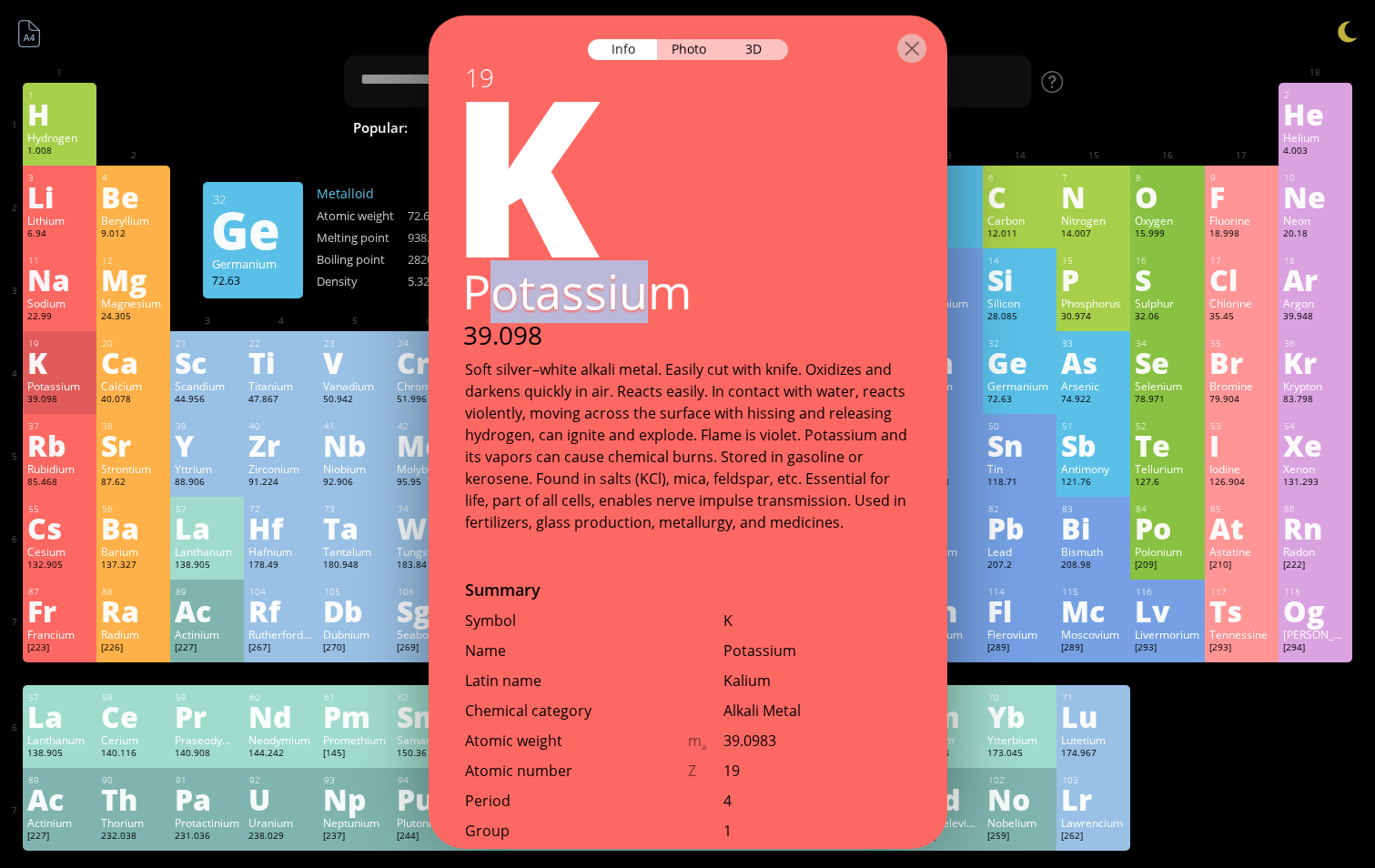
drag, startPoint x: 478, startPoint y: 298, endPoint x: 665, endPoint y: 319, distance: 188.2
click at [665, 319] on div "Potassium" at bounding box center [687, 292] width 521 height 63
drag, startPoint x: 473, startPoint y: 295, endPoint x: 695, endPoint y: 301, distance: 222.1
click at [695, 301] on div "Potassium" at bounding box center [687, 292] width 521 height 63
copy div "Potassium"
